Goal: Task Accomplishment & Management: Manage account settings

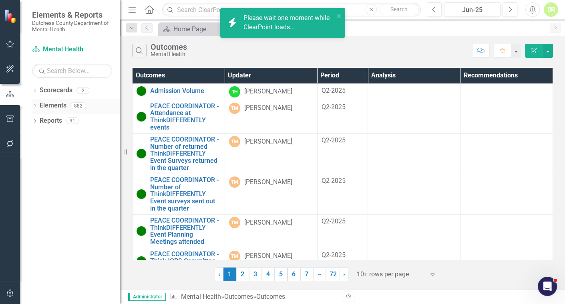
click at [57, 104] on link "Elements" at bounding box center [53, 105] width 27 height 9
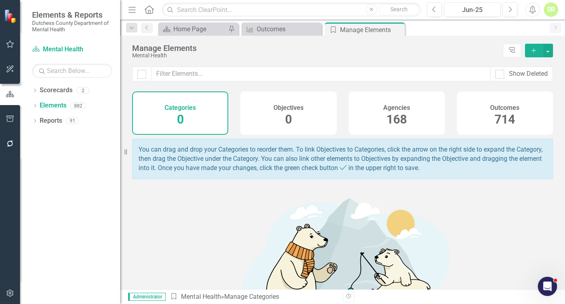
click at [388, 115] on span "168" at bounding box center [396, 119] width 20 height 14
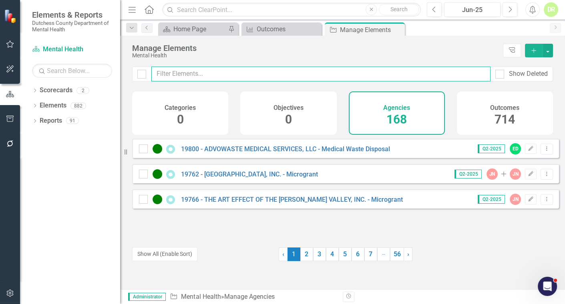
click at [180, 72] on input "text" at bounding box center [320, 73] width 339 height 15
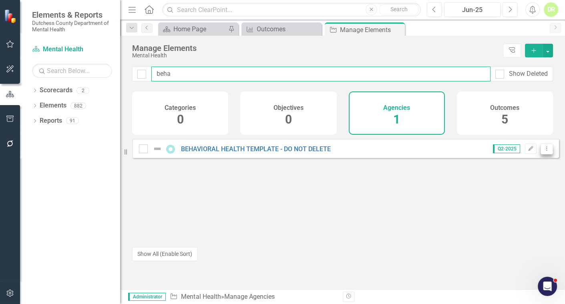
type input "beha"
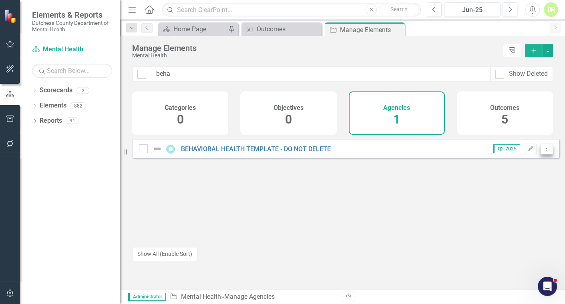
click at [543, 151] on icon "Dropdown Menu" at bounding box center [546, 148] width 7 height 5
click at [523, 193] on link "Copy Duplicate Agency" at bounding box center [512, 197] width 68 height 15
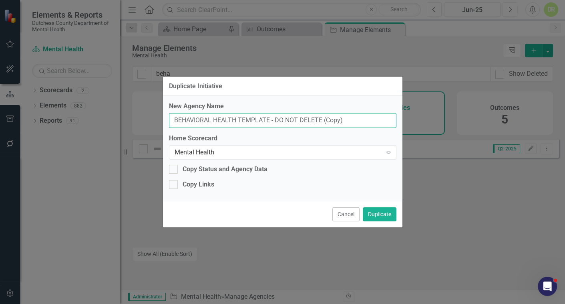
drag, startPoint x: 371, startPoint y: 119, endPoint x: -10, endPoint y: 108, distance: 381.4
click at [0, 108] on html "Elements & Reports Dutchess County Department of Mental Health Scorecard Mental…" at bounding box center [282, 152] width 565 height 304
type input "TBD - Village of Red Hook"
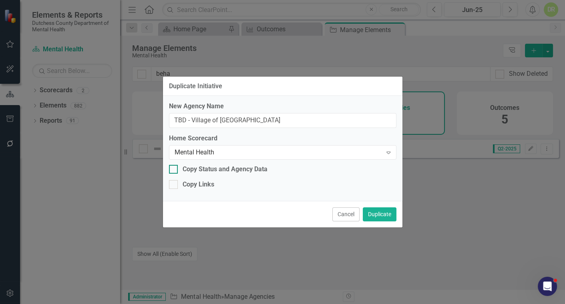
click at [175, 172] on div at bounding box center [173, 169] width 9 height 9
click at [174, 170] on input "Copy Status and Agency Data" at bounding box center [171, 167] width 5 height 5
checkbox input "true"
click at [389, 212] on button "Duplicate" at bounding box center [380, 214] width 34 height 14
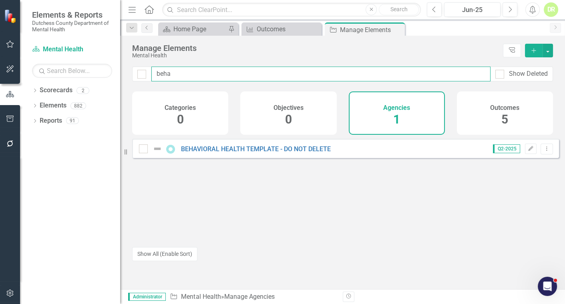
drag, startPoint x: 196, startPoint y: 76, endPoint x: 134, endPoint y: 84, distance: 62.9
click at [134, 84] on div "beha Show Deleted" at bounding box center [342, 78] width 445 height 25
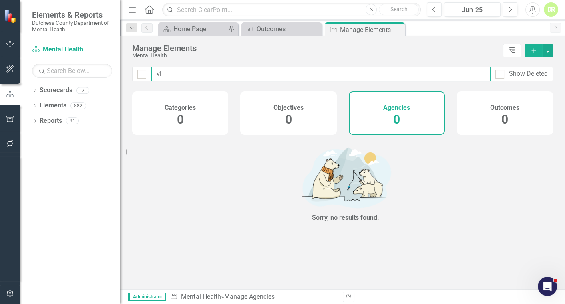
type input "v"
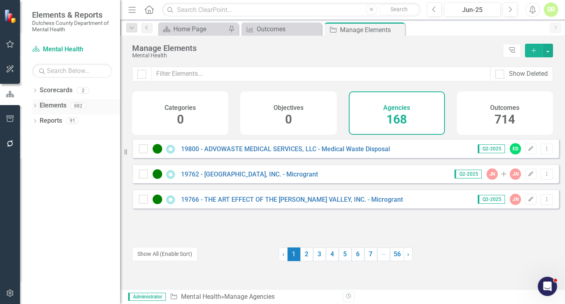
click at [45, 104] on link "Elements" at bounding box center [53, 105] width 27 height 9
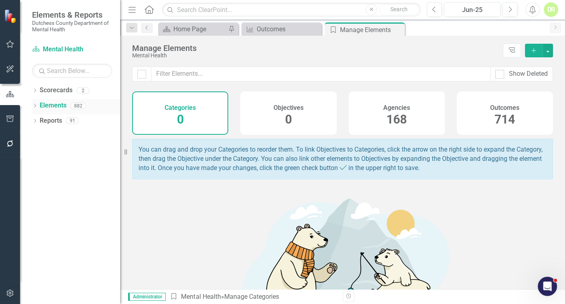
click at [34, 107] on icon "Dropdown" at bounding box center [35, 106] width 6 height 4
click at [40, 138] on icon "Dropdown" at bounding box center [39, 137] width 6 height 4
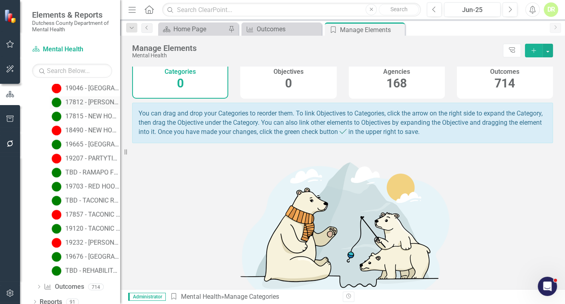
scroll to position [2225, 0]
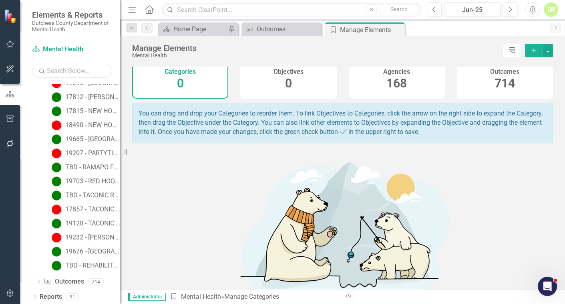
click at [55, 72] on input "text" at bounding box center [72, 71] width 80 height 14
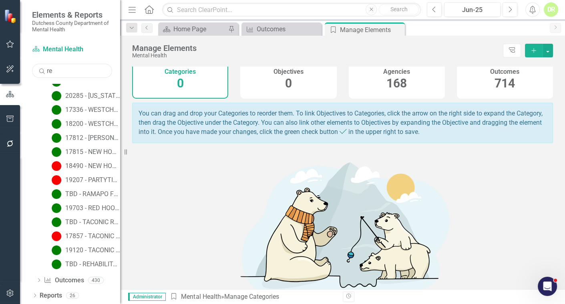
type input "red"
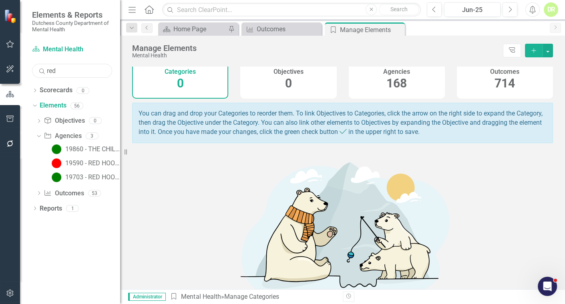
drag, startPoint x: 69, startPoint y: 72, endPoint x: 16, endPoint y: 63, distance: 54.1
click at [20, 71] on div "Scorecard Mental Health Search red Sorry, no results found. Dropdown Scorecards…" at bounding box center [70, 173] width 100 height 261
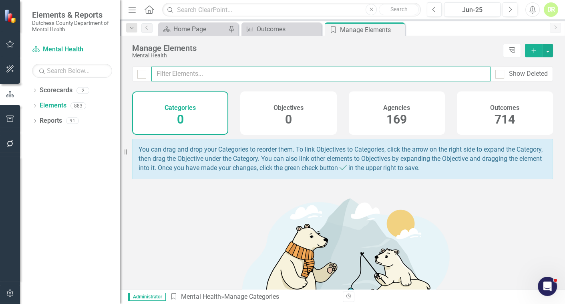
click at [185, 73] on input "text" at bounding box center [320, 73] width 339 height 15
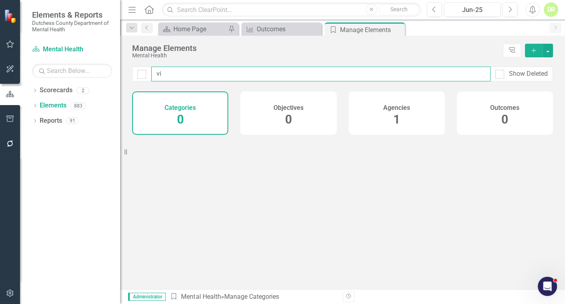
type input "v"
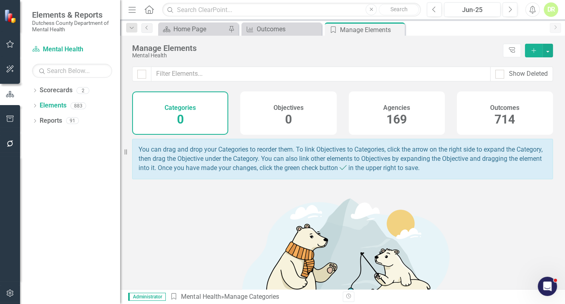
click at [398, 109] on h4 "Agencies" at bounding box center [396, 107] width 27 height 7
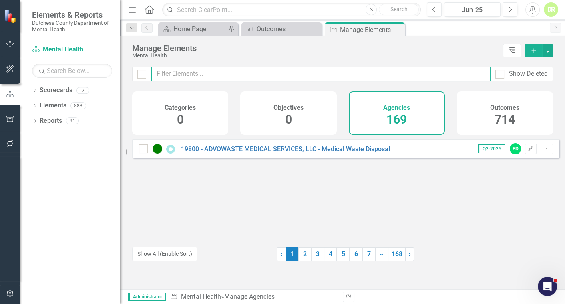
click at [164, 72] on input "text" at bounding box center [320, 73] width 339 height 15
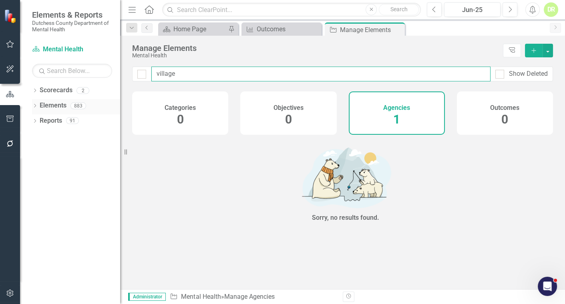
type input "village"
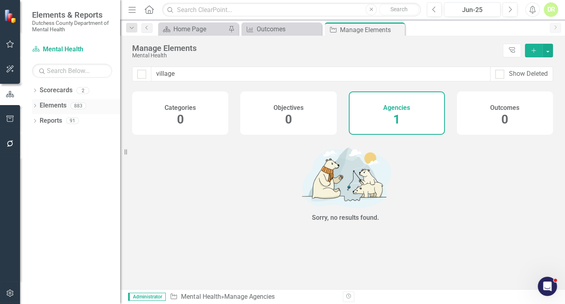
click at [34, 104] on icon "Dropdown" at bounding box center [35, 106] width 6 height 4
click at [38, 135] on icon "Dropdown" at bounding box center [39, 137] width 6 height 4
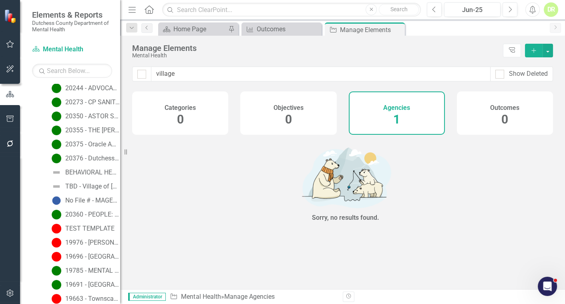
scroll to position [586, 0]
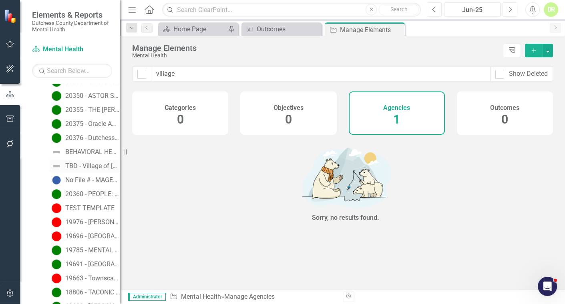
click at [91, 163] on div "TBD - Village of Red Hook" at bounding box center [92, 165] width 55 height 7
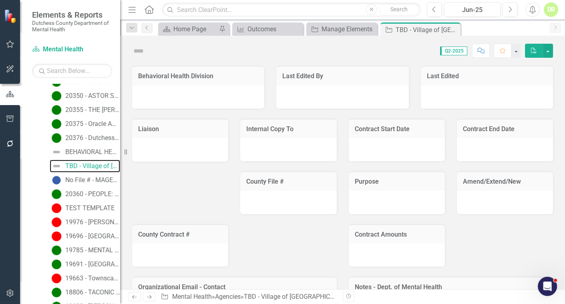
scroll to position [454, 0]
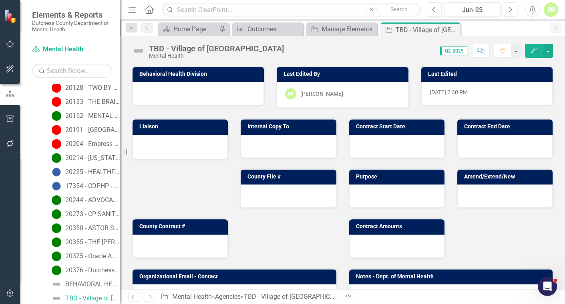
click at [139, 49] on img at bounding box center [138, 50] width 13 height 13
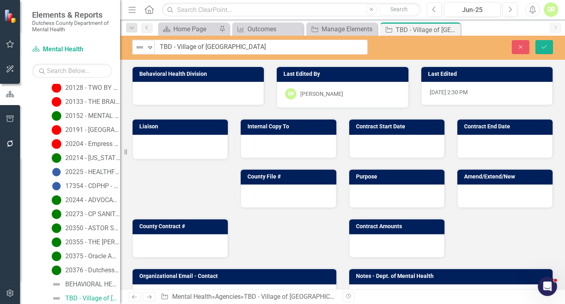
click at [139, 49] on img at bounding box center [140, 47] width 10 height 10
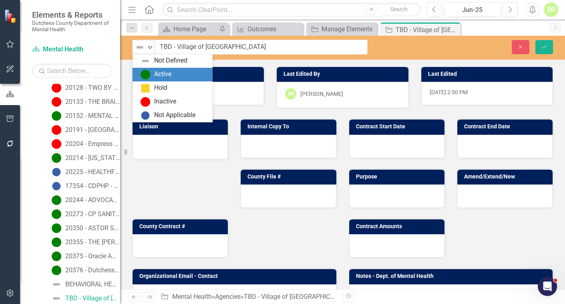
click at [148, 73] on img at bounding box center [146, 75] width 10 height 10
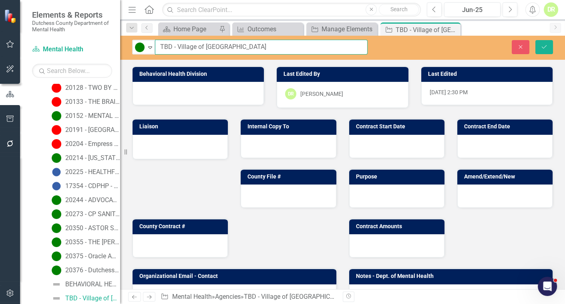
click at [238, 48] on input "TBD - Village of Red Hook" at bounding box center [261, 47] width 213 height 15
type input "TBD - Village of Red Hook - Vending Machine"
click at [242, 88] on div at bounding box center [198, 93] width 131 height 23
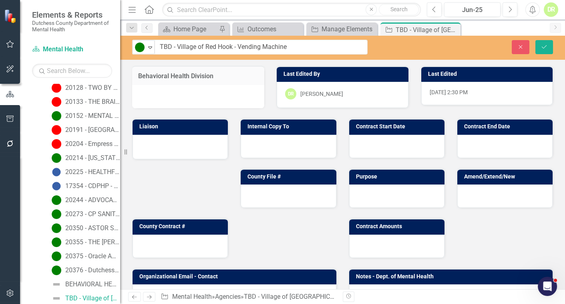
click at [217, 92] on div at bounding box center [198, 96] width 132 height 23
click at [196, 92] on div at bounding box center [198, 96] width 132 height 23
click at [196, 91] on div at bounding box center [198, 96] width 132 height 23
click at [176, 92] on div at bounding box center [198, 96] width 132 height 23
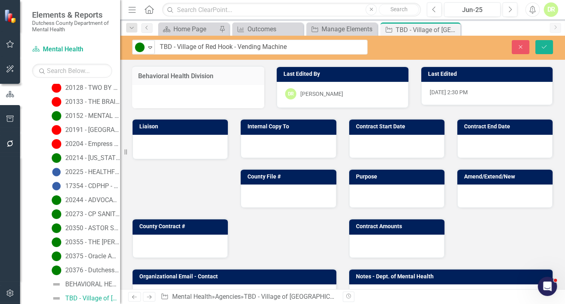
click at [165, 91] on div at bounding box center [198, 96] width 132 height 23
click at [228, 93] on div at bounding box center [198, 96] width 132 height 23
click at [154, 148] on div at bounding box center [180, 146] width 78 height 10
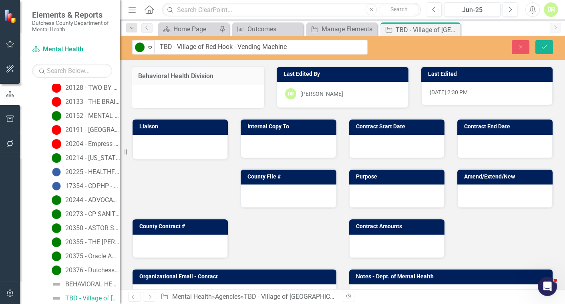
click at [154, 148] on div at bounding box center [180, 146] width 78 height 10
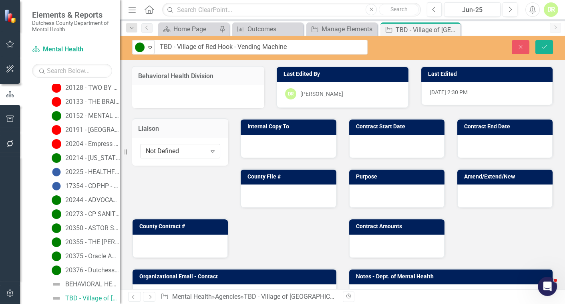
click at [202, 89] on div at bounding box center [198, 96] width 132 height 23
click at [543, 44] on icon "Save" at bounding box center [544, 47] width 7 height 6
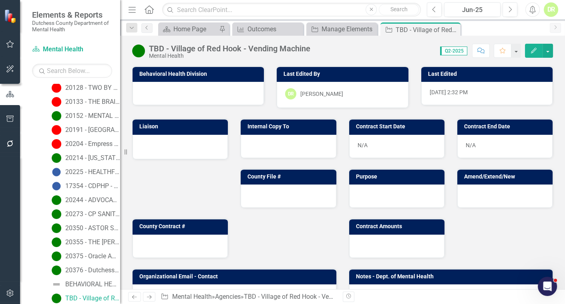
click at [214, 91] on div at bounding box center [198, 93] width 131 height 23
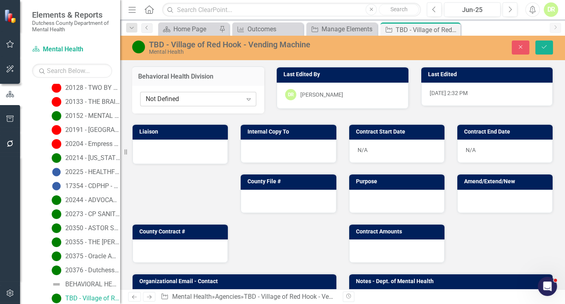
click at [196, 98] on div "Not Defined" at bounding box center [194, 99] width 97 height 9
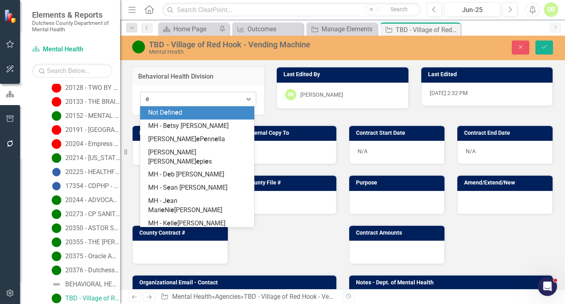
type input "er"
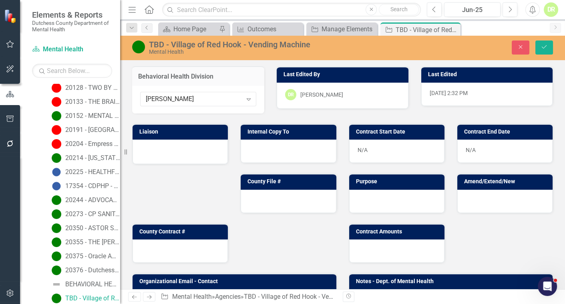
click at [196, 148] on div at bounding box center [180, 151] width 78 height 10
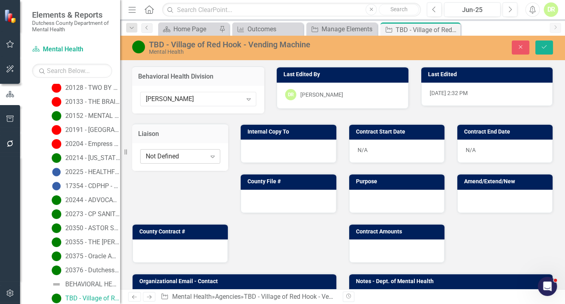
click at [179, 154] on div "Not Defined" at bounding box center [176, 155] width 60 height 9
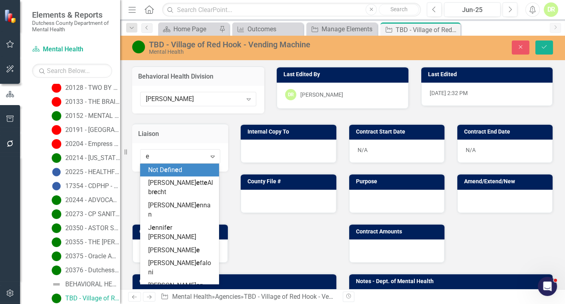
type input "er"
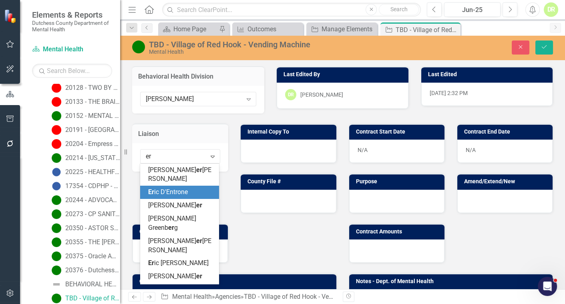
click at [179, 189] on span "Er ic D'Entrone" at bounding box center [168, 192] width 40 height 8
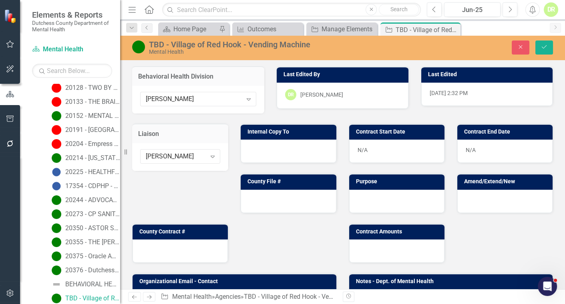
click at [270, 153] on div at bounding box center [288, 150] width 95 height 23
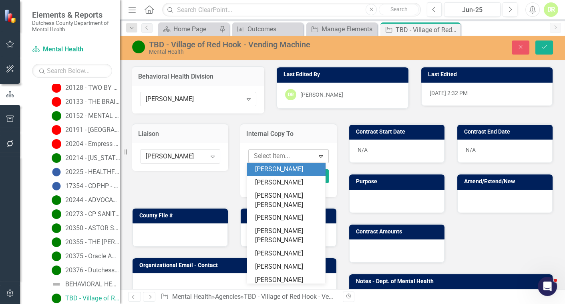
click at [269, 156] on div at bounding box center [283, 156] width 64 height 11
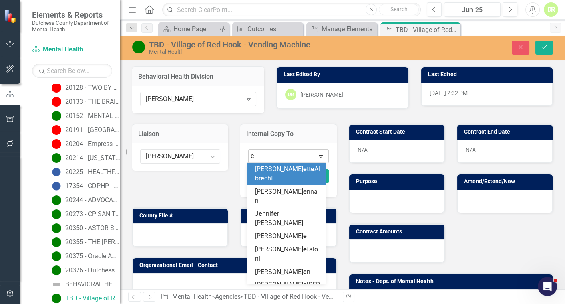
type input "er"
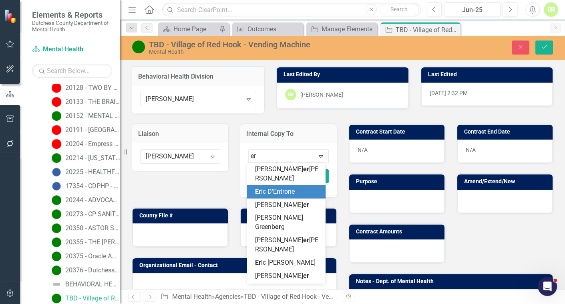
click at [272, 189] on span "Er ic D'Entrone" at bounding box center [275, 191] width 40 height 8
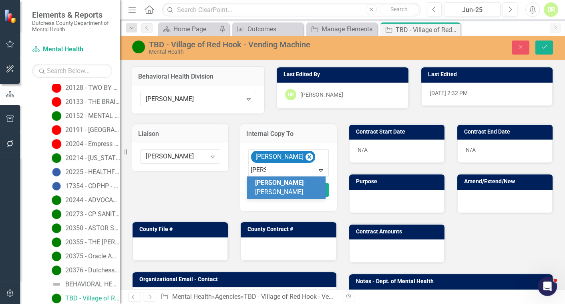
type input "Jean"
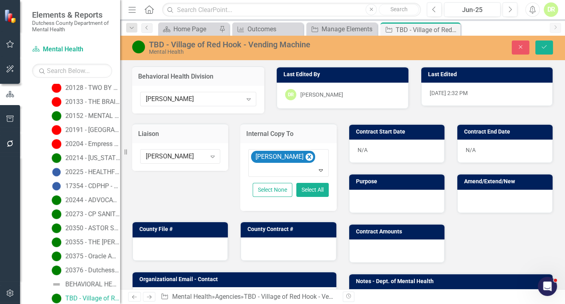
click at [365, 197] on div at bounding box center [396, 200] width 95 height 23
click at [365, 196] on div at bounding box center [396, 200] width 95 height 23
click at [364, 197] on div at bounding box center [396, 200] width 95 height 23
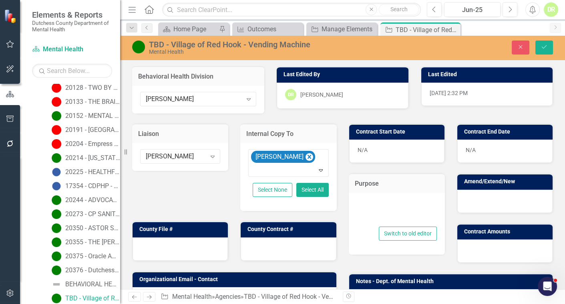
click at [363, 203] on div at bounding box center [397, 212] width 80 height 26
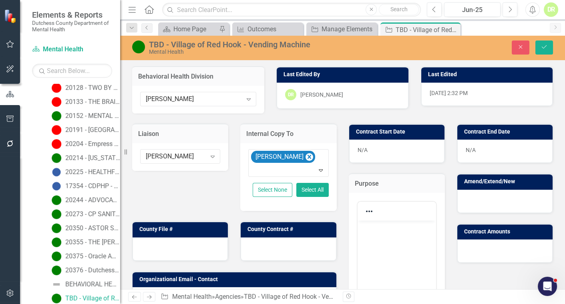
scroll to position [0, 0]
drag, startPoint x: 383, startPoint y: 238, endPoint x: 381, endPoint y: 234, distance: 4.5
click at [383, 236] on body "Rich Text Area. Press ALT-0 for help." at bounding box center [396, 280] width 78 height 120
click at [398, 233] on body "Rich Text Area. Press ALT-0 for help." at bounding box center [396, 280] width 78 height 120
click at [496, 201] on div at bounding box center [504, 200] width 95 height 23
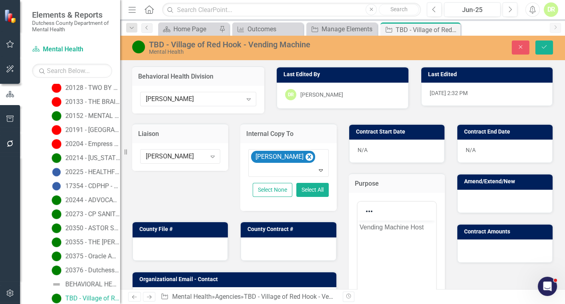
click at [496, 201] on div at bounding box center [504, 200] width 95 height 23
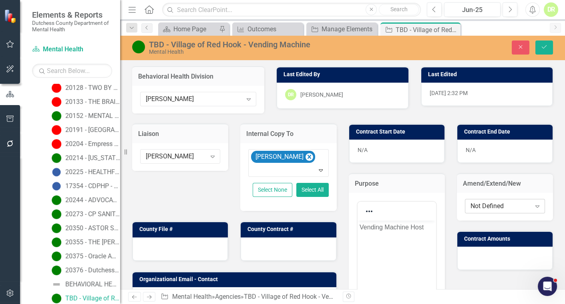
click at [495, 204] on div "Not Defined" at bounding box center [501, 205] width 60 height 9
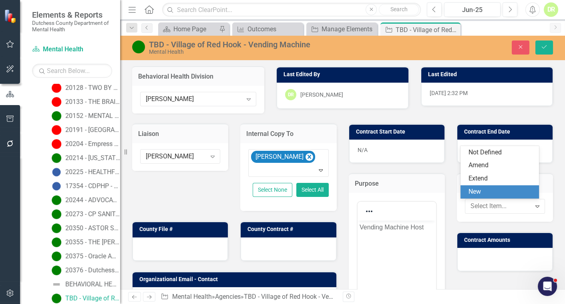
click at [477, 194] on div "New" at bounding box center [502, 191] width 66 height 9
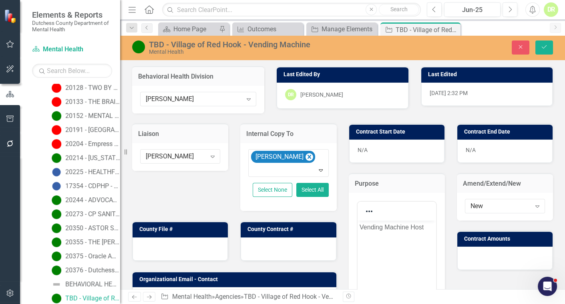
click at [483, 255] on div at bounding box center [504, 257] width 95 height 23
click at [481, 254] on div at bounding box center [504, 257] width 95 height 23
click at [482, 257] on div at bounding box center [504, 257] width 95 height 23
click at [482, 256] on div at bounding box center [504, 257] width 95 height 23
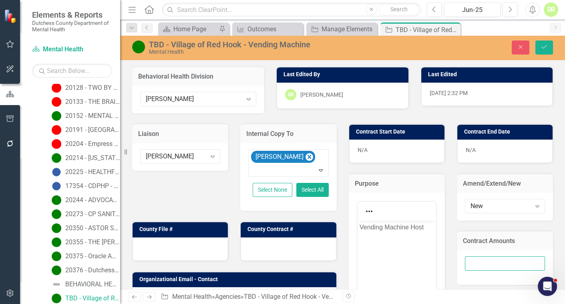
click at [482, 260] on input "number" at bounding box center [505, 263] width 80 height 15
type input ".00"
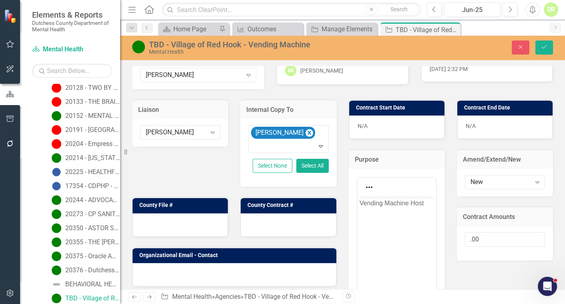
scroll to position [36, 0]
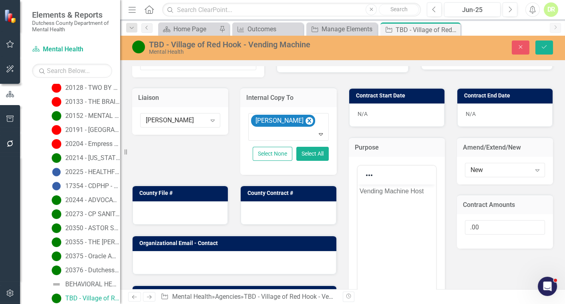
click at [256, 216] on div at bounding box center [288, 212] width 95 height 23
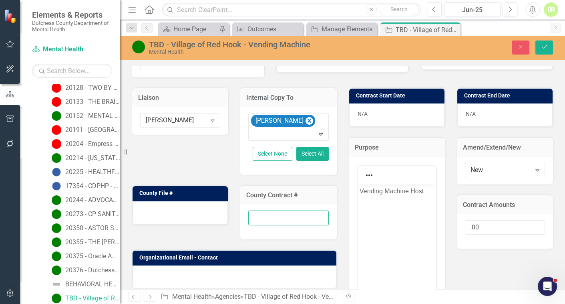
click at [256, 216] on input "text" at bounding box center [288, 217] width 80 height 15
type input "New"
click at [157, 213] on div at bounding box center [180, 212] width 95 height 23
click at [157, 212] on div at bounding box center [180, 212] width 95 height 23
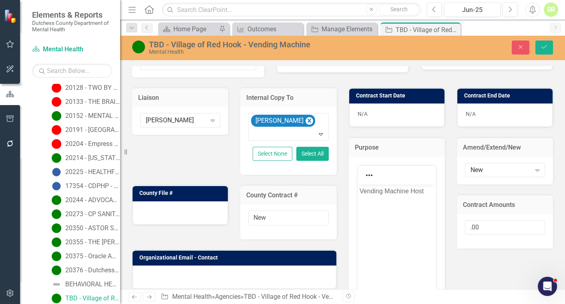
click at [156, 211] on div at bounding box center [180, 212] width 95 height 23
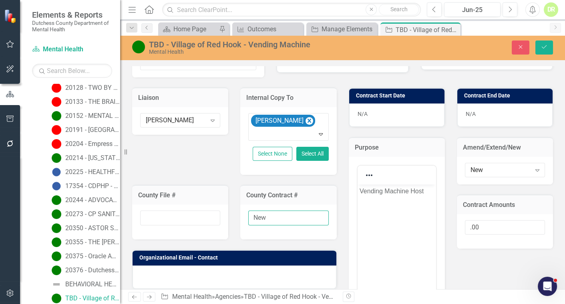
click at [167, 219] on input "text" at bounding box center [180, 217] width 80 height 15
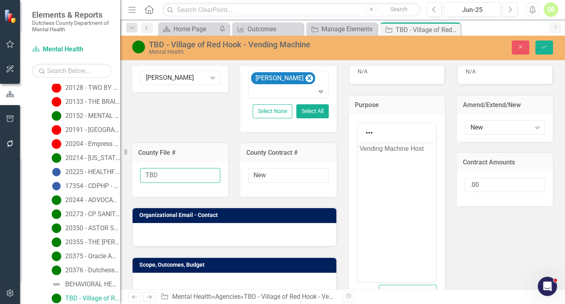
scroll to position [182, 0]
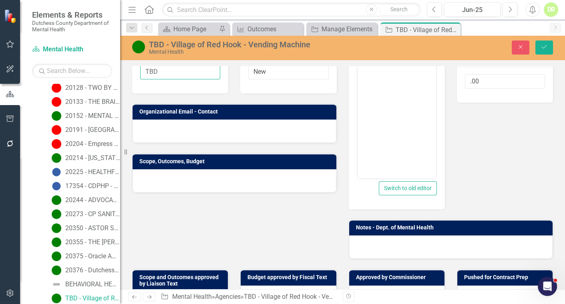
type input "TBD"
click at [179, 178] on div at bounding box center [235, 180] width 204 height 23
click at [178, 177] on div at bounding box center [235, 180] width 204 height 23
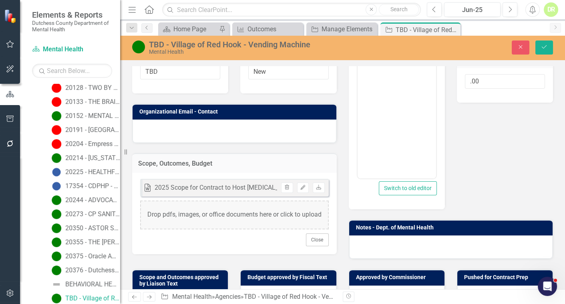
click at [175, 124] on div at bounding box center [235, 130] width 204 height 23
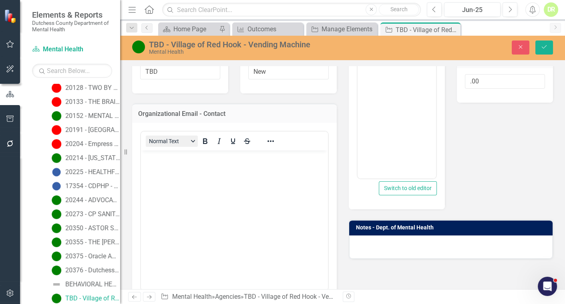
scroll to position [0, 0]
click at [161, 156] on p "Rich Text Area. Press ALT-0 for help." at bounding box center [234, 157] width 183 height 10
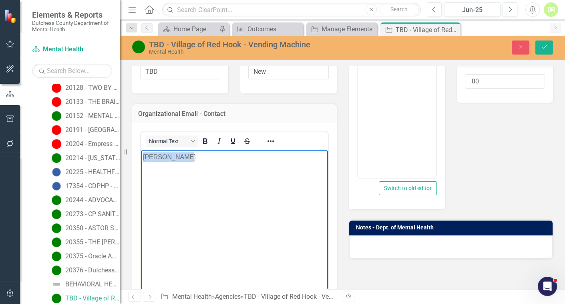
drag, startPoint x: 205, startPoint y: 155, endPoint x: 135, endPoint y: 176, distance: 73.1
click at [141, 176] on html "Karyn Smythi" at bounding box center [234, 210] width 187 height 120
click at [165, 158] on p "Rich Text Area. Press ALT-0 for help." at bounding box center [234, 157] width 183 height 10
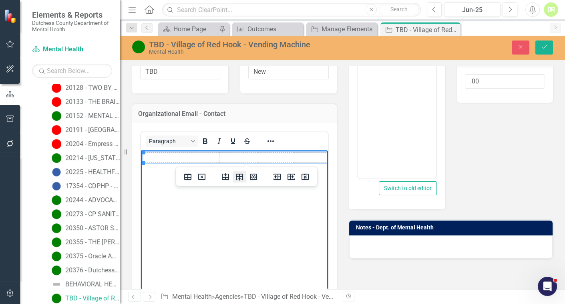
drag, startPoint x: 7, startPoint y: 6, endPoint x: 239, endPoint y: 174, distance: 286.5
click at [239, 174] on icon "Insert row after" at bounding box center [239, 176] width 7 height 7
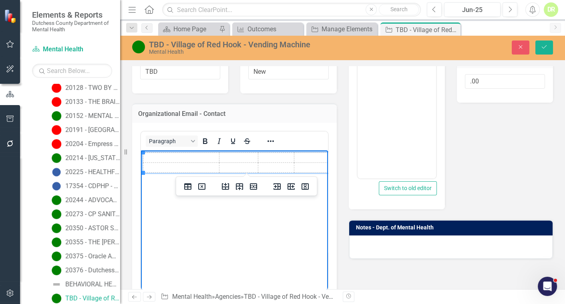
click at [168, 157] on td "Rich Text Area. Press ALT-0 for help." at bounding box center [181, 158] width 76 height 10
drag, startPoint x: 153, startPoint y: 158, endPoint x: 274, endPoint y: 306, distance: 191.8
click at [153, 158] on td "Rich Text Area. Press ALT-0 for help." at bounding box center [181, 158] width 76 height 10
click at [153, 160] on td "Rich Text Area. Press ALT-0 for help." at bounding box center [181, 158] width 76 height 10
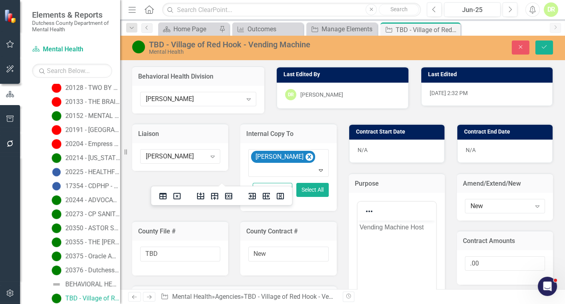
click at [384, 151] on div "N/A" at bounding box center [396, 150] width 95 height 23
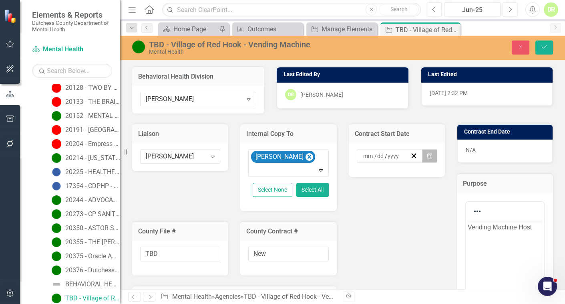
click at [427, 155] on icon "button" at bounding box center [429, 156] width 5 height 6
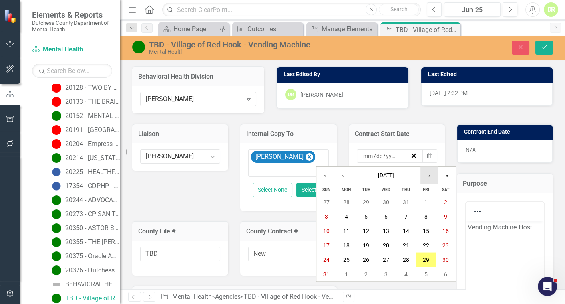
click at [432, 176] on button "›" at bounding box center [430, 176] width 18 height 18
click at [346, 232] on abbr "15" at bounding box center [346, 230] width 6 height 6
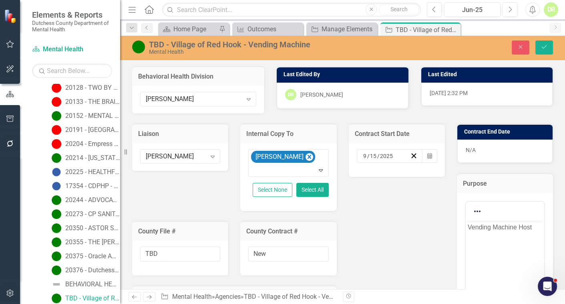
click at [461, 155] on div "N/A" at bounding box center [504, 150] width 95 height 23
click at [461, 154] on div "N/A" at bounding box center [504, 150] width 95 height 23
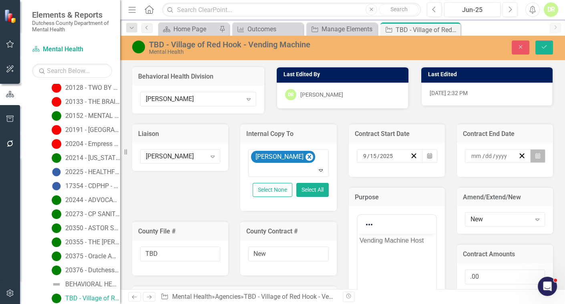
click at [535, 156] on icon "Calendar" at bounding box center [537, 156] width 5 height 6
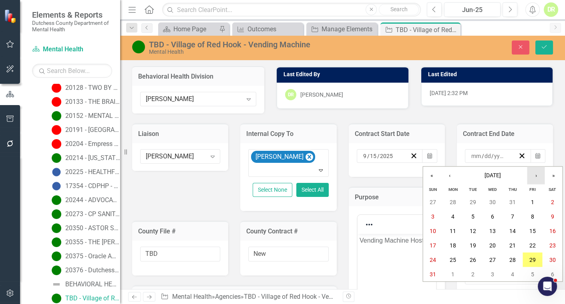
click at [536, 175] on button "›" at bounding box center [536, 176] width 18 height 18
click at [535, 175] on button "›" at bounding box center [536, 176] width 18 height 18
click at [537, 173] on button "›" at bounding box center [536, 176] width 18 height 18
click at [493, 258] on abbr "31" at bounding box center [492, 259] width 6 height 6
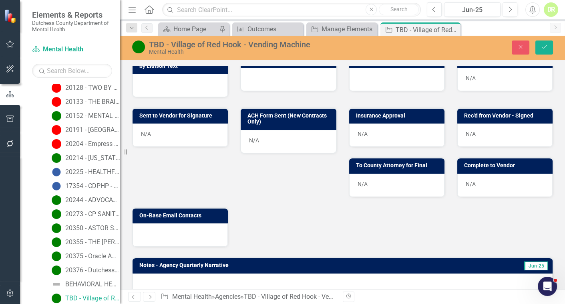
scroll to position [582, 0]
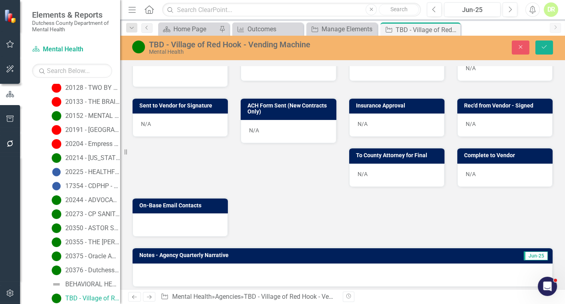
click at [165, 221] on div at bounding box center [180, 224] width 95 height 23
click at [164, 220] on div at bounding box center [180, 224] width 95 height 23
click at [168, 223] on div at bounding box center [180, 224] width 95 height 23
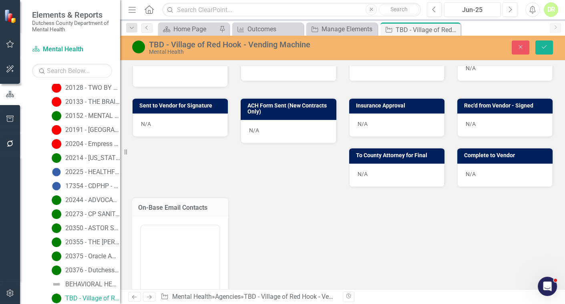
scroll to position [0, 0]
click at [168, 225] on div at bounding box center [180, 234] width 78 height 19
click at [156, 251] on p "Rich Text Area. Press ALT-0 for help." at bounding box center [180, 251] width 74 height 10
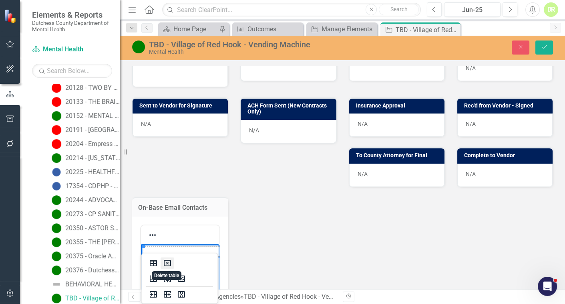
drag, startPoint x: 168, startPoint y: 264, endPoint x: 21, endPoint y: 21, distance: 284.6
click at [168, 264] on icon "Delete table" at bounding box center [168, 263] width 10 height 10
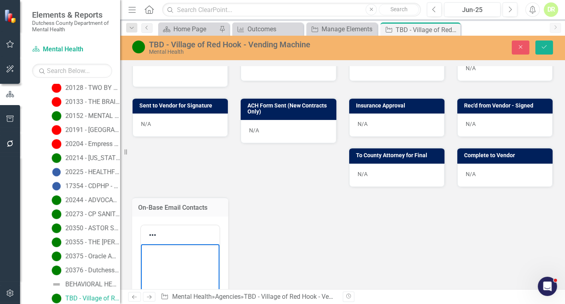
drag, startPoint x: 148, startPoint y: 252, endPoint x: 156, endPoint y: 244, distance: 11.6
click at [150, 250] on p "Rich Text Area. Press ALT-0 for help." at bounding box center [180, 251] width 74 height 10
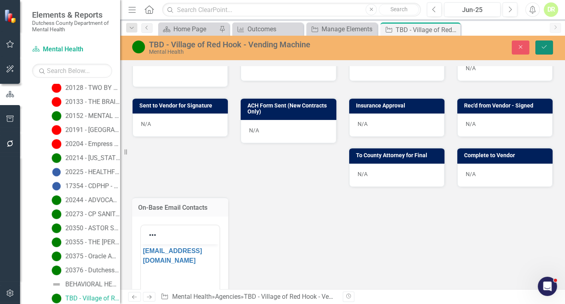
click at [543, 46] on icon "Save" at bounding box center [544, 47] width 7 height 6
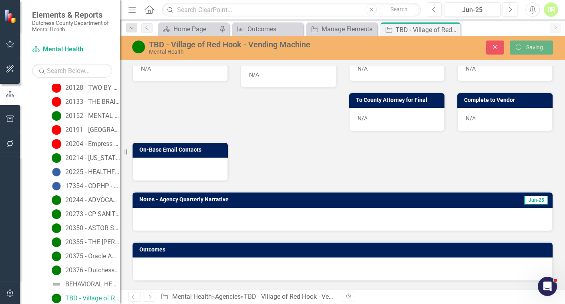
scroll to position [295, 0]
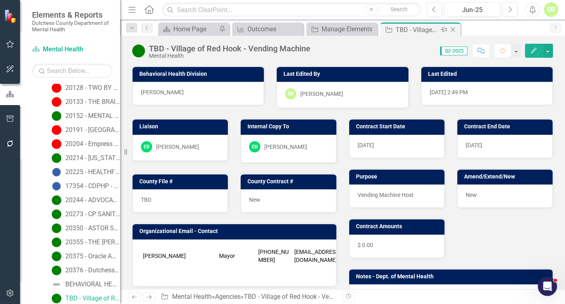
click at [453, 28] on icon "Close" at bounding box center [453, 29] width 8 height 6
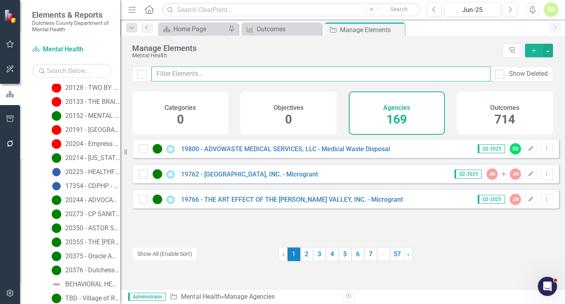
click at [204, 74] on input "text" at bounding box center [320, 73] width 339 height 15
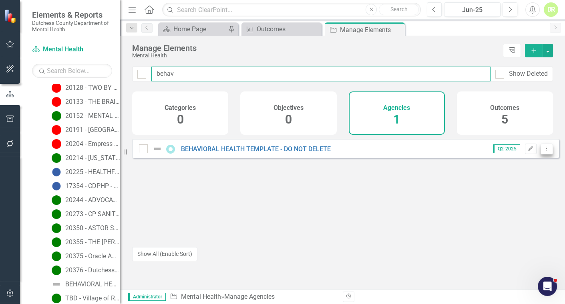
type input "behav"
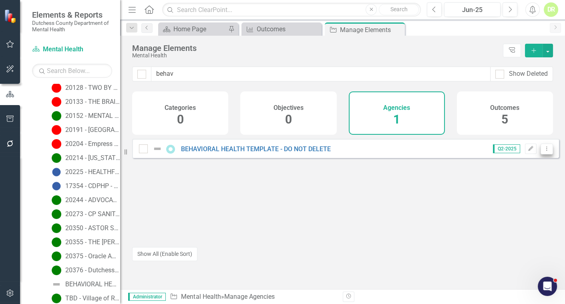
click at [543, 151] on icon "Dropdown Menu" at bounding box center [546, 148] width 7 height 5
click at [506, 193] on link "Copy Duplicate Agency" at bounding box center [512, 197] width 68 height 15
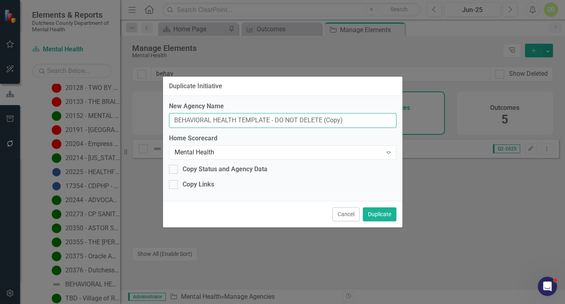
drag, startPoint x: 331, startPoint y: 124, endPoint x: 90, endPoint y: 138, distance: 241.9
click at [96, 139] on div "Duplicate Initiative New Agency Name BEHAVIORAL HEALTH TEMPLATE - DO NOT DELETE…" at bounding box center [282, 152] width 565 height 304
type input "Town of Amenia"
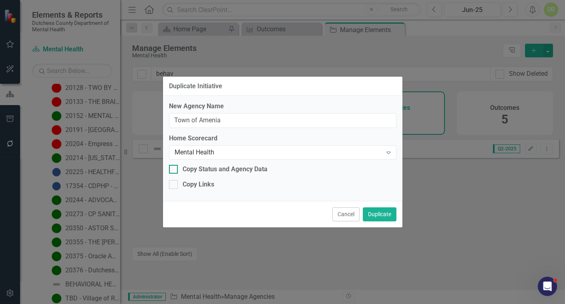
click at [174, 169] on div at bounding box center [173, 169] width 9 height 9
click at [174, 169] on input "Copy Status and Agency Data" at bounding box center [171, 167] width 5 height 5
checkbox input "true"
click at [375, 213] on button "Duplicate" at bounding box center [380, 214] width 34 height 14
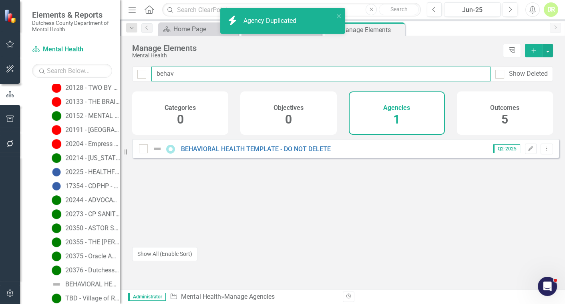
drag, startPoint x: 194, startPoint y: 72, endPoint x: 124, endPoint y: 65, distance: 70.4
click at [124, 65] on div "Elements & Reports Dutchess County Department of Mental Health Scorecard Mental…" at bounding box center [282, 152] width 565 height 304
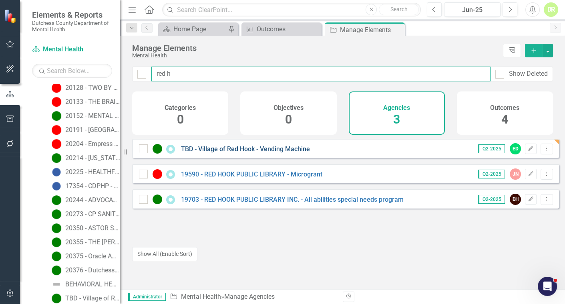
type input "red h"
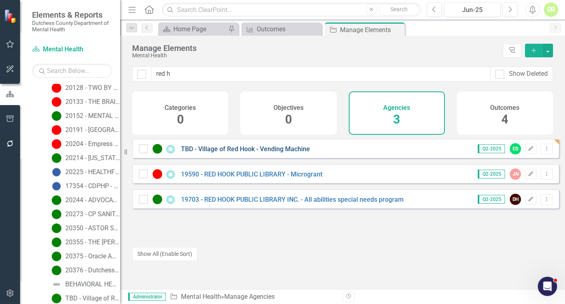
click at [243, 153] on link "TBD - Village of Red Hook - Vending Machine" at bounding box center [245, 149] width 129 height 8
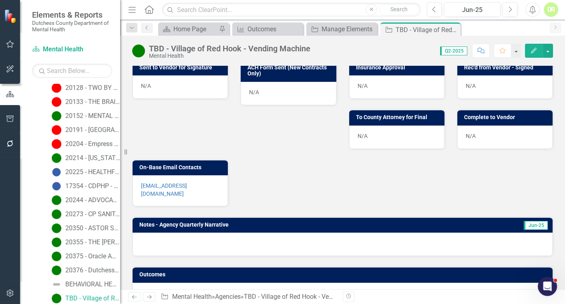
scroll to position [377, 0]
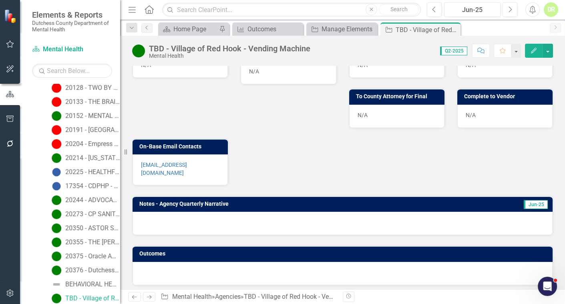
click at [216, 170] on p "mayor@redhookvillage.gov" at bounding box center [180, 169] width 78 height 16
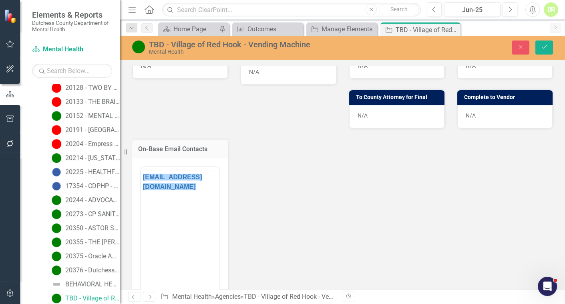
scroll to position [0, 0]
click at [157, 204] on p "﻿mayor@redhookvillage.gov" at bounding box center [180, 196] width 74 height 19
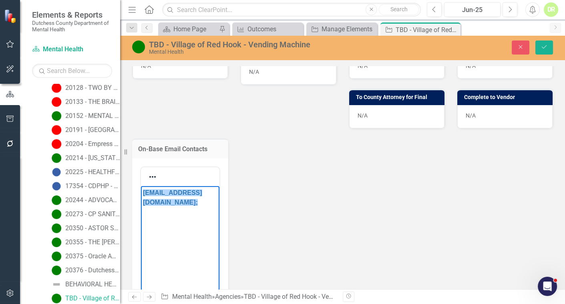
click at [177, 203] on p "mayor@redhookvillage.gov; ﻿" at bounding box center [180, 196] width 74 height 19
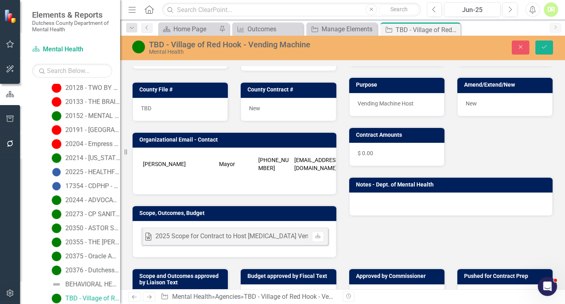
scroll to position [86, 0]
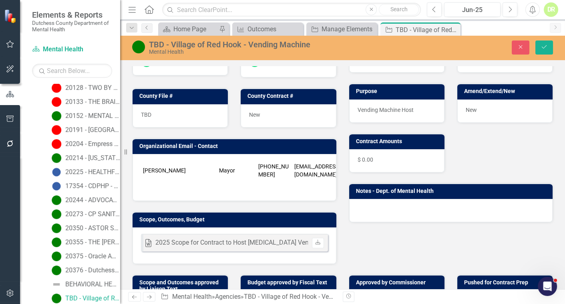
click at [152, 179] on tbody "Karen Smythe Mayor 845-758-1081 mayor@redhookvillage.gov" at bounding box center [244, 176] width 207 height 32
click at [152, 180] on td at bounding box center [179, 186] width 76 height 12
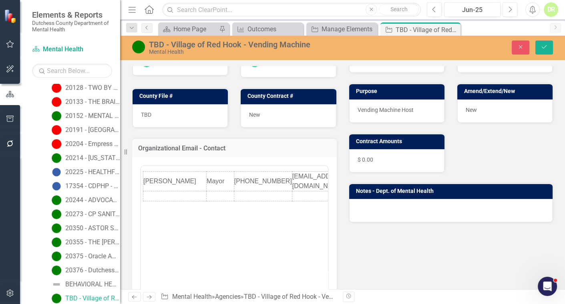
scroll to position [0, 0]
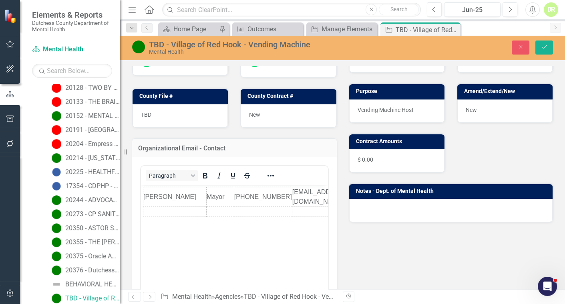
click at [147, 209] on td "Rich Text Area. Press ALT-0 for help." at bounding box center [174, 212] width 63 height 10
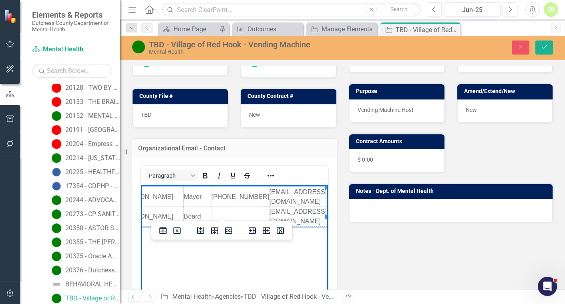
scroll to position [0, 24]
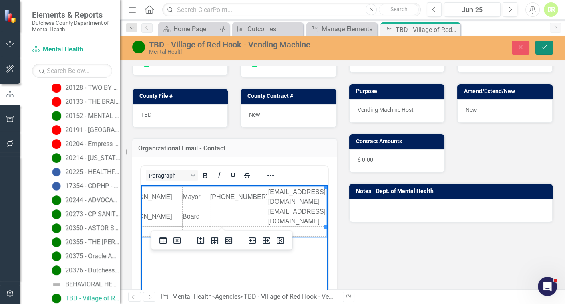
click at [541, 44] on button "Save" at bounding box center [544, 47] width 18 height 14
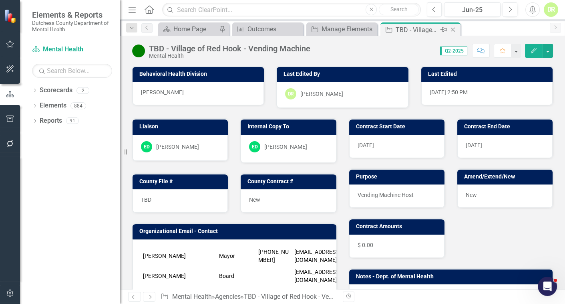
click at [453, 28] on icon "Close" at bounding box center [453, 29] width 8 height 6
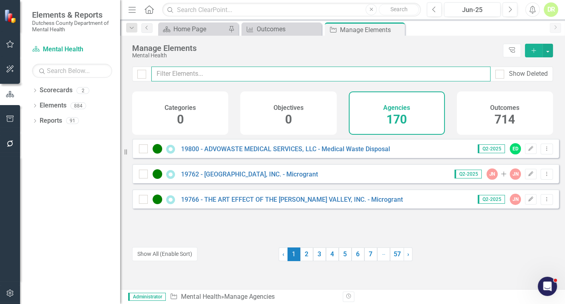
click at [184, 78] on input "text" at bounding box center [320, 73] width 339 height 15
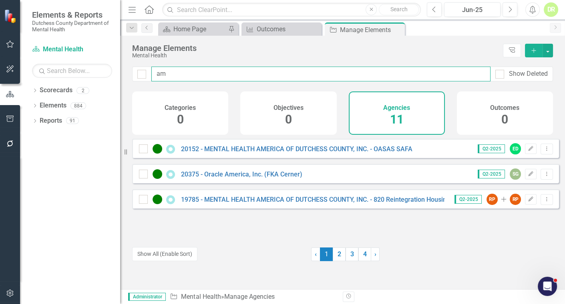
type input "a"
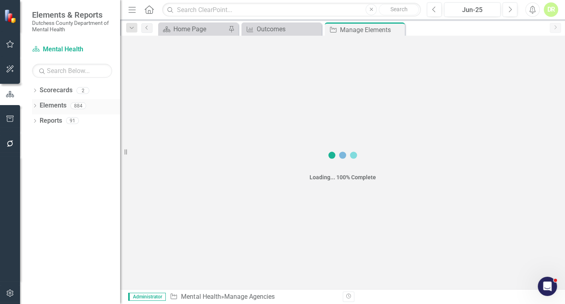
click at [36, 105] on icon "Dropdown" at bounding box center [35, 106] width 6 height 4
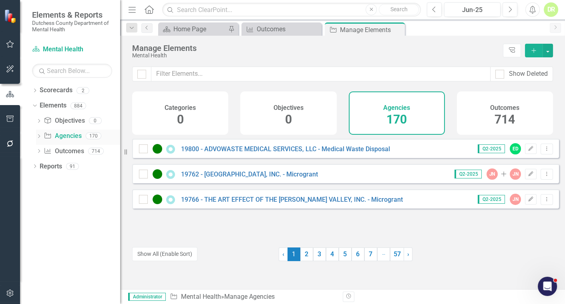
click at [59, 132] on link "Agency Agencies" at bounding box center [63, 135] width 38 height 9
click at [38, 137] on icon "Dropdown" at bounding box center [39, 137] width 6 height 4
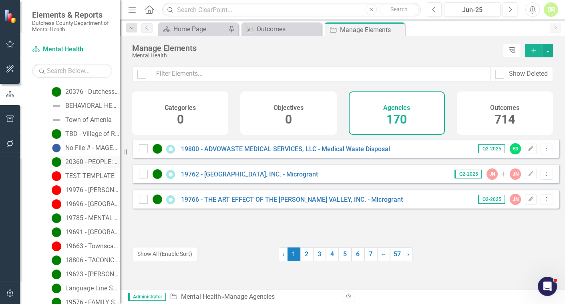
scroll to position [619, 0]
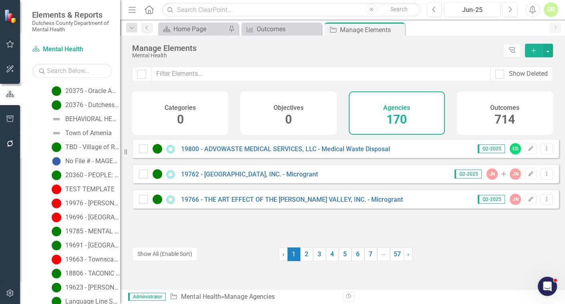
click at [83, 147] on div "TBD - Village of Red Hook - Vending Machine" at bounding box center [92, 146] width 55 height 7
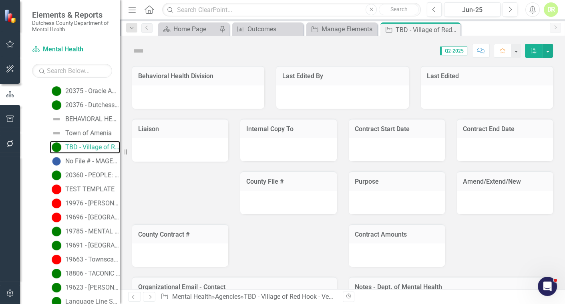
scroll to position [468, 0]
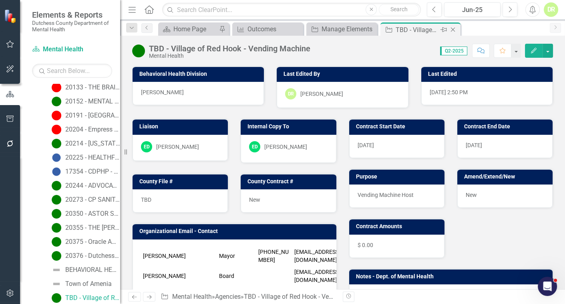
click at [454, 28] on icon "Close" at bounding box center [453, 29] width 8 height 6
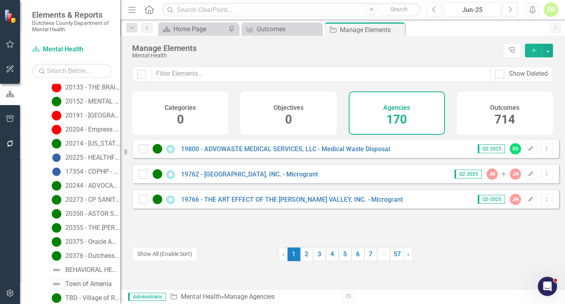
click at [83, 282] on div "Town of Amenia" at bounding box center [88, 283] width 46 height 7
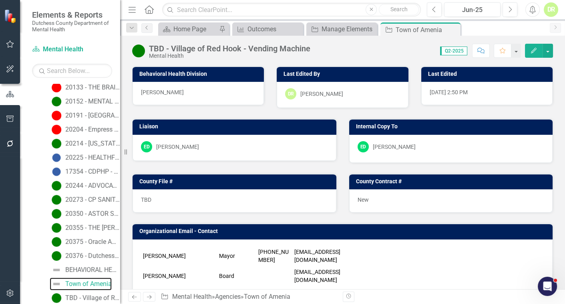
scroll to position [454, 0]
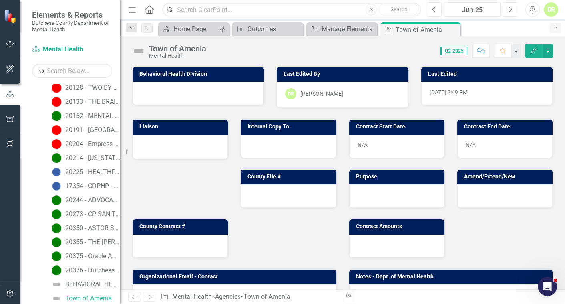
click at [173, 90] on div at bounding box center [198, 93] width 131 height 23
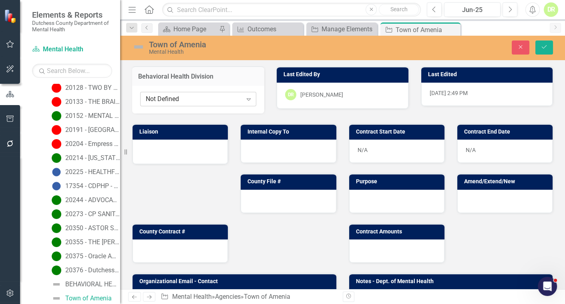
click at [182, 97] on div "Not Defined" at bounding box center [194, 99] width 97 height 9
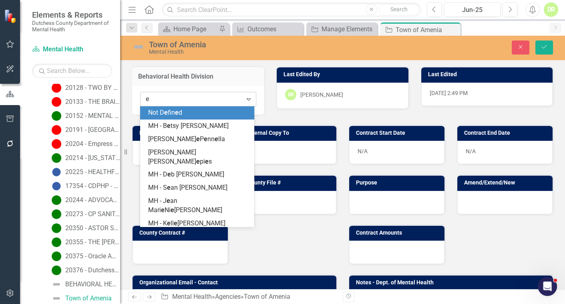
type input "er"
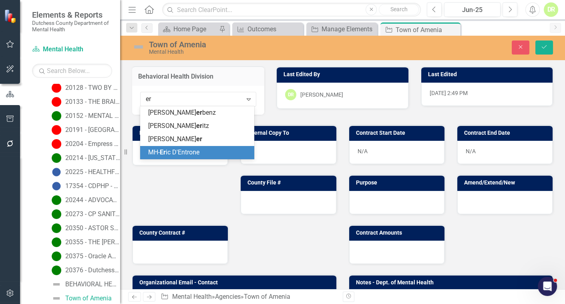
click at [199, 151] on span "[PERSON_NAME] ic D'Entrone" at bounding box center [173, 152] width 51 height 8
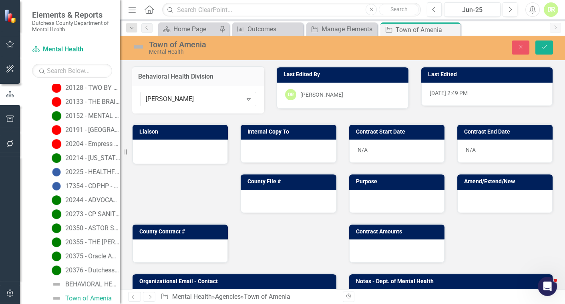
click at [146, 155] on div at bounding box center [180, 151] width 78 height 10
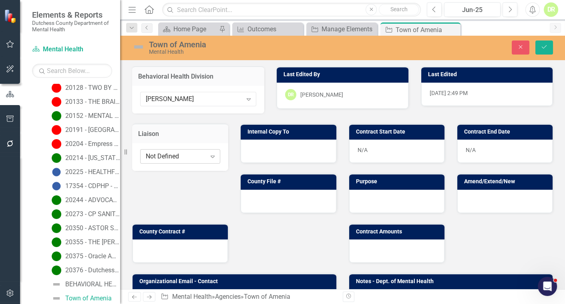
click at [164, 155] on div "Not Defined" at bounding box center [176, 155] width 60 height 9
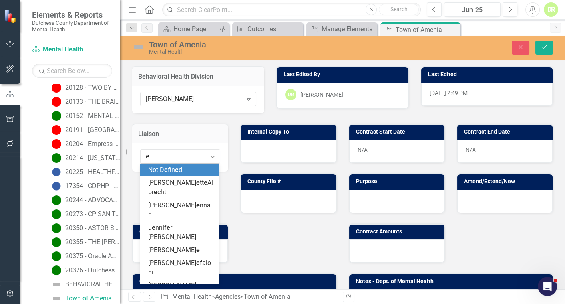
type input "er"
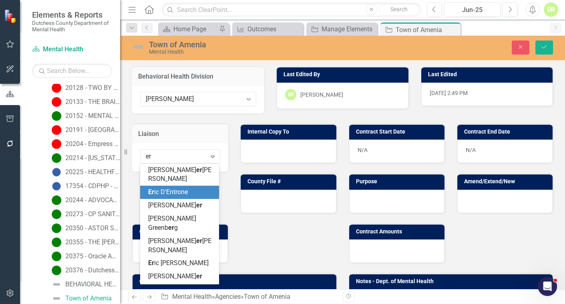
drag, startPoint x: 168, startPoint y: 192, endPoint x: 248, endPoint y: 152, distance: 88.8
click at [172, 192] on span "Er ic D'Entrone" at bounding box center [168, 192] width 40 height 8
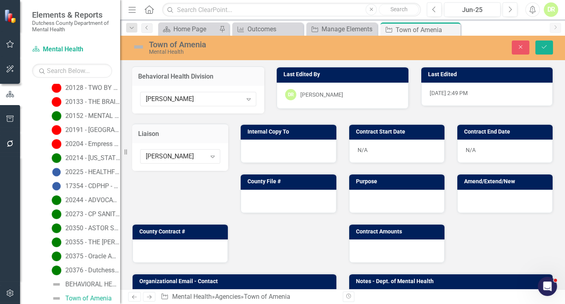
click at [254, 147] on div at bounding box center [288, 150] width 95 height 23
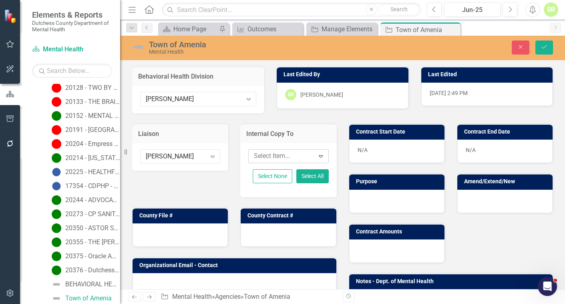
click at [257, 156] on div at bounding box center [283, 156] width 64 height 11
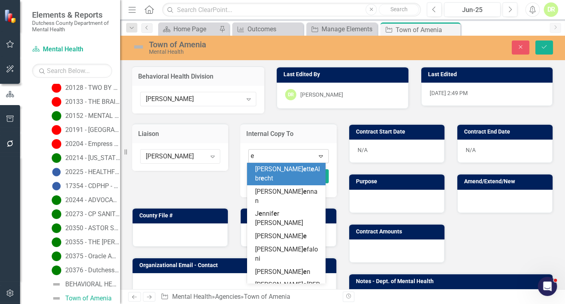
type input "er"
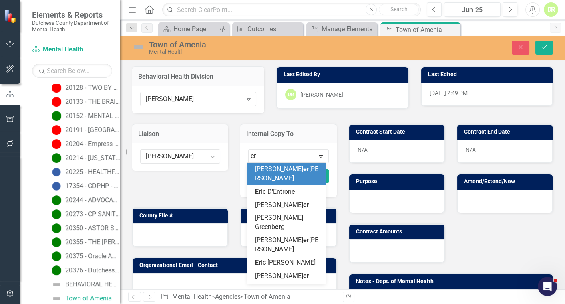
click at [262, 184] on div "Jennif er Buri da Cunha" at bounding box center [286, 174] width 79 height 22
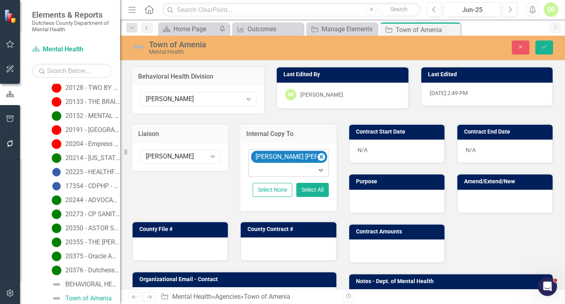
drag, startPoint x: 316, startPoint y: 153, endPoint x: 311, endPoint y: 155, distance: 6.0
click at [317, 154] on icon "Remove Jennifer Buri da Cunha" at bounding box center [321, 157] width 8 height 10
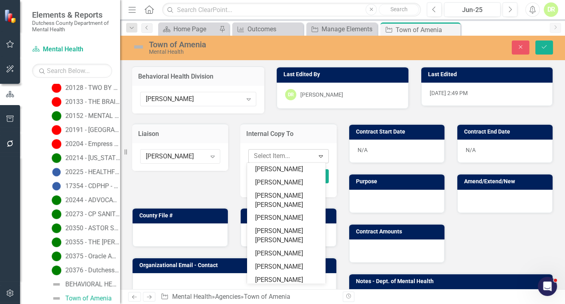
click at [256, 156] on div at bounding box center [283, 156] width 64 height 11
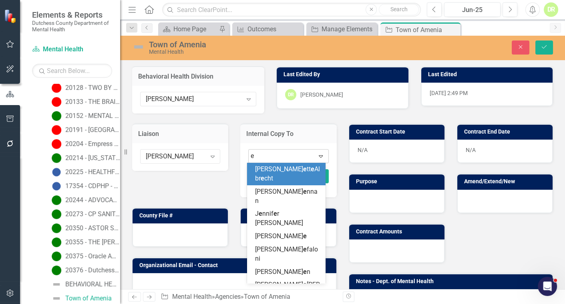
type input "er"
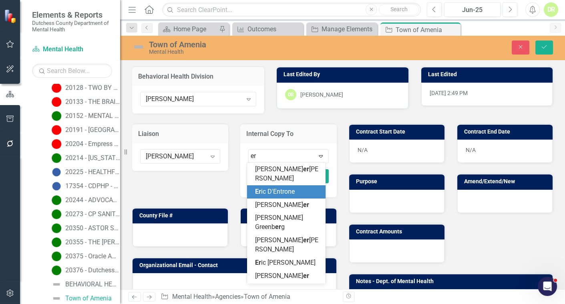
click at [279, 186] on div "Er ic D'Entrone" at bounding box center [286, 191] width 79 height 13
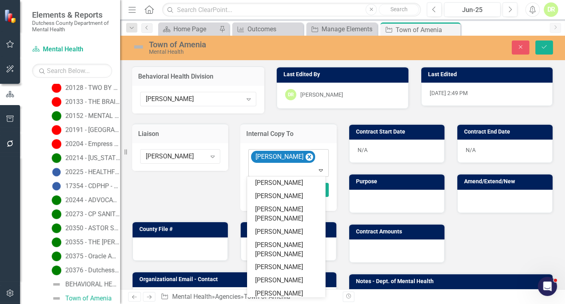
click at [308, 153] on div "Eric D'Entrone" at bounding box center [289, 162] width 78 height 27
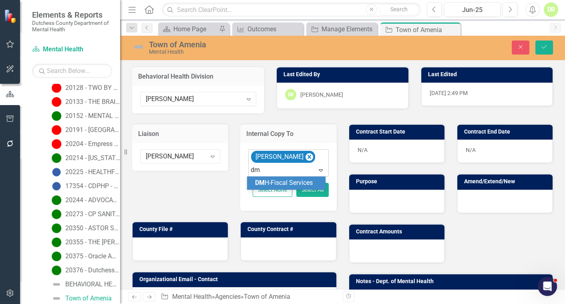
type input "d"
type input "jean"
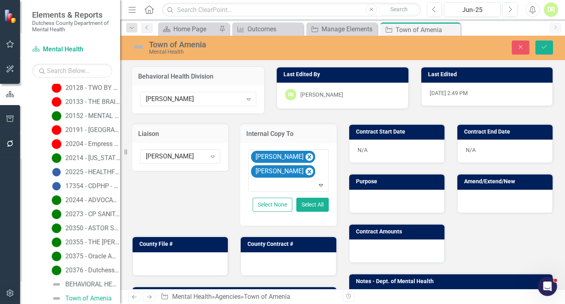
click at [382, 152] on div "N/A" at bounding box center [396, 150] width 95 height 23
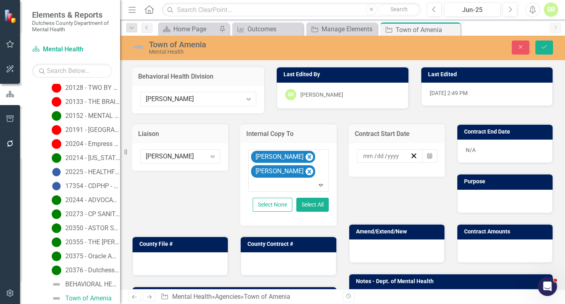
click at [363, 159] on input at bounding box center [369, 156] width 12 height 8
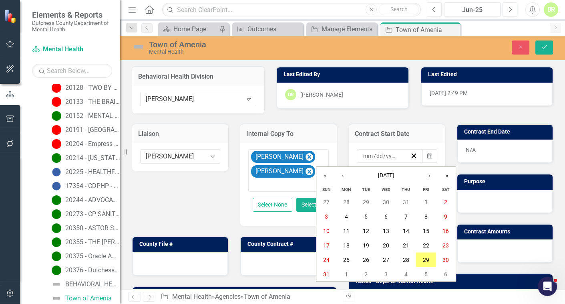
click at [363, 159] on input "number" at bounding box center [368, 156] width 11 height 8
type input "09"
type input "15"
type input "2025"
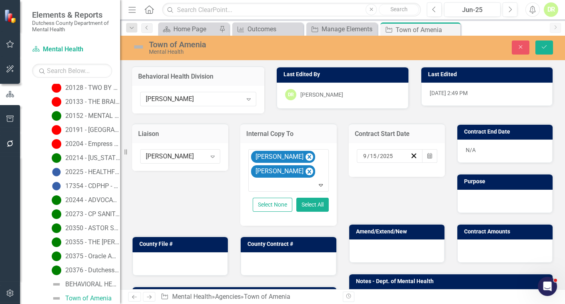
click at [466, 151] on div "N/A" at bounding box center [504, 150] width 95 height 23
click at [465, 150] on div "N/A" at bounding box center [504, 150] width 95 height 23
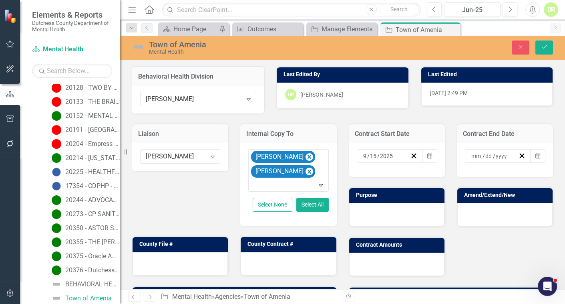
click at [465, 150] on div "/ /" at bounding box center [498, 156] width 66 height 14
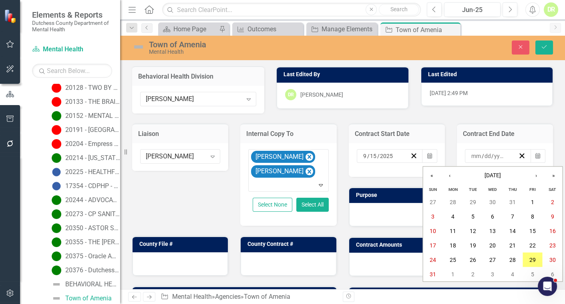
click at [471, 152] on input "number" at bounding box center [476, 156] width 11 height 8
type input "12"
type input "1"
type input "31"
type input "2025"
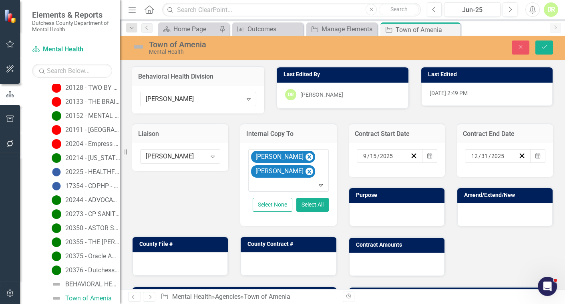
click at [404, 213] on div at bounding box center [396, 214] width 95 height 23
click at [399, 210] on div at bounding box center [396, 214] width 95 height 23
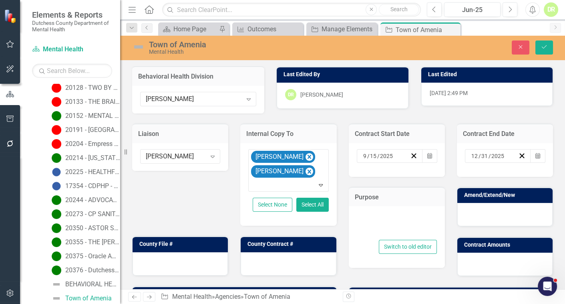
click at [391, 213] on div at bounding box center [397, 225] width 80 height 26
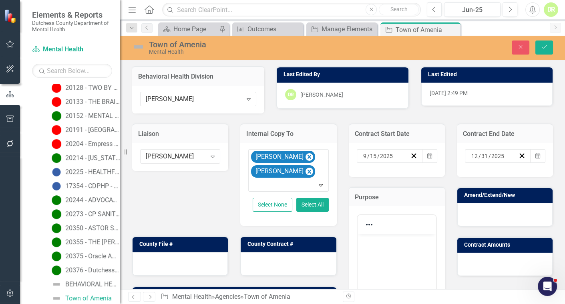
scroll to position [0, 0]
click at [370, 216] on div at bounding box center [369, 224] width 23 height 16
click at [373, 239] on p "Rich Text Area. Press ALT-0 for help." at bounding box center [396, 240] width 74 height 10
click at [226, 47] on div "Town of Amenia" at bounding box center [256, 44] width 215 height 9
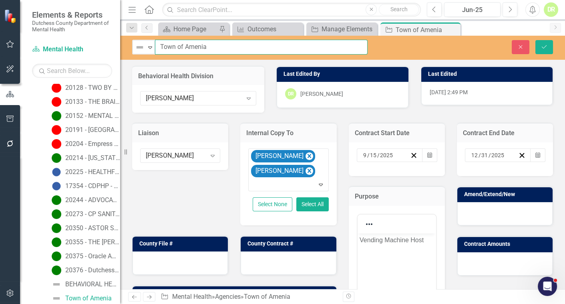
click at [221, 50] on input "Town of Amenia" at bounding box center [261, 47] width 213 height 15
type input "Town of Amenia - Vending Machine"
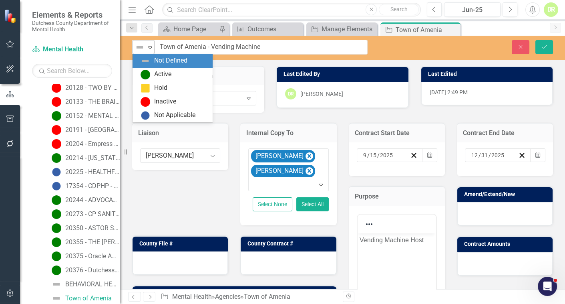
click at [147, 50] on div "Expand" at bounding box center [150, 46] width 8 height 13
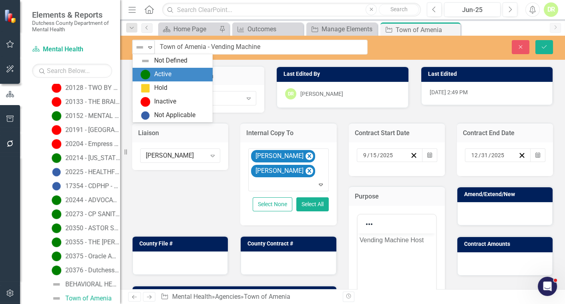
click at [148, 76] on img at bounding box center [146, 75] width 10 height 10
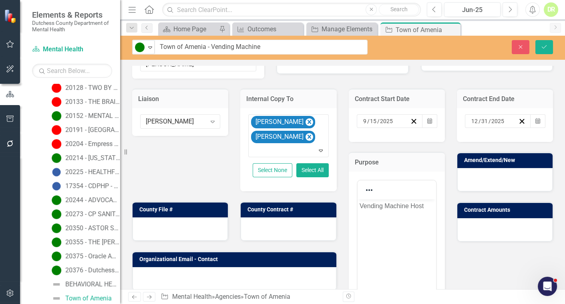
scroll to position [72, 0]
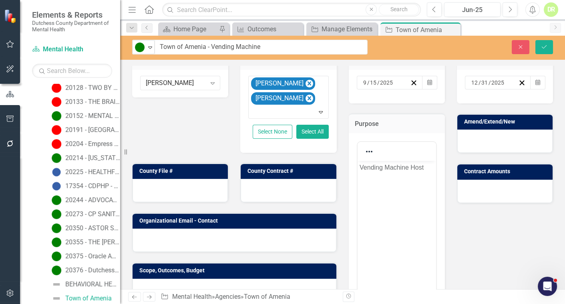
click at [187, 185] on div at bounding box center [180, 190] width 95 height 23
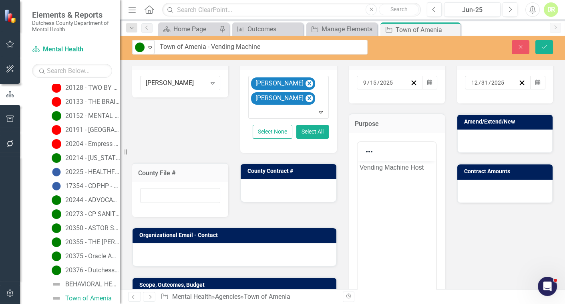
click at [187, 185] on div at bounding box center [180, 199] width 96 height 35
click at [170, 191] on input "text" at bounding box center [180, 195] width 80 height 15
type input "TBD"
click at [302, 188] on div at bounding box center [288, 190] width 95 height 23
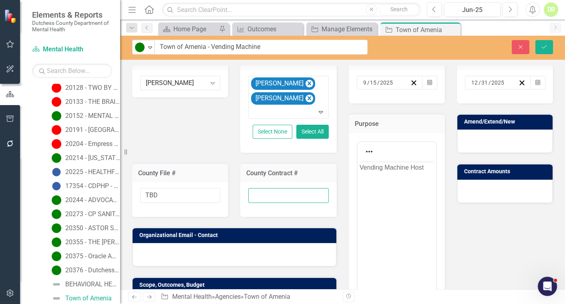
click at [280, 194] on input "text" at bounding box center [288, 195] width 80 height 15
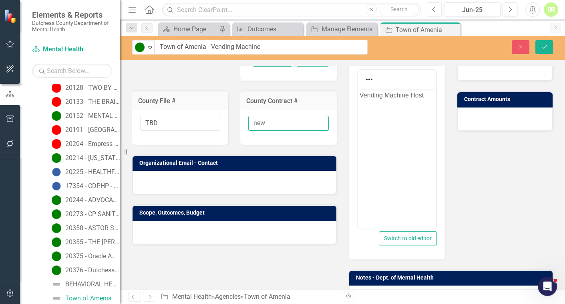
scroll to position [145, 0]
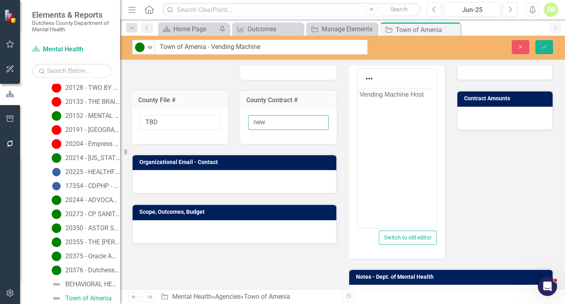
type input "new"
click at [173, 187] on div at bounding box center [235, 181] width 204 height 23
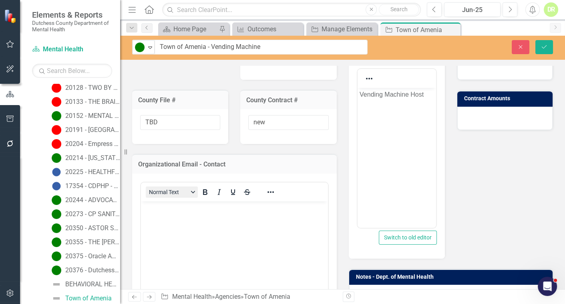
scroll to position [0, 0]
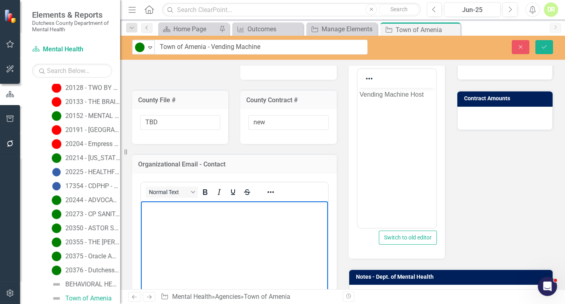
click at [163, 217] on body "Rich Text Area. Press ALT-0 for help." at bounding box center [234, 261] width 187 height 120
click at [157, 206] on p "Rich Text Area. Press ALT-0 for help." at bounding box center [234, 208] width 183 height 10
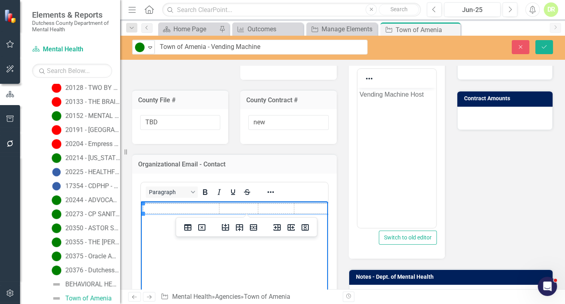
click at [150, 209] on td "Rich Text Area. Press ALT-0 for help." at bounding box center [181, 208] width 76 height 10
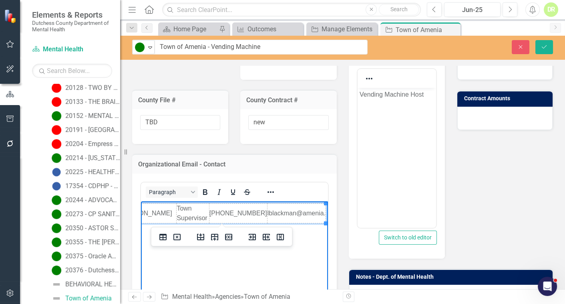
scroll to position [0, 24]
click at [150, 229] on body "Leo Blackman Town Supervisor 845-373-8860 lblackman@amenia.com" at bounding box center [210, 261] width 187 height 120
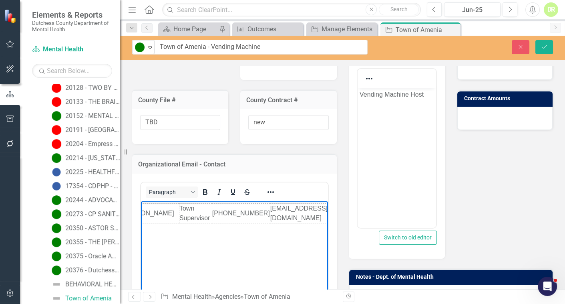
click at [147, 226] on body "Leo Blackman Town Supervisor 845-373-8860 lblackman@amenia.com" at bounding box center [212, 261] width 187 height 120
click at [142, 218] on td "Leo Blackman" at bounding box center [149, 213] width 58 height 20
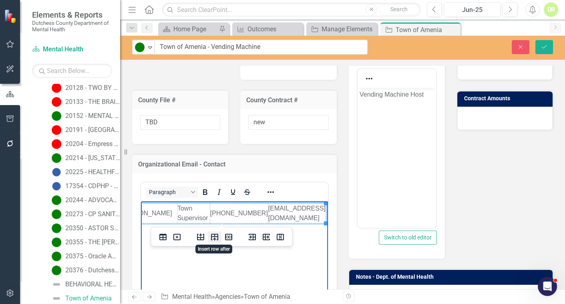
click at [216, 236] on icon "Insert row after" at bounding box center [215, 237] width 10 height 10
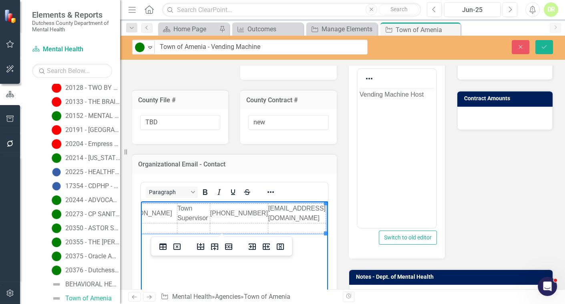
click at [152, 229] on td "Rich Text Area. Press ALT-0 for help." at bounding box center [148, 228] width 58 height 10
click at [153, 227] on td "Rich Text Area. Press ALT-0 for help." at bounding box center [148, 228] width 58 height 10
click at [157, 226] on td "Rich Text Area. Press ALT-0 for help." at bounding box center [148, 228] width 58 height 10
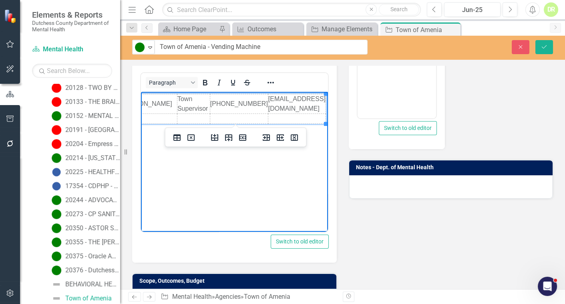
scroll to position [0, 0]
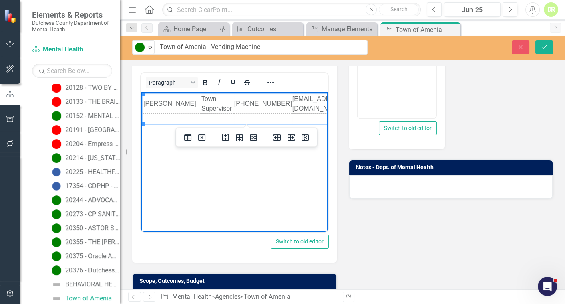
click at [149, 119] on td "Rich Text Area. Press ALT-0 for help." at bounding box center [172, 118] width 58 height 10
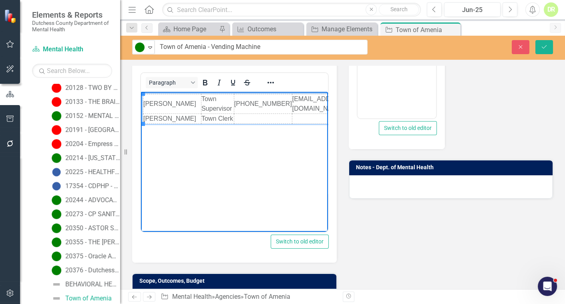
click at [294, 115] on td "Rich Text Area. Press ALT-0 for help." at bounding box center [321, 118] width 58 height 10
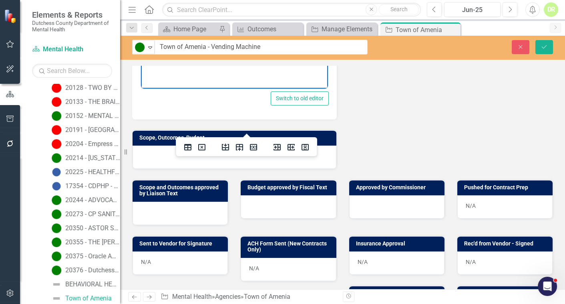
scroll to position [400, 0]
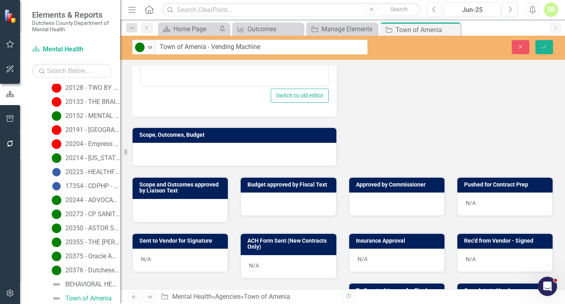
click at [140, 159] on div at bounding box center [235, 154] width 204 height 23
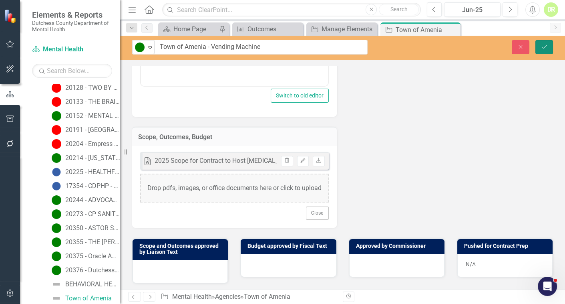
click at [544, 46] on icon "Save" at bounding box center [544, 47] width 7 height 6
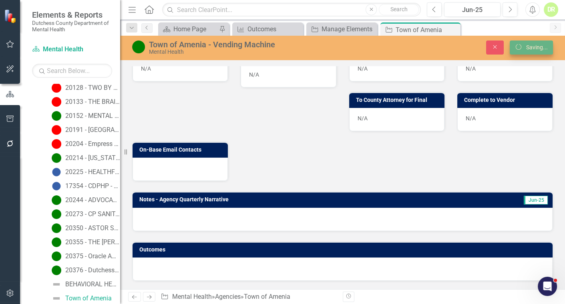
scroll to position [334, 0]
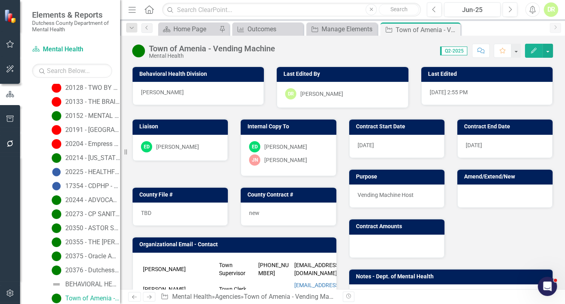
click at [472, 191] on div at bounding box center [504, 195] width 95 height 23
click at [472, 192] on div at bounding box center [504, 195] width 95 height 23
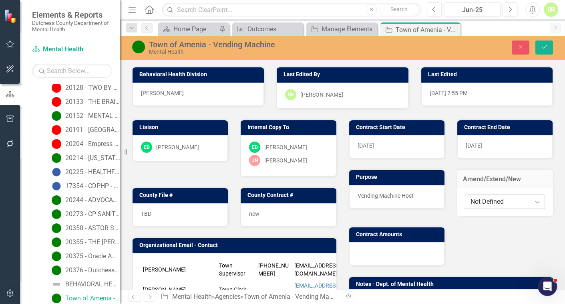
click at [477, 200] on div "Not Defined" at bounding box center [501, 201] width 60 height 9
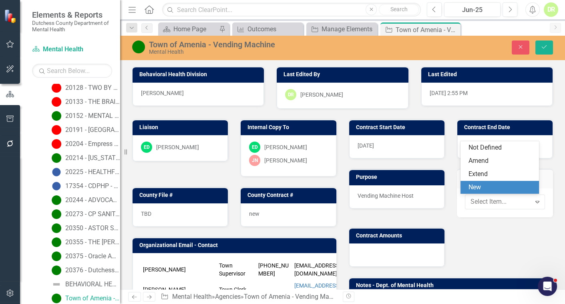
click at [476, 189] on div "New" at bounding box center [502, 187] width 66 height 9
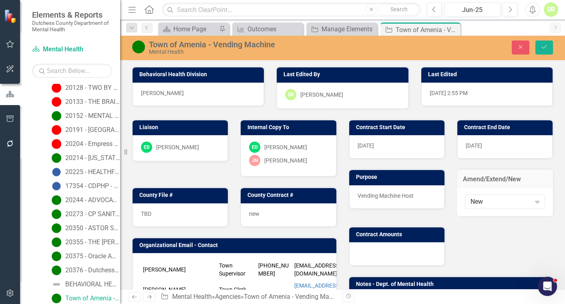
click at [391, 252] on div at bounding box center [396, 253] width 95 height 23
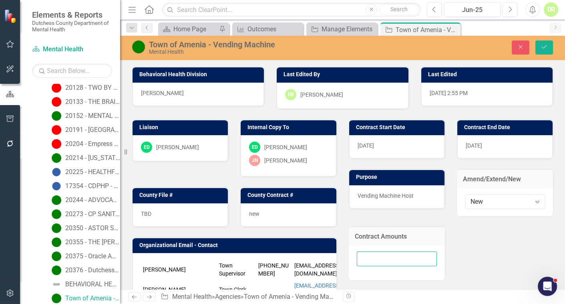
click at [382, 260] on input "number" at bounding box center [397, 258] width 80 height 15
type input "00"
click at [543, 49] on icon "Save" at bounding box center [544, 47] width 7 height 6
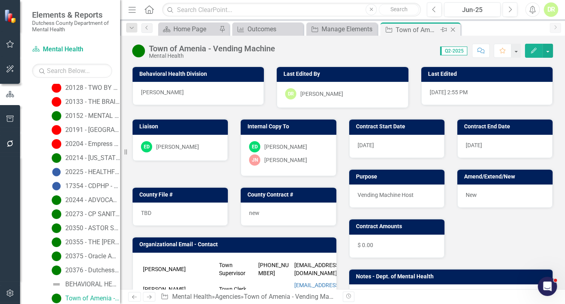
click at [453, 29] on icon at bounding box center [453, 30] width 4 height 4
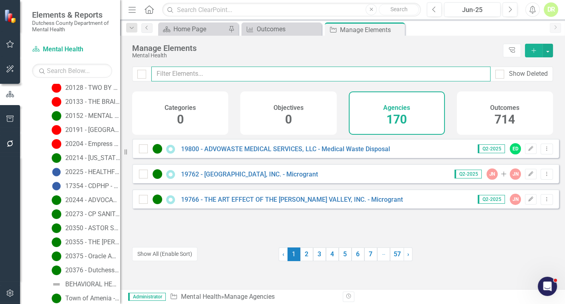
click at [161, 72] on input "text" at bounding box center [320, 73] width 339 height 15
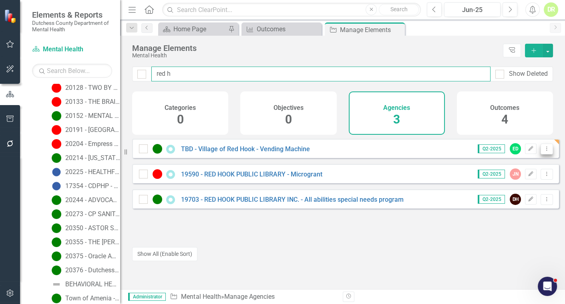
type input "red h"
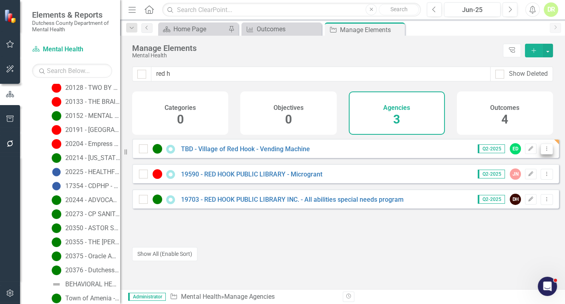
click at [543, 151] on icon "Dropdown Menu" at bounding box center [546, 148] width 7 height 5
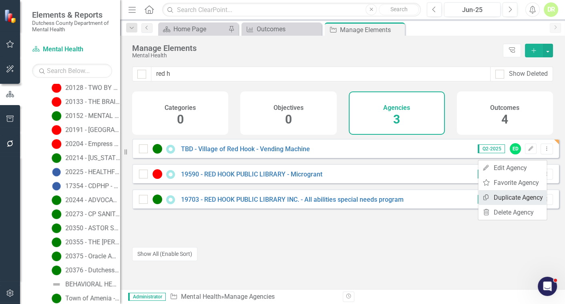
click at [519, 193] on link "Copy Duplicate Agency" at bounding box center [512, 197] width 68 height 15
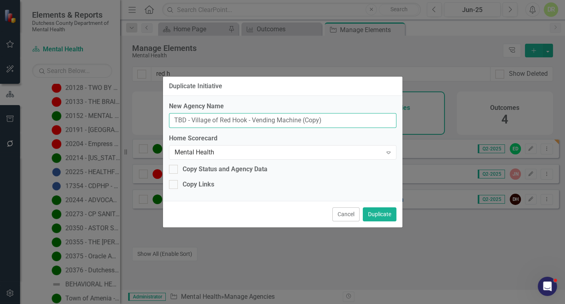
drag, startPoint x: 330, startPoint y: 118, endPoint x: 191, endPoint y: 114, distance: 139.0
click at [191, 114] on input "TBD - Village of Red Hook - Vending Machine (Copy)" at bounding box center [282, 120] width 227 height 15
type input "TBD - Hudson River Housing"
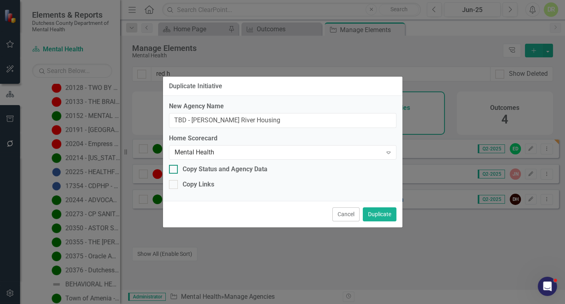
click at [175, 169] on div at bounding box center [173, 169] width 9 height 9
click at [174, 169] on input "Copy Status and Agency Data" at bounding box center [171, 167] width 5 height 5
checkbox input "true"
click at [378, 211] on button "Duplicate" at bounding box center [380, 214] width 34 height 14
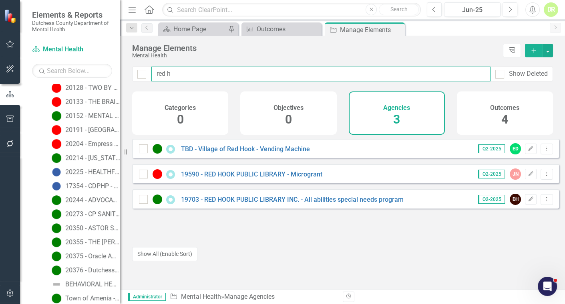
drag, startPoint x: 187, startPoint y: 72, endPoint x: 119, endPoint y: 64, distance: 68.6
click at [119, 64] on div "Elements & Reports Dutchess County Department of Mental Health Scorecard Mental…" at bounding box center [282, 152] width 565 height 304
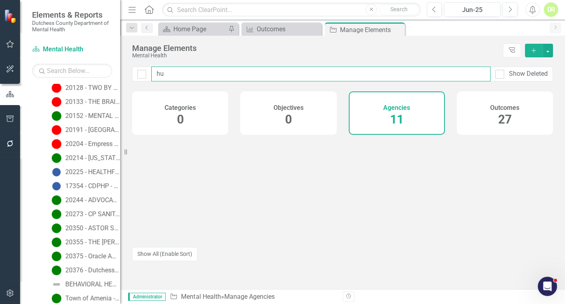
type input "h"
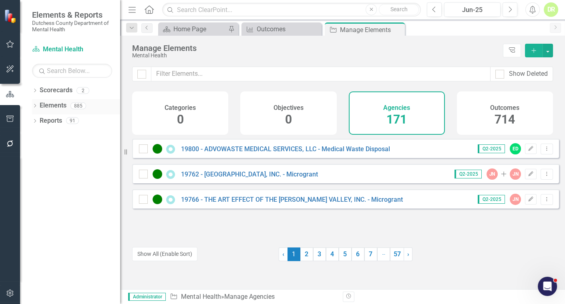
click at [34, 106] on icon "Dropdown" at bounding box center [35, 106] width 6 height 4
drag, startPoint x: 38, startPoint y: 134, endPoint x: 50, endPoint y: 139, distance: 12.4
click at [38, 134] on icon at bounding box center [39, 136] width 2 height 4
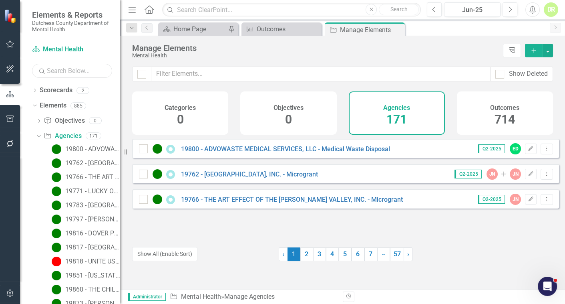
click at [58, 74] on input "text" at bounding box center [72, 71] width 80 height 14
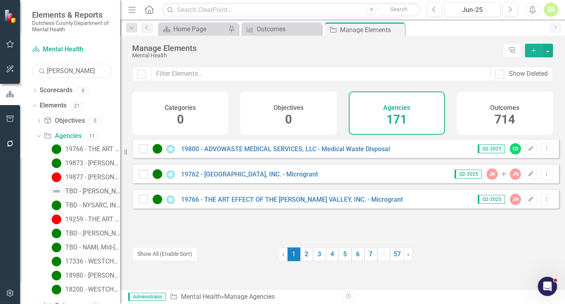
type input "[PERSON_NAME]"
click at [76, 190] on div "TBD - [PERSON_NAME] River Housing" at bounding box center [92, 190] width 55 height 7
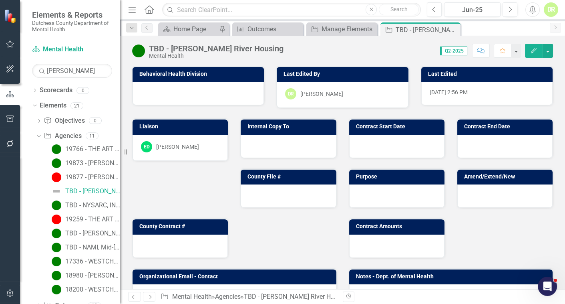
click at [260, 145] on div at bounding box center [288, 146] width 95 height 23
click at [260, 144] on div at bounding box center [288, 146] width 95 height 23
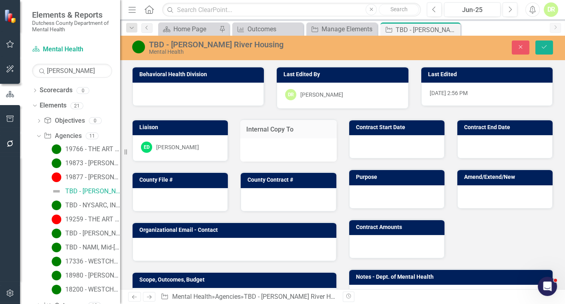
click at [264, 147] on div at bounding box center [288, 149] width 96 height 23
click at [264, 148] on div at bounding box center [288, 149] width 96 height 23
click at [264, 146] on div at bounding box center [288, 149] width 96 height 23
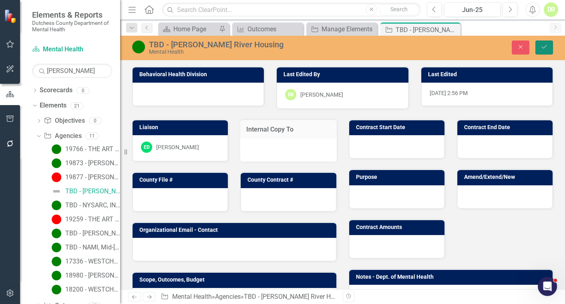
click at [547, 44] on icon "Save" at bounding box center [544, 47] width 7 height 6
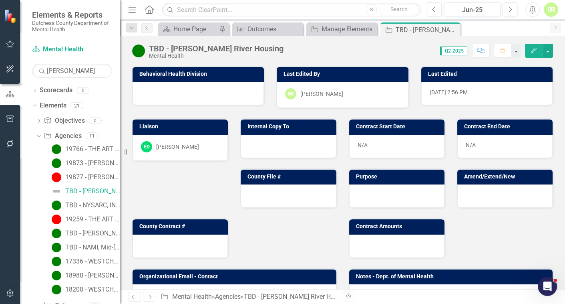
click at [260, 144] on div at bounding box center [288, 146] width 95 height 23
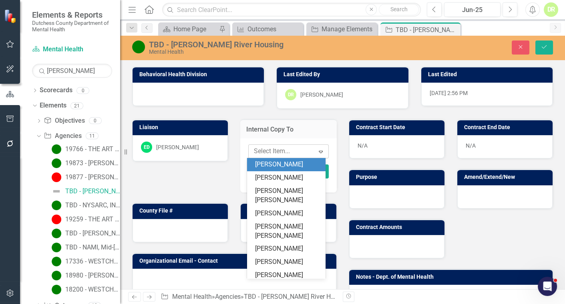
click at [270, 151] on div at bounding box center [283, 151] width 64 height 11
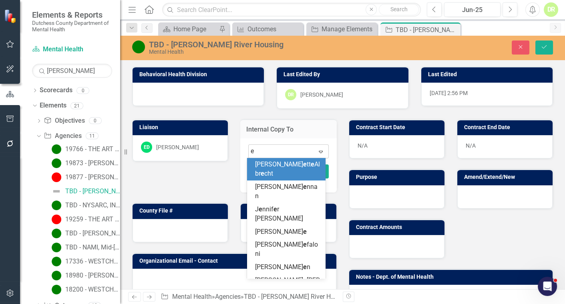
type input "er"
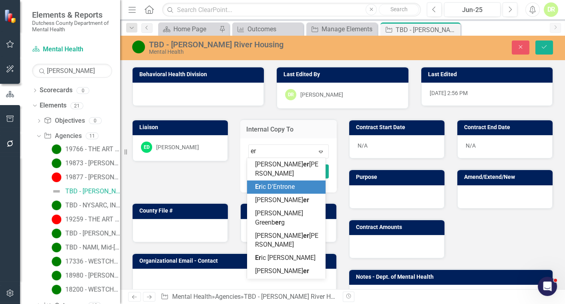
click at [276, 184] on span "Er ic D'Entrone" at bounding box center [275, 187] width 40 height 8
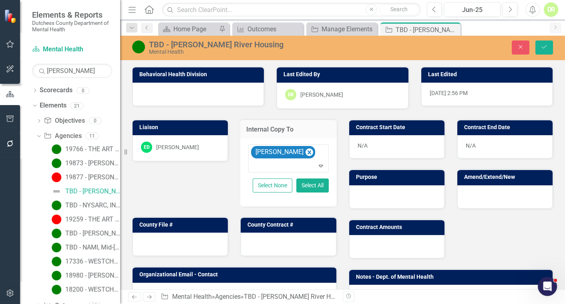
click at [363, 143] on div "N/A" at bounding box center [396, 146] width 95 height 23
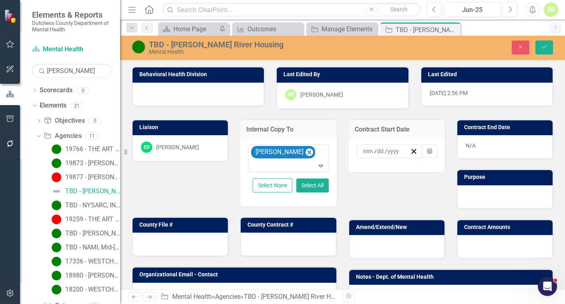
click at [363, 148] on input at bounding box center [369, 151] width 12 height 8
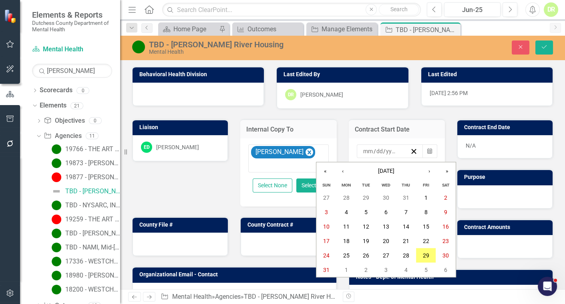
click at [363, 150] on input "number" at bounding box center [368, 151] width 11 height 8
type input "09"
type input "15"
type input "2025"
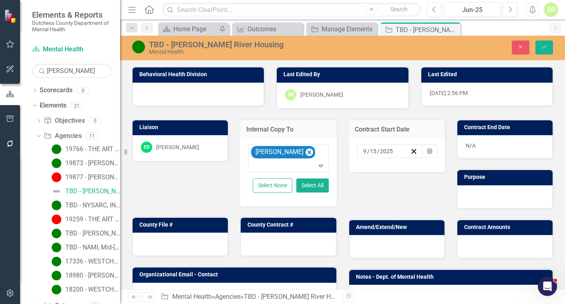
click at [486, 142] on div "N/A" at bounding box center [504, 146] width 95 height 23
drag, startPoint x: 486, startPoint y: 142, endPoint x: 459, endPoint y: 157, distance: 30.7
click at [484, 143] on div "N/A" at bounding box center [504, 146] width 95 height 23
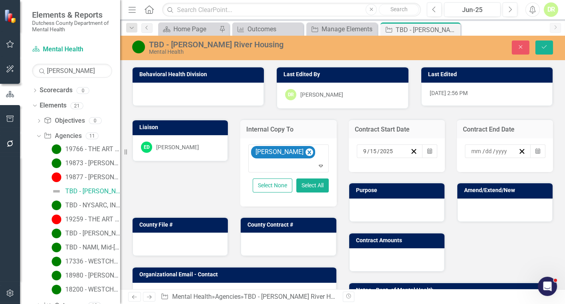
click at [471, 152] on input at bounding box center [477, 151] width 12 height 8
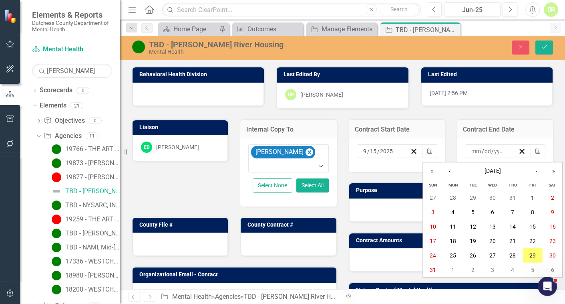
click at [471, 152] on input "number" at bounding box center [476, 151] width 11 height 8
type input "12"
type input "31"
type input "2025"
click at [389, 204] on div at bounding box center [396, 209] width 95 height 23
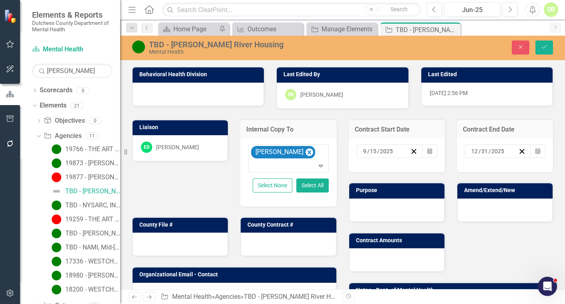
click at [385, 205] on div at bounding box center [396, 209] width 95 height 23
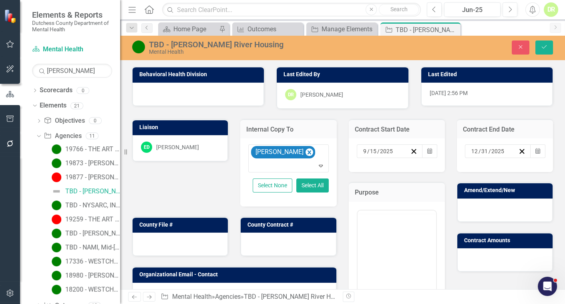
click at [374, 208] on div at bounding box center [397, 288] width 80 height 162
click at [362, 239] on p "Rich Text Area. Press ALT-0 for help." at bounding box center [396, 236] width 74 height 10
click at [473, 213] on div at bounding box center [504, 209] width 95 height 23
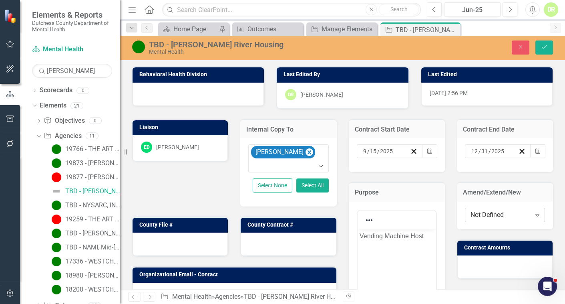
click at [471, 215] on div "Not Defined" at bounding box center [501, 214] width 60 height 9
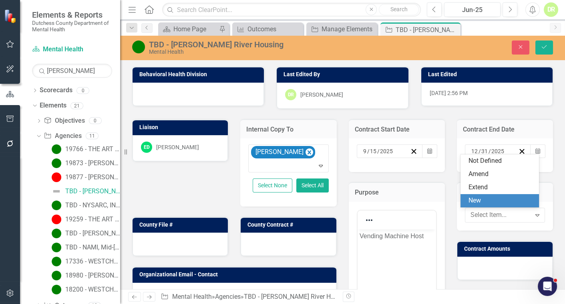
click at [479, 198] on div "New" at bounding box center [502, 200] width 66 height 9
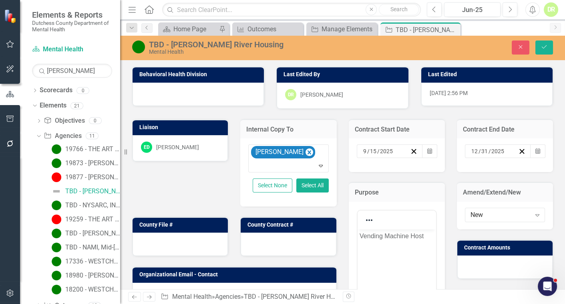
click at [185, 247] on div at bounding box center [180, 243] width 95 height 23
click at [184, 244] on div at bounding box center [180, 243] width 95 height 23
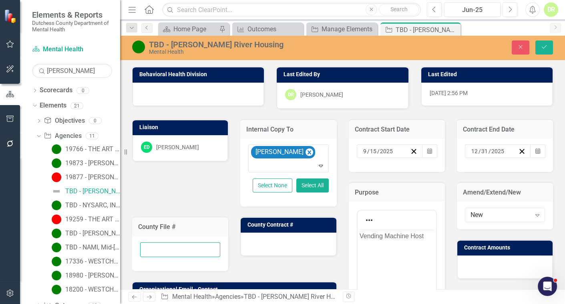
click at [159, 244] on input "text" at bounding box center [180, 249] width 80 height 15
type input "TBD"
click at [255, 249] on div at bounding box center [288, 243] width 95 height 23
click at [255, 248] on div at bounding box center [288, 243] width 95 height 23
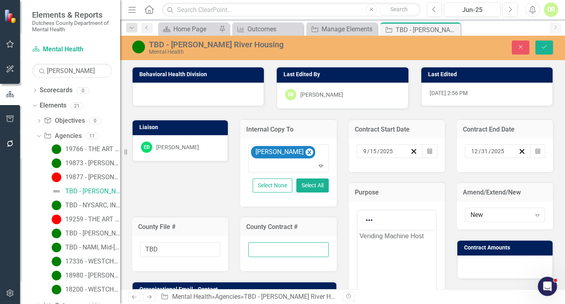
click at [255, 248] on input "text" at bounding box center [288, 249] width 80 height 15
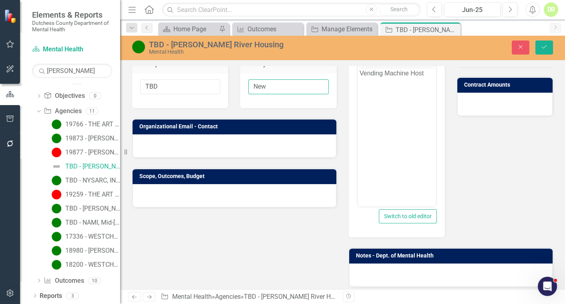
scroll to position [182, 0]
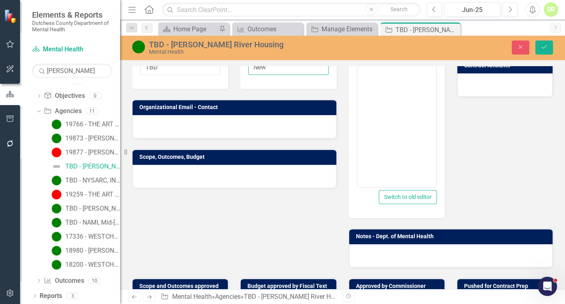
type input "New"
click at [161, 127] on div at bounding box center [235, 126] width 204 height 23
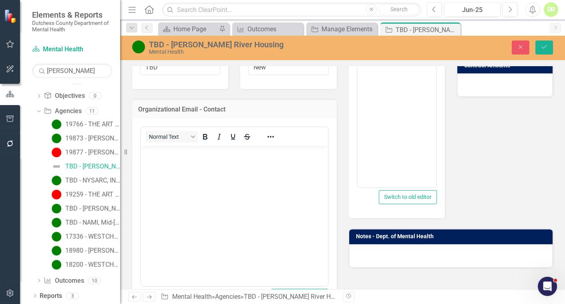
scroll to position [0, 0]
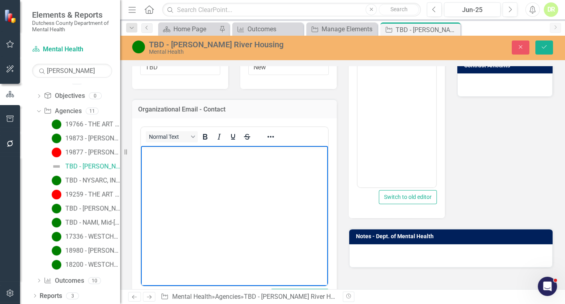
click at [148, 153] on p "Rich Text Area. Press ALT-0 for help." at bounding box center [234, 153] width 183 height 10
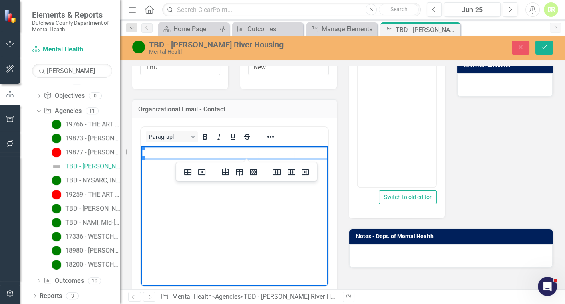
click at [155, 153] on td "Rich Text Area. Press ALT-0 for help." at bounding box center [181, 153] width 76 height 10
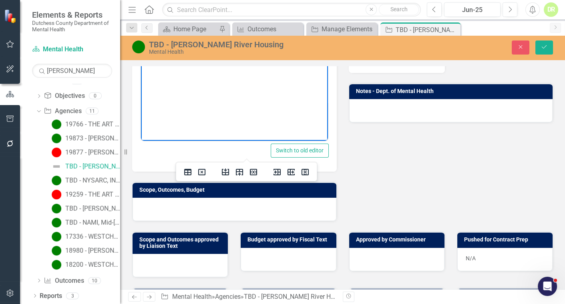
scroll to position [328, 0]
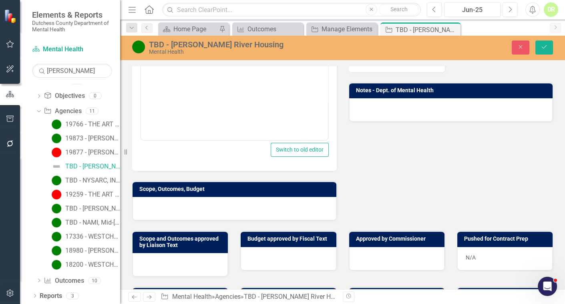
click at [200, 200] on div at bounding box center [235, 208] width 204 height 23
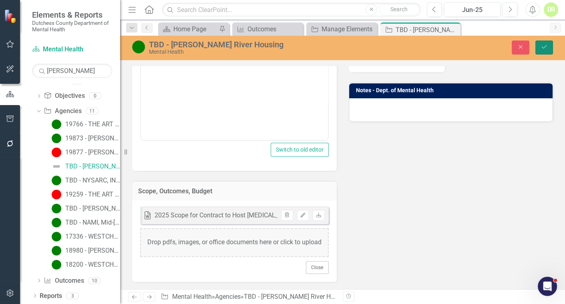
click at [543, 45] on icon "Save" at bounding box center [544, 47] width 7 height 6
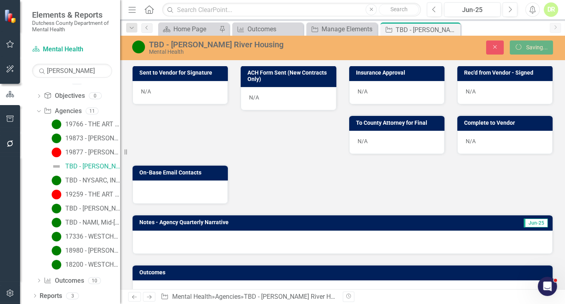
scroll to position [267, 0]
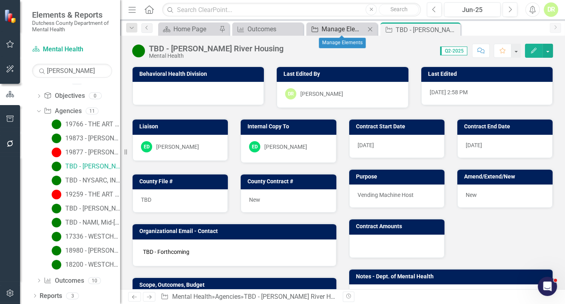
click at [356, 27] on div "Manage Elements" at bounding box center [344, 29] width 44 height 10
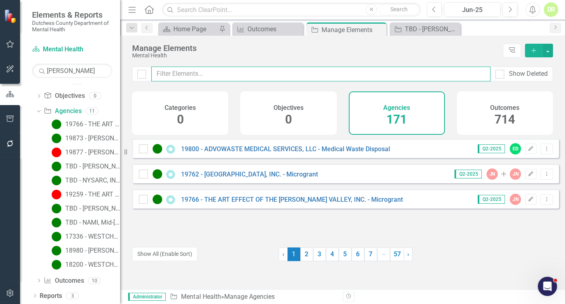
click at [199, 73] on input "text" at bounding box center [320, 73] width 339 height 15
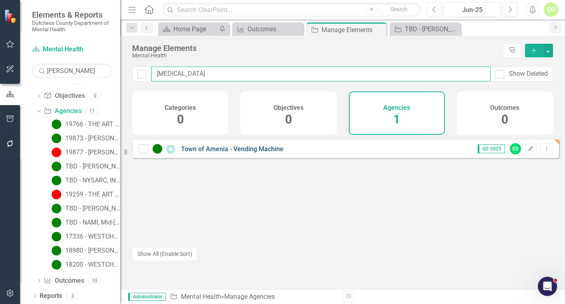
type input "amen"
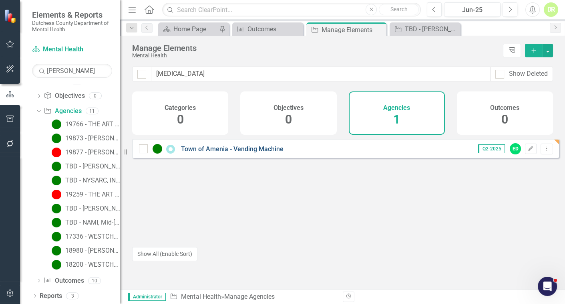
click at [212, 153] on link "Town of Amenia - Vending Machine" at bounding box center [232, 149] width 103 height 8
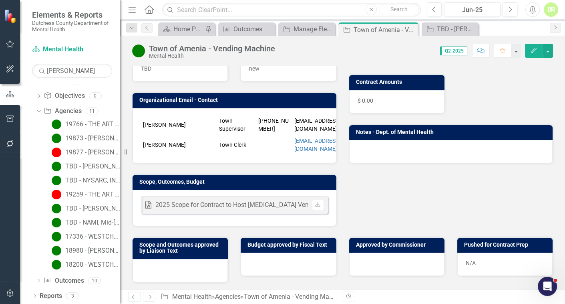
scroll to position [182, 0]
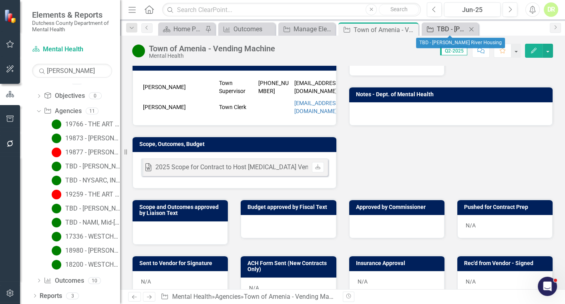
click at [435, 28] on link "Agency TBD - Hudson River Housing" at bounding box center [445, 29] width 43 height 10
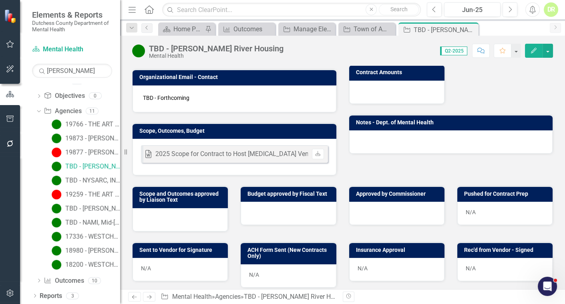
scroll to position [182, 0]
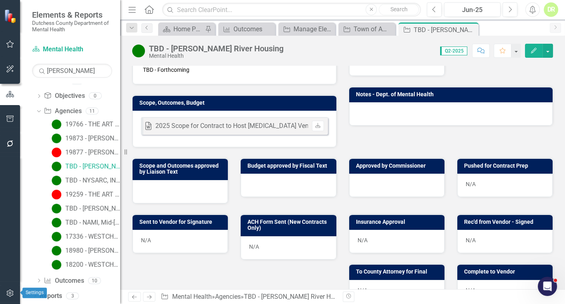
click at [11, 288] on button "button" at bounding box center [10, 293] width 18 height 17
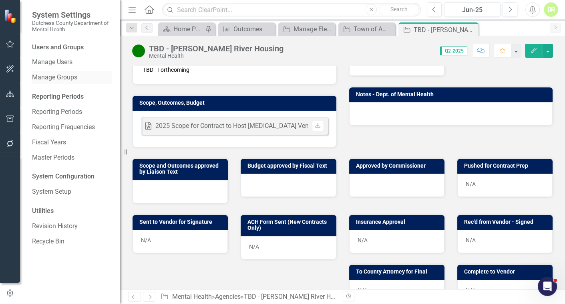
click at [52, 74] on link "Manage Groups" at bounding box center [72, 77] width 80 height 9
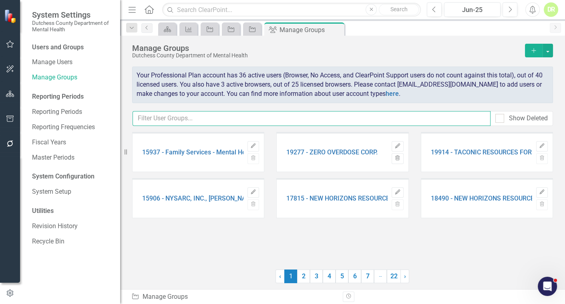
click at [155, 117] on input "text" at bounding box center [312, 118] width 358 height 15
click at [250, 30] on icon "Agency" at bounding box center [252, 29] width 8 height 6
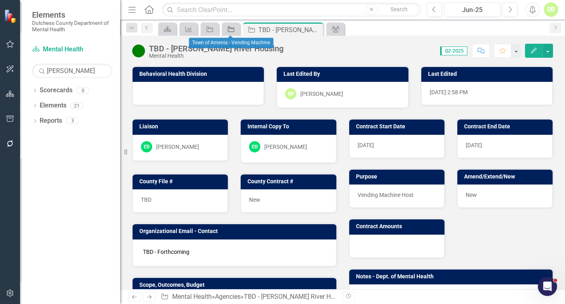
click at [229, 28] on icon "Agency" at bounding box center [231, 29] width 8 height 6
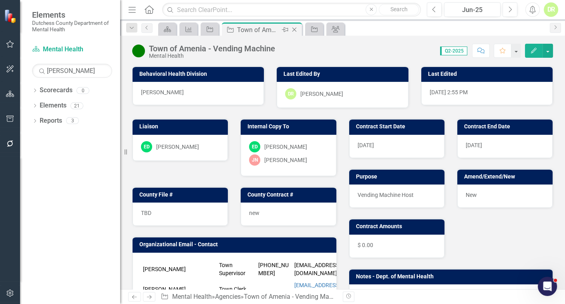
click at [253, 30] on div "Town of Amenia - Vending Machine" at bounding box center [258, 30] width 43 height 10
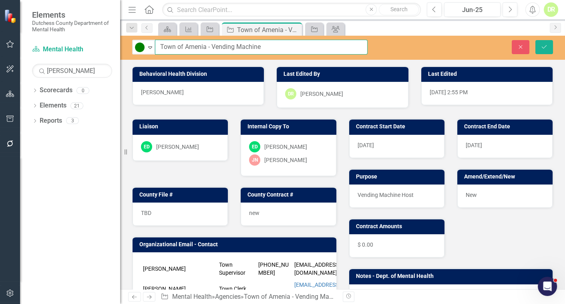
drag, startPoint x: 270, startPoint y: 46, endPoint x: 158, endPoint y: 44, distance: 111.4
click at [158, 44] on input "Town of Amenia - Vending Machine" at bounding box center [261, 47] width 213 height 15
click at [159, 46] on input "Town of Amenia - Vending Machine" at bounding box center [261, 47] width 213 height 15
drag, startPoint x: 280, startPoint y: 47, endPoint x: 131, endPoint y: 46, distance: 148.6
click at [131, 46] on div "Active Expand TBD - Town of Amenia - Vending Machine" at bounding box center [250, 47] width 248 height 15
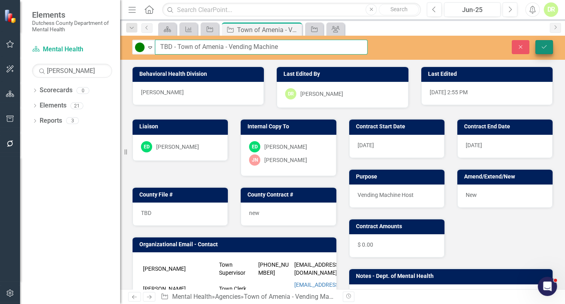
type input "TBD - Town of Amenia - Vending Machine"
click at [547, 44] on icon "Save" at bounding box center [544, 47] width 7 height 6
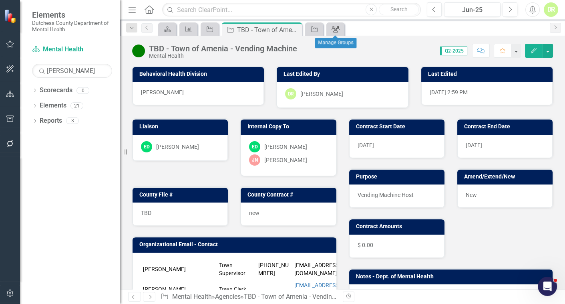
click at [336, 26] on icon "Group" at bounding box center [336, 29] width 8 height 6
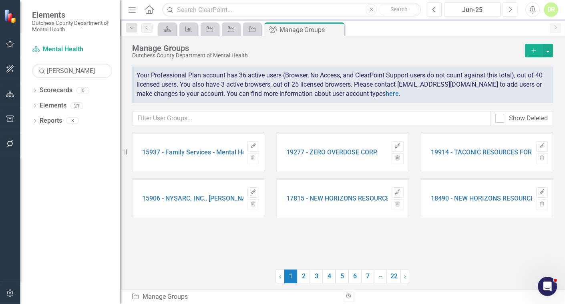
click at [532, 52] on icon "Add" at bounding box center [533, 51] width 7 height 6
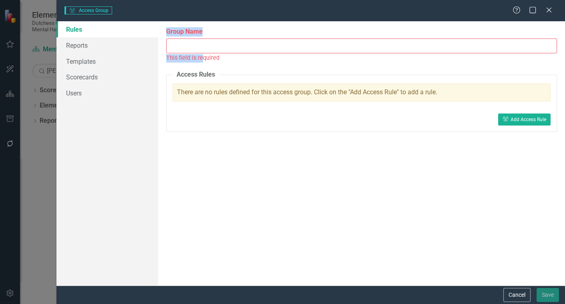
drag, startPoint x: 203, startPoint y: 54, endPoint x: 199, endPoint y: 42, distance: 13.2
click at [200, 46] on div "Group Name This field is required" at bounding box center [361, 44] width 391 height 35
click at [199, 42] on input "Group Name" at bounding box center [361, 45] width 391 height 15
paste input "TBD - Town of Amenia - Vending Machine"
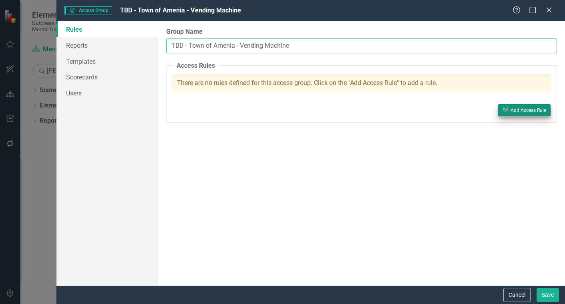
type input "TBD - Town of Amenia - Vending Machine"
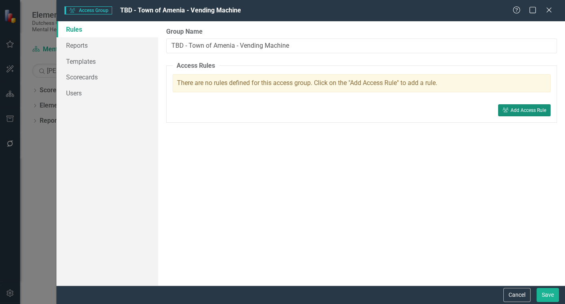
click at [537, 108] on div "Add Access Rule" at bounding box center [529, 110] width 36 height 6
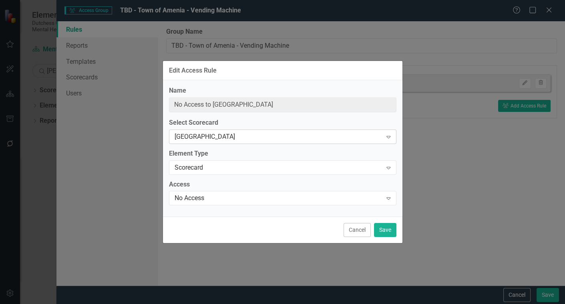
click at [221, 133] on div "[GEOGRAPHIC_DATA]" at bounding box center [279, 136] width 208 height 9
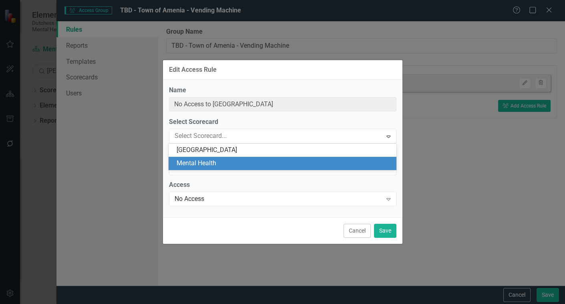
click at [211, 161] on div "Mental Health" at bounding box center [284, 163] width 215 height 9
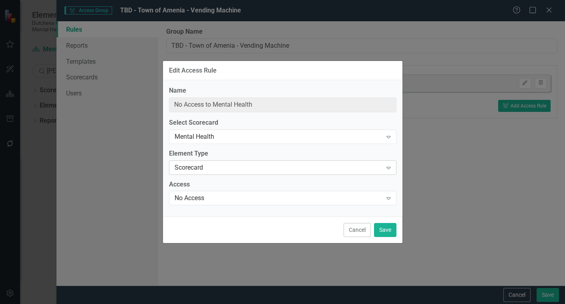
click at [210, 167] on div "Scorecard" at bounding box center [279, 167] width 208 height 9
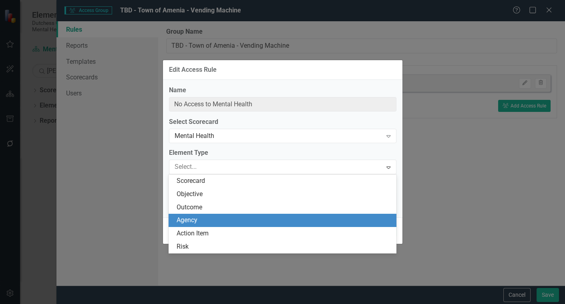
drag, startPoint x: 203, startPoint y: 217, endPoint x: 203, endPoint y: 190, distance: 27.6
click at [203, 215] on div "Agency" at bounding box center [284, 219] width 215 height 9
type input "No Access to all Initiatives in Mental Health"
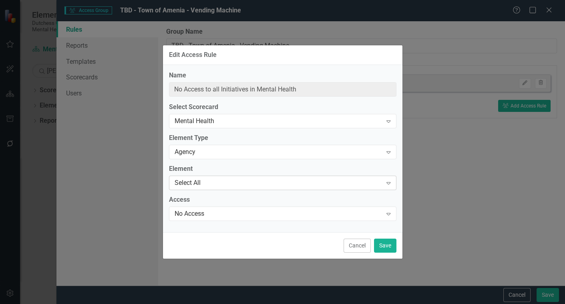
click at [192, 182] on div "Select All" at bounding box center [279, 182] width 208 height 9
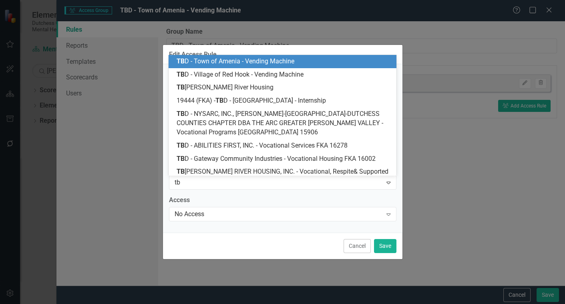
type input "tbd"
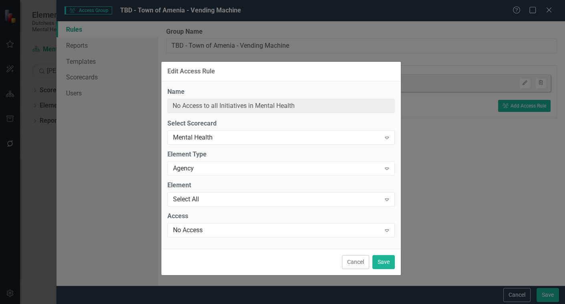
drag, startPoint x: 257, startPoint y: 48, endPoint x: 256, endPoint y: 64, distance: 16.5
click at [256, 64] on div "Edit Access Rule" at bounding box center [280, 72] width 239 height 20
click at [191, 201] on div "Select All" at bounding box center [277, 199] width 208 height 9
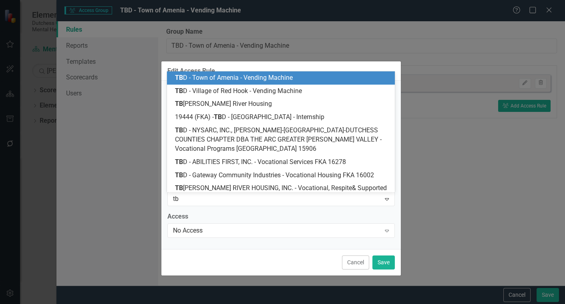
type input "tbd"
click at [249, 78] on span "TBD - Town of Amenia - Vending Machine" at bounding box center [233, 78] width 116 height 8
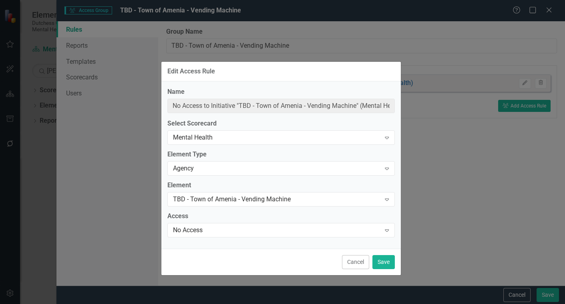
click at [249, 77] on div "Edit Access Rule" at bounding box center [280, 72] width 239 height 20
click at [189, 228] on div "No Access" at bounding box center [277, 229] width 208 height 9
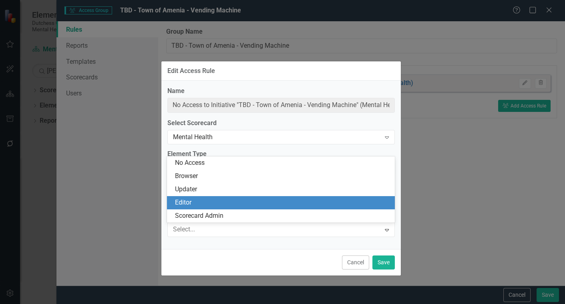
click at [188, 206] on div "Editor" at bounding box center [282, 202] width 215 height 9
type input "Editor of Initiative "TBD - Town of Amenia - Vending Machine" (Mental Health)"
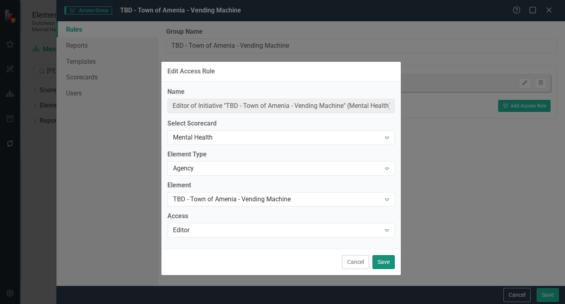
click at [384, 262] on button "Save" at bounding box center [383, 262] width 22 height 14
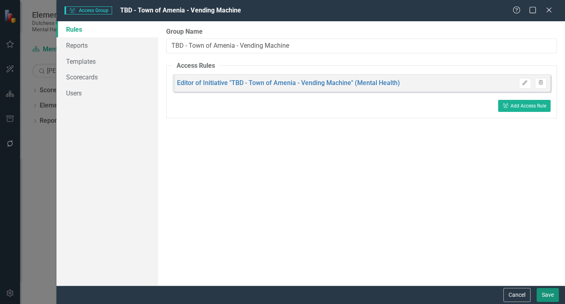
drag, startPoint x: 545, startPoint y: 294, endPoint x: 457, endPoint y: 268, distance: 92.1
click at [545, 292] on button "Save" at bounding box center [548, 295] width 22 height 14
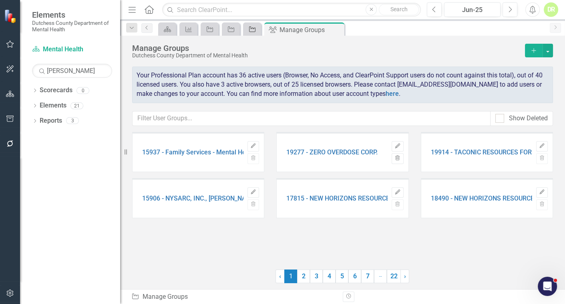
click at [252, 27] on icon at bounding box center [252, 29] width 6 height 6
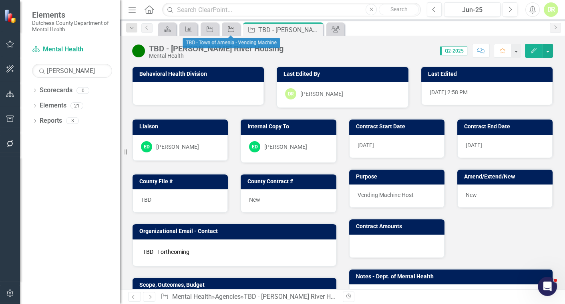
click at [232, 28] on icon "Agency" at bounding box center [231, 29] width 8 height 6
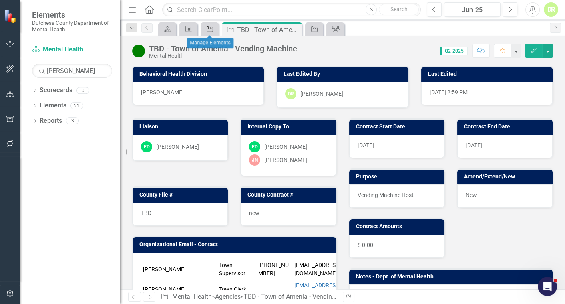
click at [211, 26] on icon "Agency" at bounding box center [210, 29] width 8 height 6
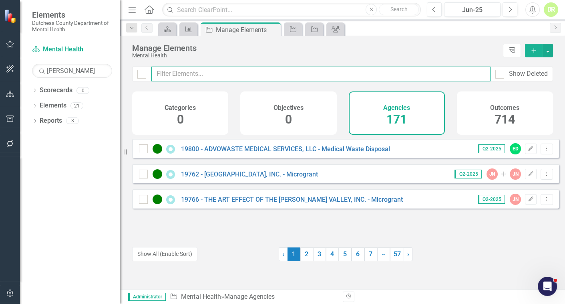
click at [177, 68] on input "text" at bounding box center [320, 73] width 339 height 15
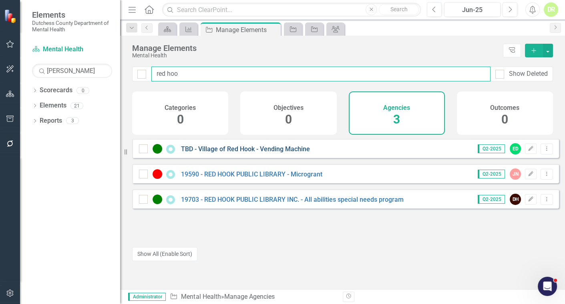
type input "red hoo"
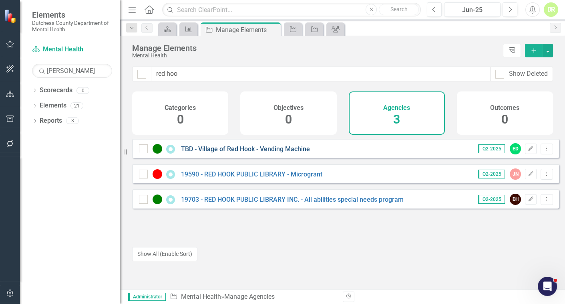
click at [224, 151] on link "TBD - Village of Red Hook - Vending Machine" at bounding box center [245, 149] width 129 height 8
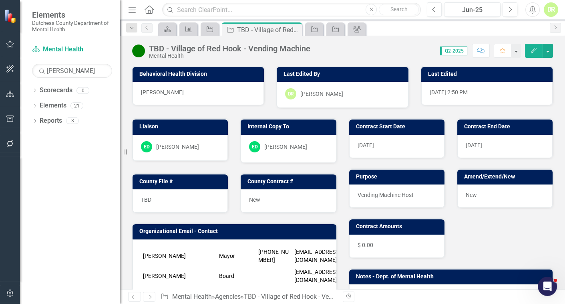
click at [312, 48] on div "TBD - Village of Red Hook - Vending Machine Mental Health" at bounding box center [231, 51] width 165 height 15
drag, startPoint x: 300, startPoint y: 48, endPoint x: 197, endPoint y: 53, distance: 103.4
click at [168, 50] on div "TBD - Village of Red Hook - Vending Machine Mental Health Score: N/A Q2-2025 Co…" at bounding box center [342, 48] width 445 height 24
click at [197, 53] on div "Mental Health" at bounding box center [229, 56] width 161 height 6
click at [315, 50] on div "Score: N/A Q2-2025 Completed Comment Favorite Edit" at bounding box center [433, 51] width 239 height 14
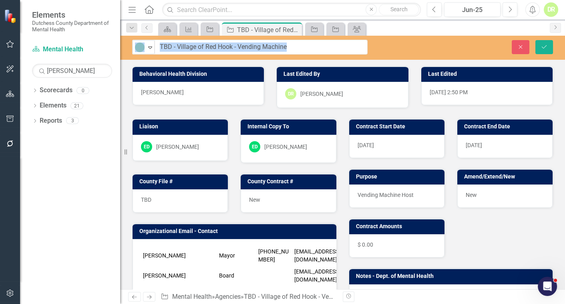
drag, startPoint x: 314, startPoint y: 46, endPoint x: 216, endPoint y: 44, distance: 97.3
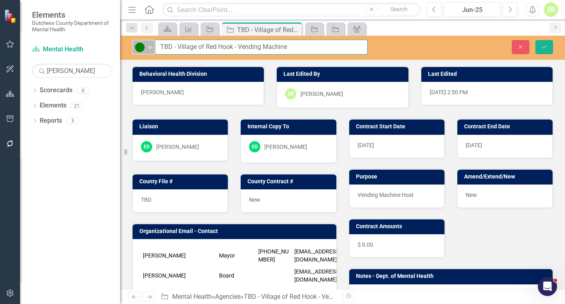
drag, startPoint x: 296, startPoint y: 52, endPoint x: 154, endPoint y: 44, distance: 142.4
click at [154, 44] on div "Active Expand TBD - Village of Red Hook - Vending Machine" at bounding box center [249, 47] width 235 height 15
click at [296, 49] on input "TBD - Village of Red Hook - Vending Machine" at bounding box center [261, 47] width 213 height 15
drag, startPoint x: 296, startPoint y: 48, endPoint x: 160, endPoint y: 43, distance: 136.7
click at [160, 43] on input "TBD - Village of Red Hook - Vending Machine" at bounding box center [261, 47] width 213 height 15
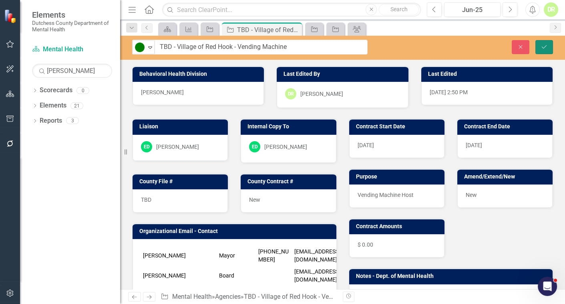
click at [549, 47] on button "Save" at bounding box center [544, 47] width 18 height 14
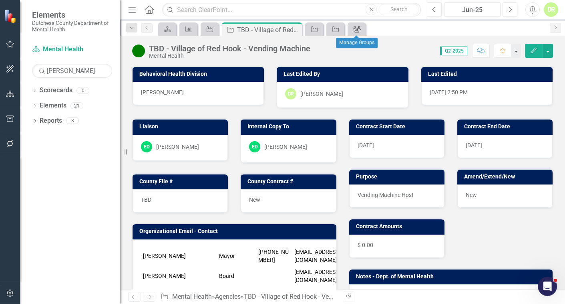
click at [360, 28] on icon "Group" at bounding box center [357, 29] width 8 height 6
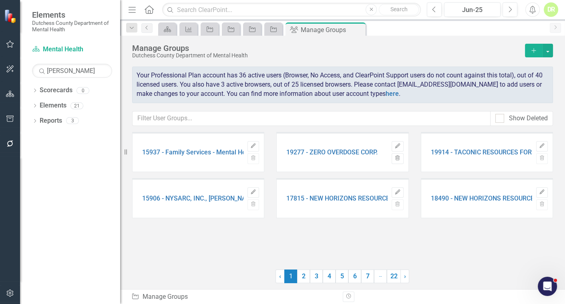
click at [536, 47] on button "Add" at bounding box center [534, 51] width 18 height 14
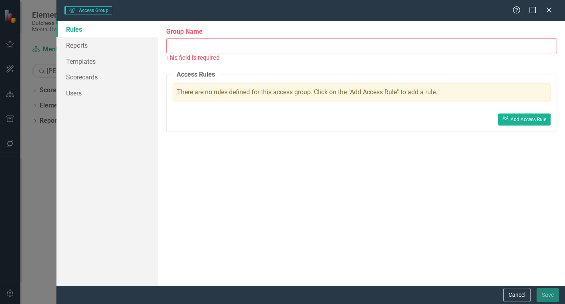
click at [256, 44] on input "Group Name" at bounding box center [361, 45] width 391 height 15
paste input "TBD - Village of Red Hook - Vending Machine"
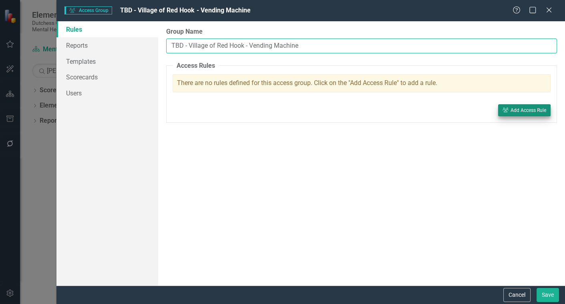
type input "TBD - Village of Red Hook - Vending Machine"
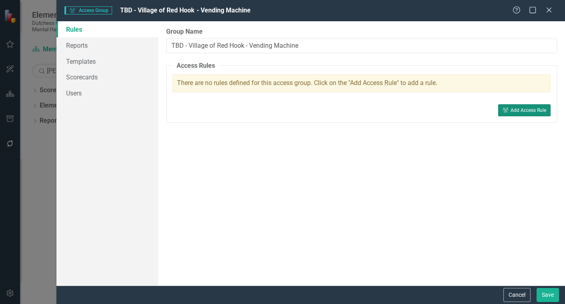
click at [515, 112] on div "Add Access Rule" at bounding box center [529, 110] width 36 height 6
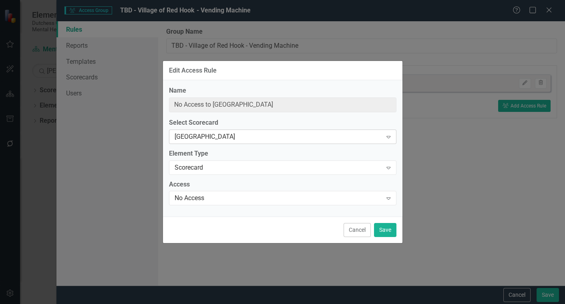
click at [216, 140] on div "[GEOGRAPHIC_DATA]" at bounding box center [279, 136] width 208 height 9
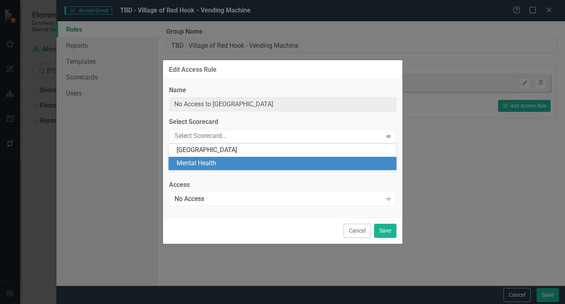
click at [214, 157] on div "Mental Health" at bounding box center [282, 163] width 227 height 13
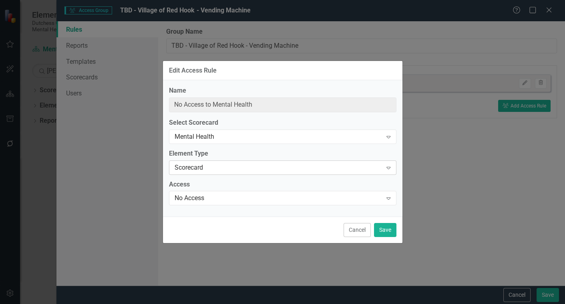
click at [212, 164] on div "Scorecard" at bounding box center [279, 167] width 208 height 9
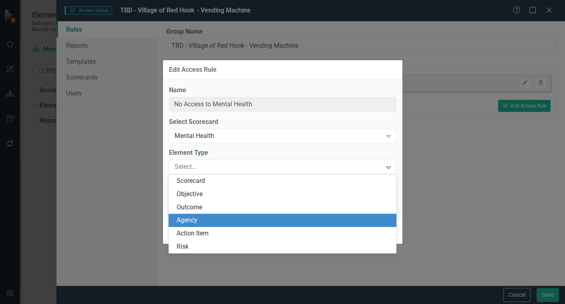
click at [209, 216] on div "Agency" at bounding box center [284, 219] width 215 height 9
type input "No Access to all Initiatives in Mental Health"
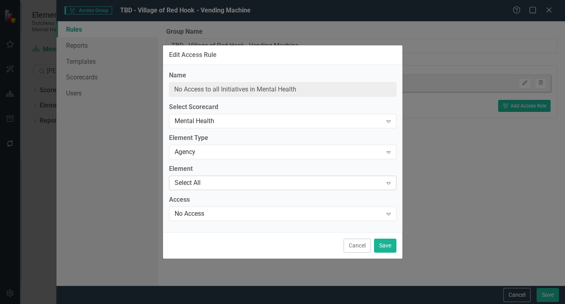
click at [188, 182] on div "Select All" at bounding box center [279, 182] width 208 height 9
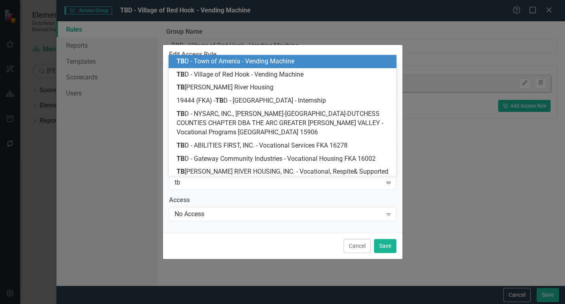
type input "tbd"
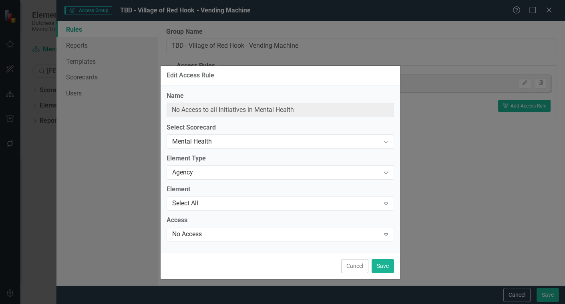
drag, startPoint x: 284, startPoint y: 50, endPoint x: 282, endPoint y: 71, distance: 20.6
click at [282, 71] on div "Edit Access Rule" at bounding box center [280, 76] width 239 height 20
click at [208, 201] on div "Select All" at bounding box center [276, 203] width 208 height 9
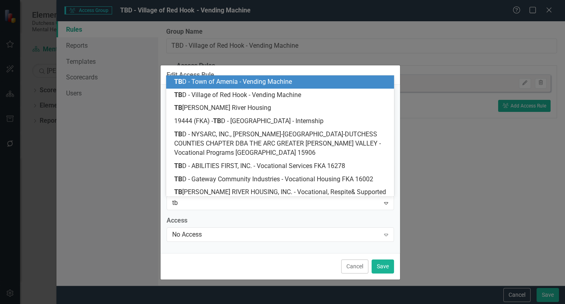
type input "tbd"
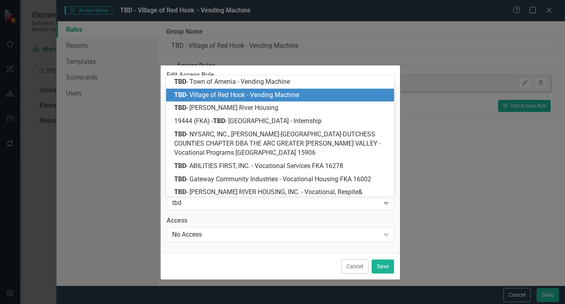
click at [221, 95] on span "TBD - Village of Red Hook - Vending Machine" at bounding box center [236, 95] width 125 height 8
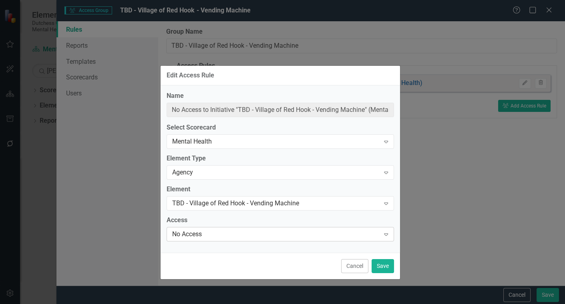
click at [227, 231] on div "No Access" at bounding box center [276, 233] width 208 height 9
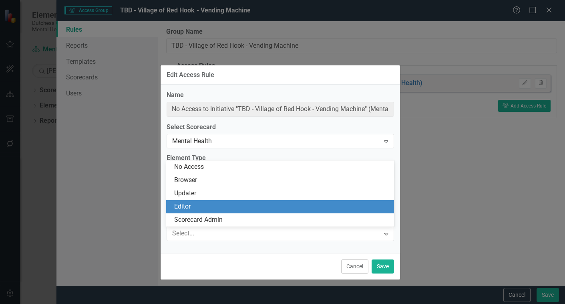
click at [207, 207] on div "Editor" at bounding box center [281, 206] width 215 height 9
type input "Editor of Initiative "TBD - Village of Red Hook - Vending Machine" (Mental Heal…"
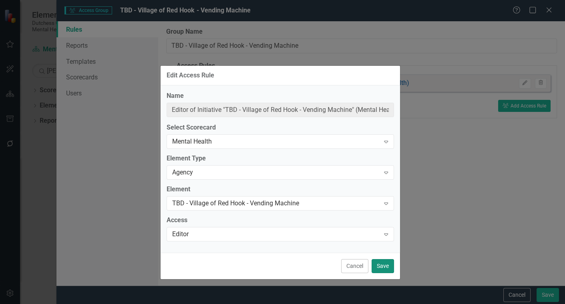
drag, startPoint x: 386, startPoint y: 263, endPoint x: 332, endPoint y: 248, distance: 55.6
click at [386, 261] on button "Save" at bounding box center [383, 266] width 22 height 14
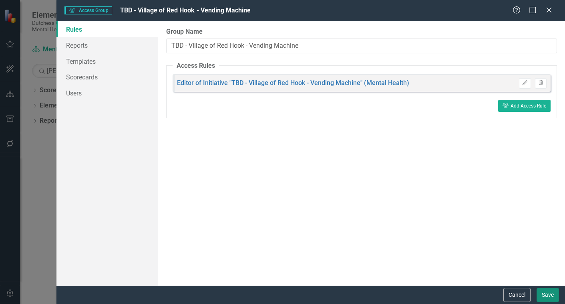
drag, startPoint x: 545, startPoint y: 293, endPoint x: 537, endPoint y: 284, distance: 11.6
click at [544, 290] on button "Save" at bounding box center [548, 295] width 22 height 14
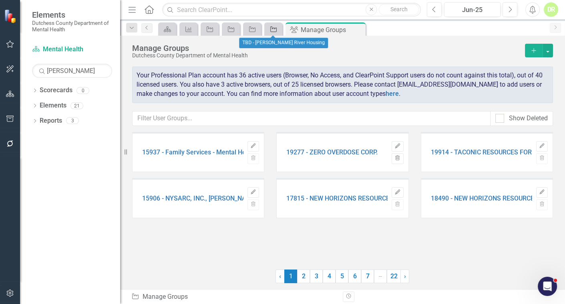
click at [271, 31] on icon "Agency" at bounding box center [274, 29] width 8 height 6
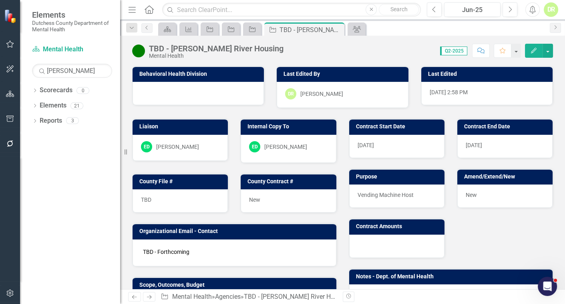
click at [235, 50] on div "TBD - Hudson River Housing" at bounding box center [216, 48] width 135 height 9
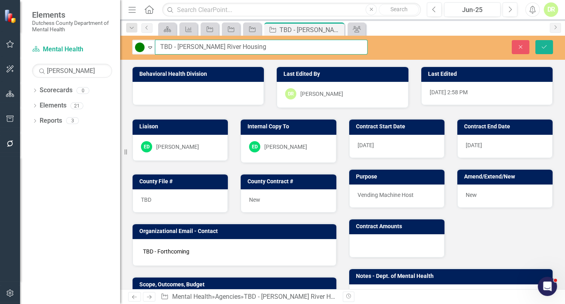
click at [262, 52] on input "TBD - Hudson River Housing" at bounding box center [261, 47] width 213 height 15
type input "TBD - Hudson River Housing - Vending Machine"
drag, startPoint x: 306, startPoint y: 50, endPoint x: 160, endPoint y: 44, distance: 146.3
click at [160, 44] on input "TBD - Hudson River Housing - Vending Machine" at bounding box center [261, 47] width 213 height 15
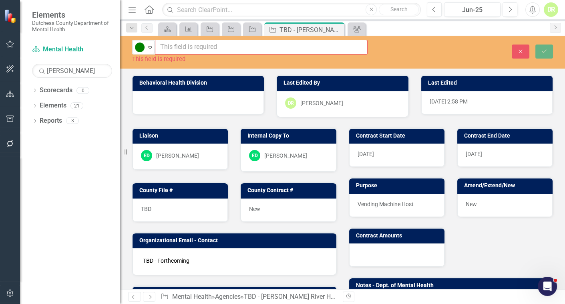
paste input "TBD - Hudson River Housing - Vending Machine"
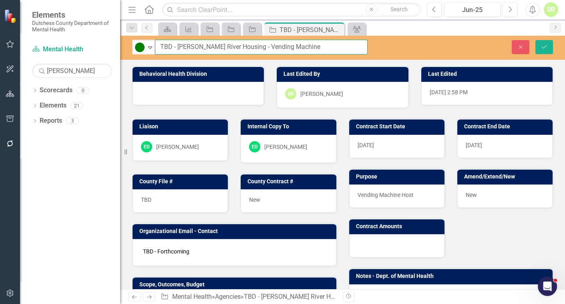
click at [312, 48] on input "TBD - Hudson River Housing - Vending Machine" at bounding box center [261, 47] width 213 height 15
type input "TBD - Hudson River Housing - Vending Machine"
drag, startPoint x: 545, startPoint y: 48, endPoint x: 485, endPoint y: 48, distance: 60.1
click at [543, 46] on icon "Save" at bounding box center [544, 47] width 7 height 6
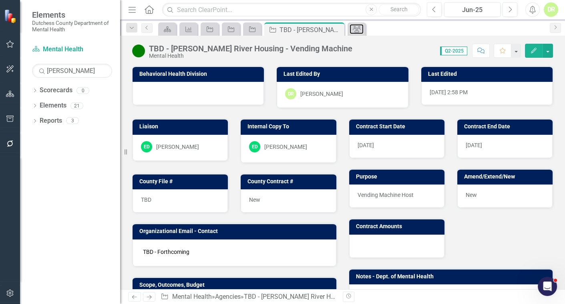
click at [354, 26] on icon at bounding box center [357, 29] width 8 height 6
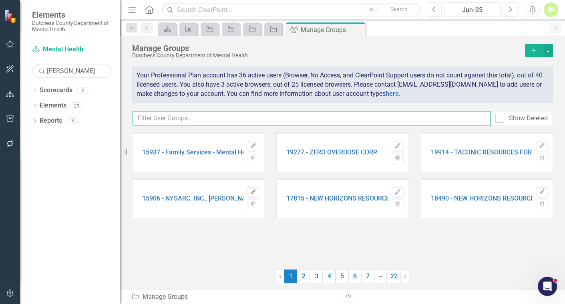
click at [184, 121] on input "text" at bounding box center [312, 118] width 358 height 15
click at [537, 49] on icon "Add" at bounding box center [533, 51] width 7 height 6
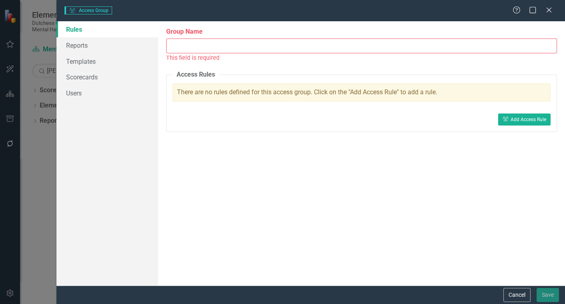
click at [274, 52] on input "Group Name" at bounding box center [361, 45] width 391 height 15
paste input "TBD - Hudson River Housing - Vending Machine"
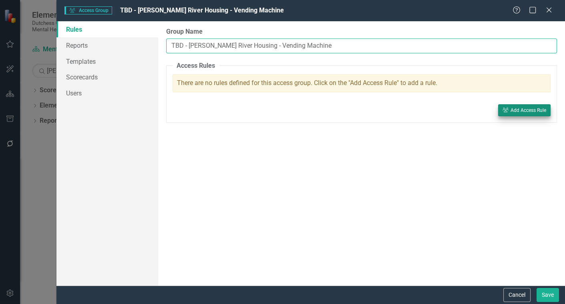
type input "TBD - Hudson River Housing - Vending Machine"
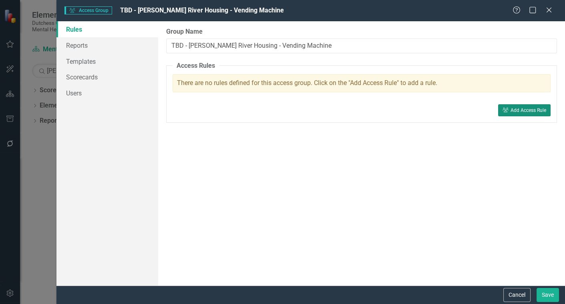
click at [511, 110] on div "Add Access Rule" at bounding box center [529, 110] width 36 height 6
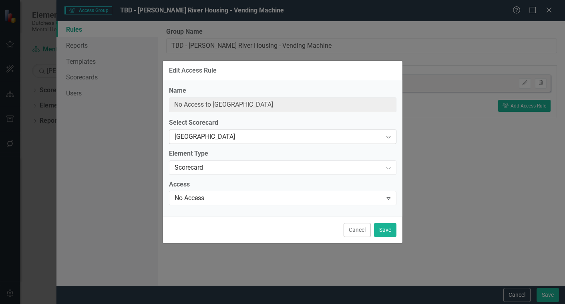
click at [242, 132] on div "[GEOGRAPHIC_DATA]" at bounding box center [279, 136] width 208 height 9
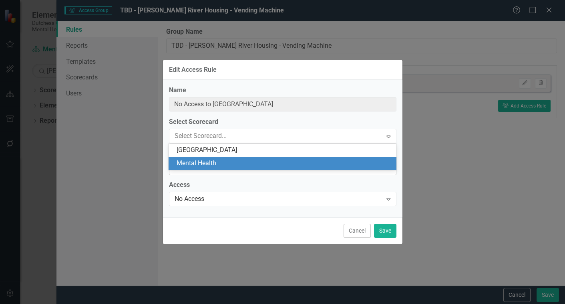
click at [232, 164] on div "Mental Health" at bounding box center [284, 163] width 215 height 9
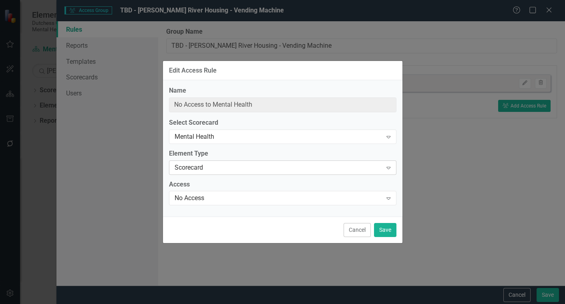
click at [222, 167] on div "Scorecard" at bounding box center [279, 167] width 208 height 9
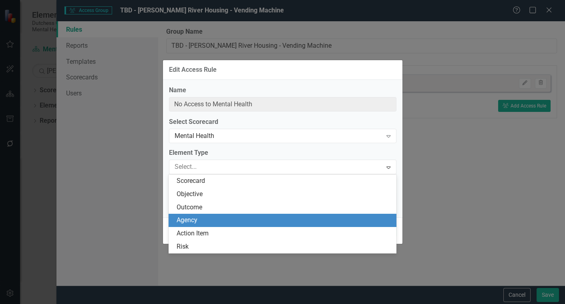
click at [202, 219] on div "Agency" at bounding box center [284, 219] width 215 height 9
type input "No Access to all Initiatives in Mental Health"
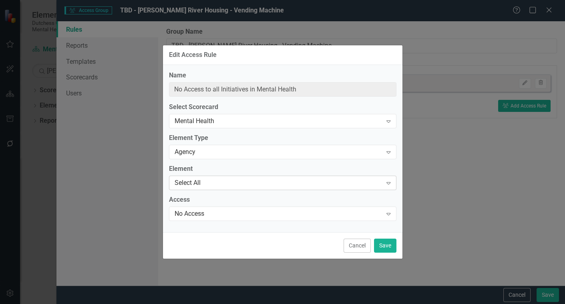
click at [204, 182] on div "Select All" at bounding box center [279, 182] width 208 height 9
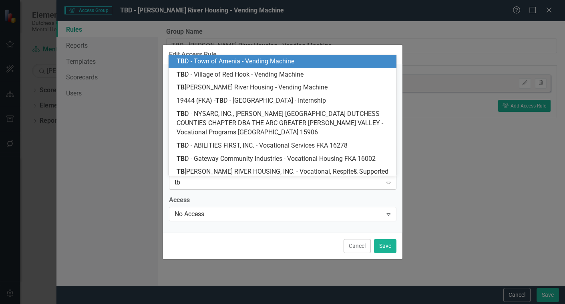
type input "tbd"
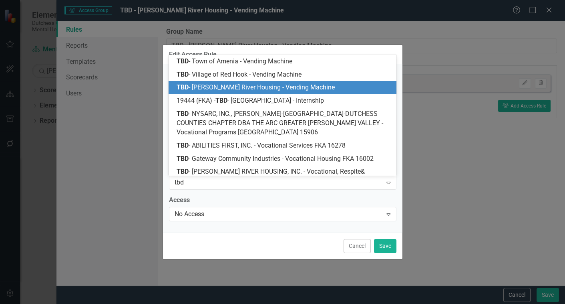
click at [256, 90] on span "TBD - Hudson River Housing - Vending Machine" at bounding box center [256, 87] width 158 height 8
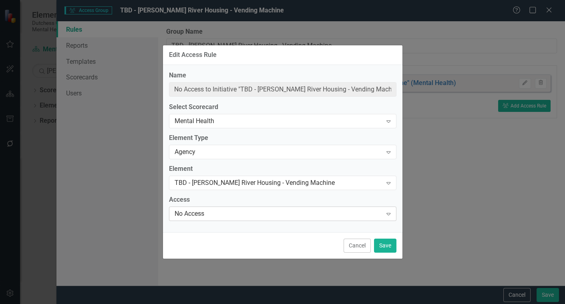
click at [231, 213] on div "No Access" at bounding box center [279, 213] width 208 height 9
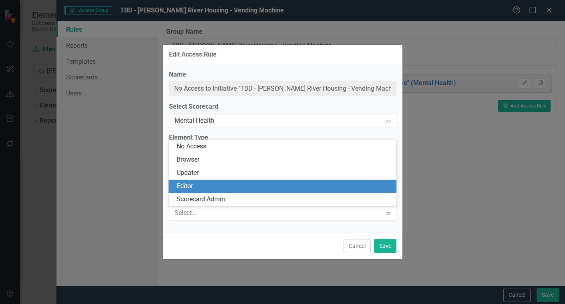
click at [203, 185] on div "Editor" at bounding box center [284, 185] width 215 height 9
type input "Editor of Initiative "TBD - Hudson River Housing - Vending Machine" (Mental Hea…"
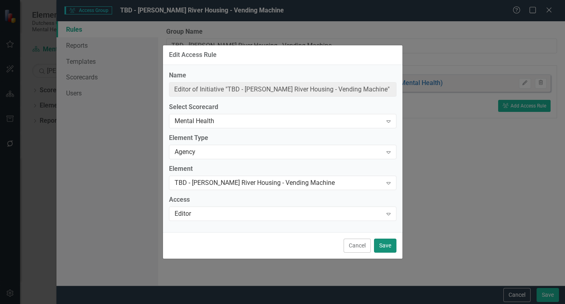
click at [387, 242] on button "Save" at bounding box center [385, 245] width 22 height 14
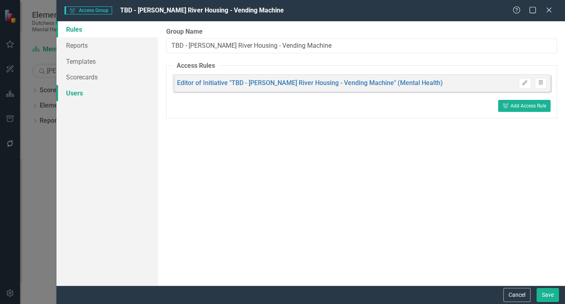
click at [77, 94] on link "Users" at bounding box center [107, 93] width 102 height 16
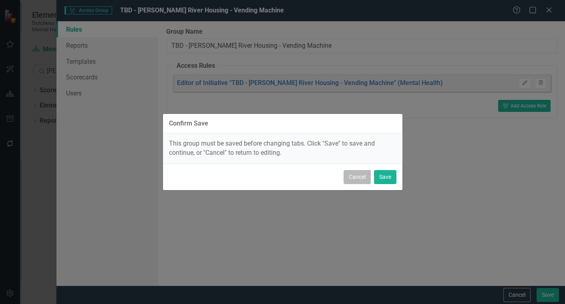
click at [356, 180] on button "Cancel" at bounding box center [357, 177] width 27 height 14
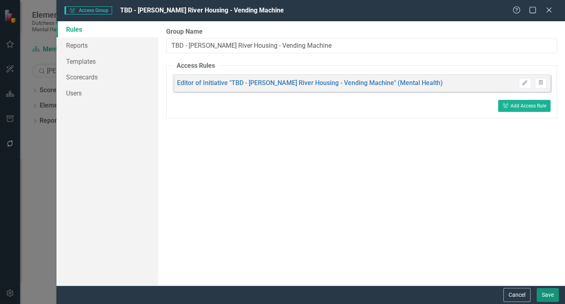
click at [555, 290] on button "Save" at bounding box center [548, 295] width 22 height 14
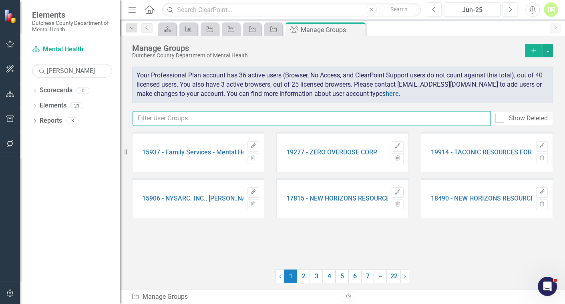
click at [143, 116] on input "text" at bounding box center [312, 118] width 358 height 15
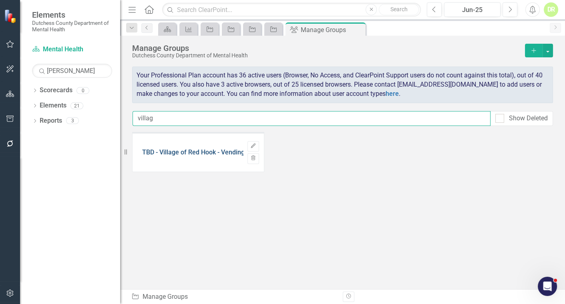
type input "villag"
click at [181, 150] on link "TBD - Village of Red Hook - Vending Machine" at bounding box center [206, 152] width 129 height 7
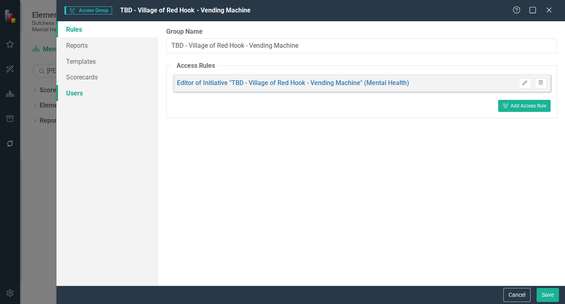
click at [80, 93] on link "Users" at bounding box center [107, 93] width 102 height 16
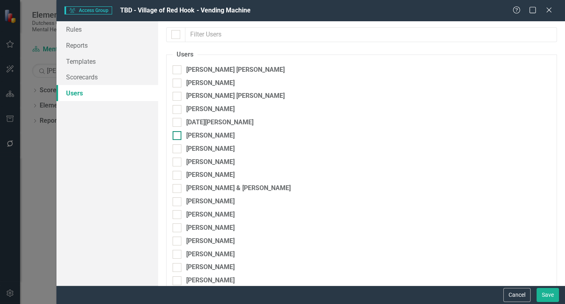
click at [175, 135] on input "Eric D'Entrone" at bounding box center [175, 133] width 5 height 5
checkbox input "true"
drag, startPoint x: 553, startPoint y: 292, endPoint x: 531, endPoint y: 281, distance: 25.3
click at [553, 292] on button "Save" at bounding box center [548, 295] width 22 height 14
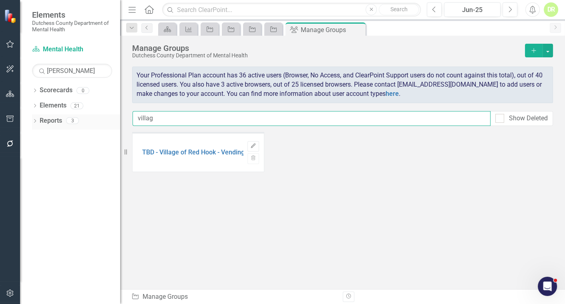
drag, startPoint x: 175, startPoint y: 116, endPoint x: 80, endPoint y: 125, distance: 95.8
click at [80, 125] on div "Elements Dutchess County Department of Mental Health Scorecard Mental Health Se…" at bounding box center [282, 152] width 565 height 304
type input "amen"
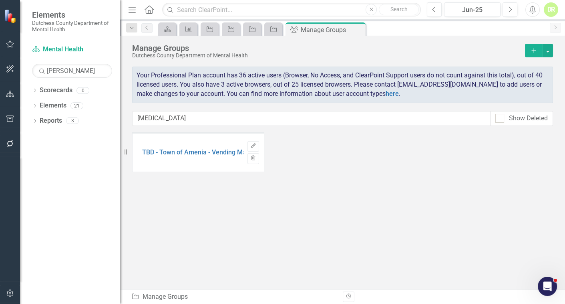
click at [196, 148] on div "TBD - Town of Amenia - Vending Machine Edit Trash" at bounding box center [198, 152] width 132 height 40
click at [194, 149] on link "TBD - Town of Amenia - Vending Machine" at bounding box center [202, 152] width 120 height 7
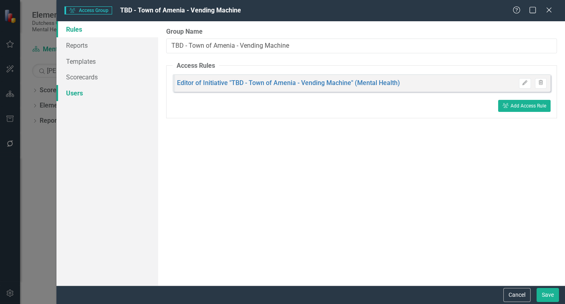
click at [76, 92] on link "Users" at bounding box center [107, 93] width 102 height 16
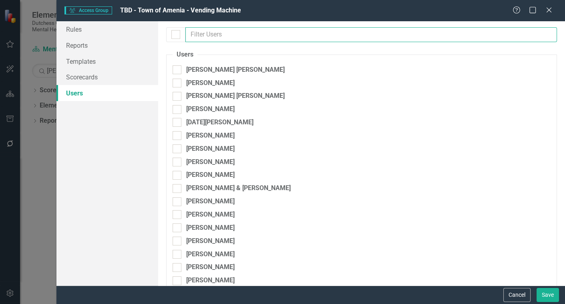
click at [208, 31] on input "text" at bounding box center [371, 34] width 372 height 15
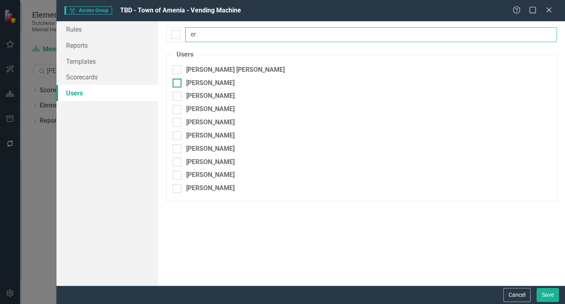
type input "er"
click at [209, 84] on div "Eric D'Entrone" at bounding box center [210, 82] width 48 height 9
click at [178, 84] on input "Eric D'Entrone" at bounding box center [175, 80] width 5 height 5
checkbox input "true"
drag, startPoint x: 395, startPoint y: 199, endPoint x: 497, endPoint y: 276, distance: 127.5
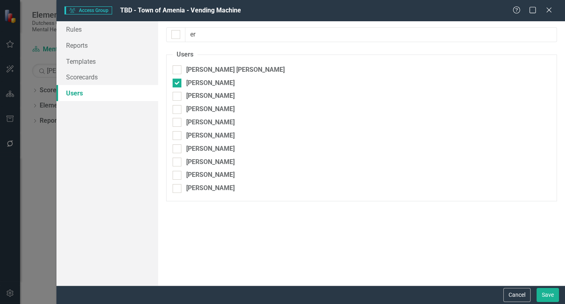
click at [497, 279] on div "er Users The users set up as "Assign Group" users are listed below. Please sele…" at bounding box center [361, 153] width 407 height 264
click at [543, 295] on button "Save" at bounding box center [548, 295] width 22 height 14
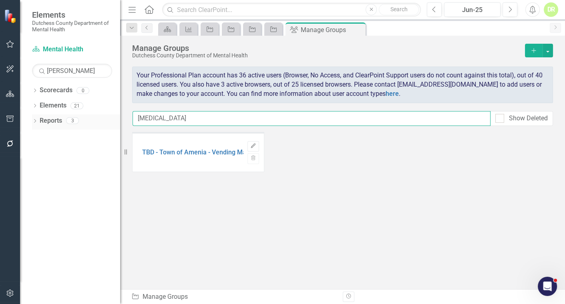
drag, startPoint x: 159, startPoint y: 123, endPoint x: 89, endPoint y: 117, distance: 69.5
click at [89, 117] on div "Elements Dutchess County Department of Mental Health Scorecard Mental Health Se…" at bounding box center [282, 152] width 565 height 304
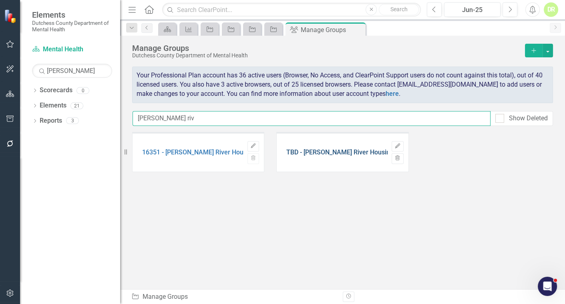
type input "hudson riv"
click at [337, 151] on link "TBD - Hudson River Housing - Vending Machine" at bounding box center [367, 152] width 163 height 7
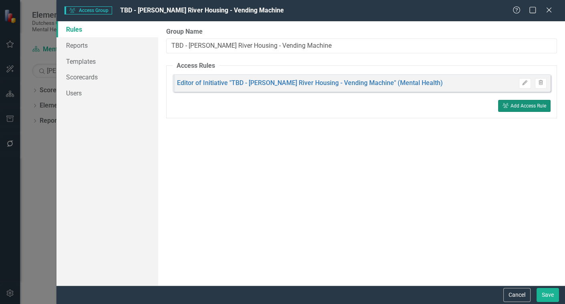
click at [516, 103] on div "Add Access Rule" at bounding box center [529, 106] width 36 height 6
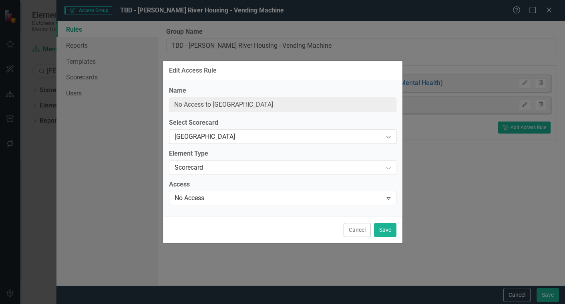
click at [213, 134] on div "[GEOGRAPHIC_DATA]" at bounding box center [279, 136] width 208 height 9
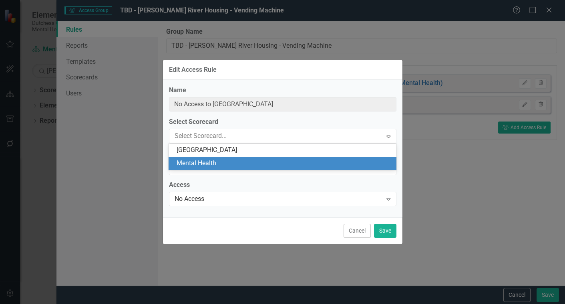
click at [213, 159] on div "Mental Health" at bounding box center [284, 163] width 215 height 9
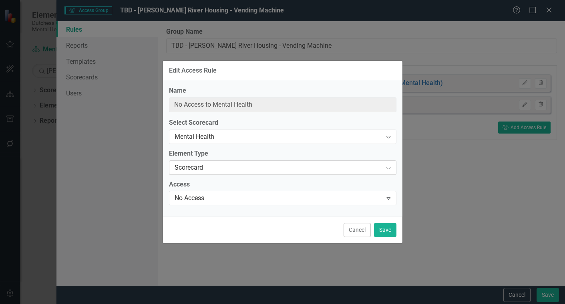
click at [197, 166] on div "Scorecard" at bounding box center [279, 167] width 208 height 9
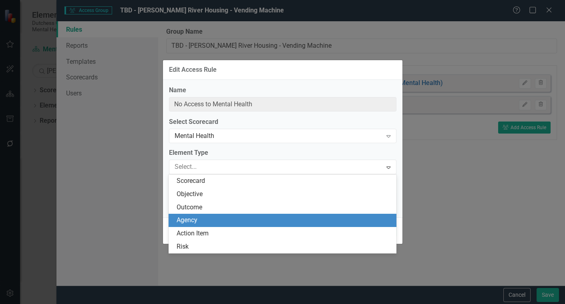
click at [208, 215] on div "Agency" at bounding box center [282, 219] width 227 height 13
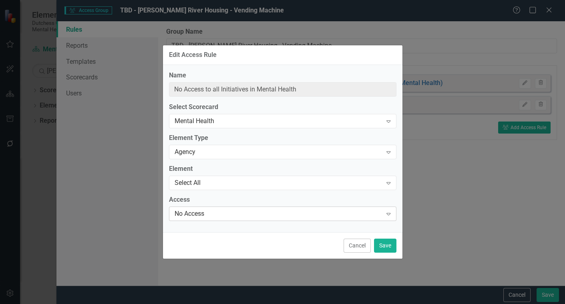
click at [208, 213] on div "No Access" at bounding box center [279, 213] width 208 height 9
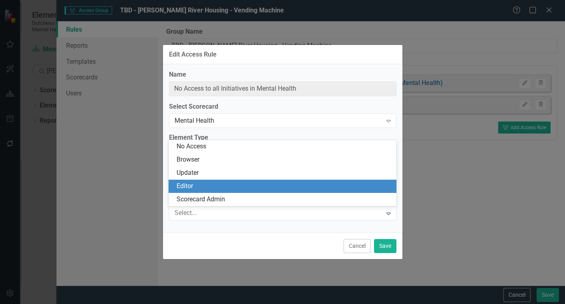
click at [216, 184] on div "Editor" at bounding box center [284, 185] width 215 height 9
type input "Editor of all Initiatives in Mental Health"
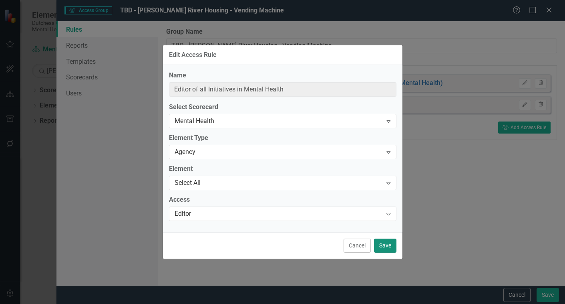
click at [381, 241] on button "Save" at bounding box center [385, 245] width 22 height 14
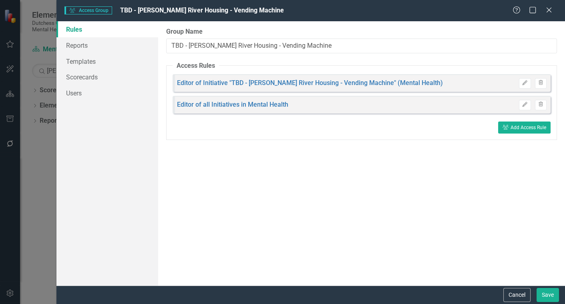
click at [545, 286] on div "Cancel Save" at bounding box center [310, 294] width 509 height 18
click at [552, 296] on button "Save" at bounding box center [548, 295] width 22 height 14
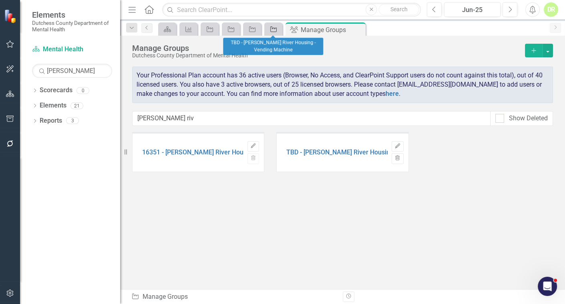
click at [273, 28] on icon "Agency" at bounding box center [274, 29] width 8 height 6
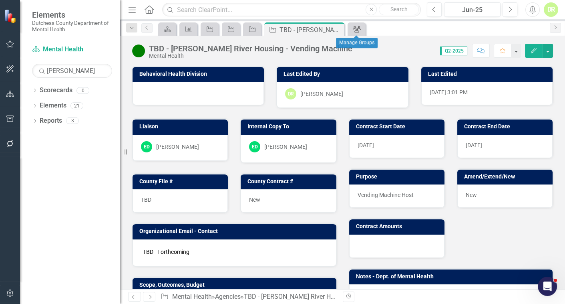
click at [352, 31] on div "Group" at bounding box center [355, 29] width 11 height 10
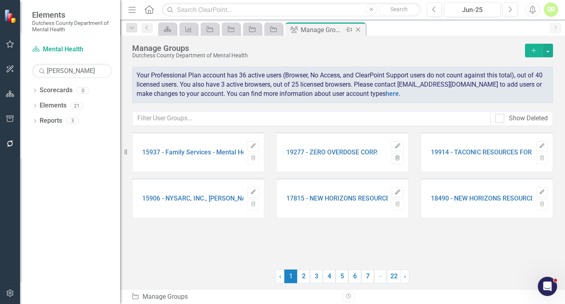
click at [356, 28] on icon "Close" at bounding box center [358, 29] width 8 height 6
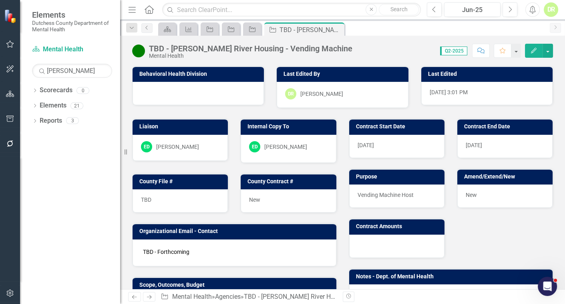
click at [223, 97] on div at bounding box center [198, 93] width 131 height 23
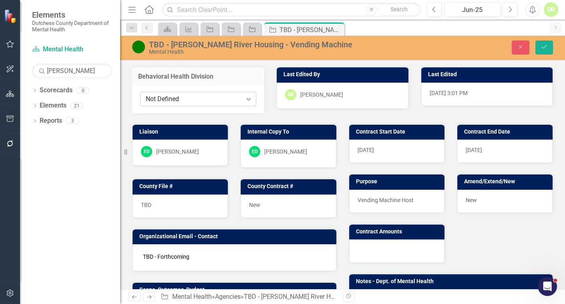
click at [216, 96] on div "Not Defined" at bounding box center [194, 99] width 97 height 9
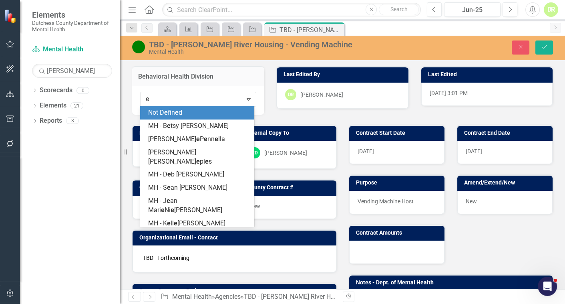
type input "er"
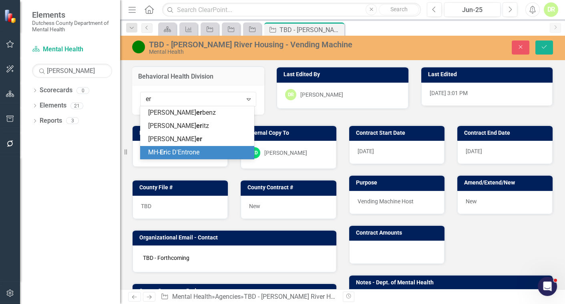
click at [204, 151] on div "MH- Er ic D'Entrone" at bounding box center [198, 152] width 101 height 9
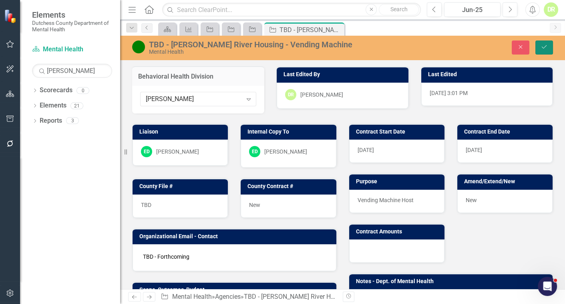
drag, startPoint x: 545, startPoint y: 48, endPoint x: 535, endPoint y: 54, distance: 11.5
click at [545, 48] on icon "Save" at bounding box center [544, 47] width 7 height 6
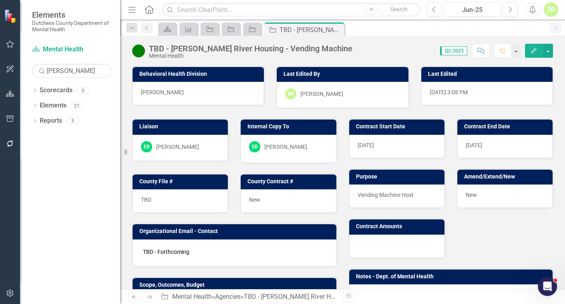
click at [382, 246] on div at bounding box center [396, 245] width 95 height 23
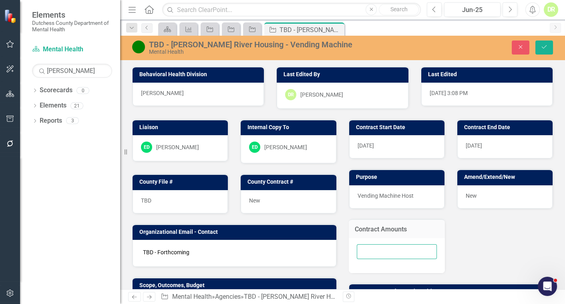
click at [380, 252] on input "number" at bounding box center [397, 251] width 80 height 15
type input ".00"
click at [545, 44] on icon "Save" at bounding box center [544, 47] width 7 height 6
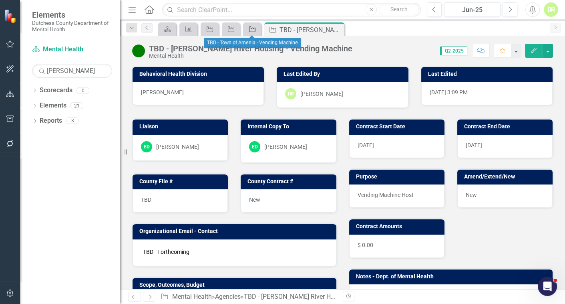
click at [250, 32] on icon "Agency" at bounding box center [252, 29] width 8 height 6
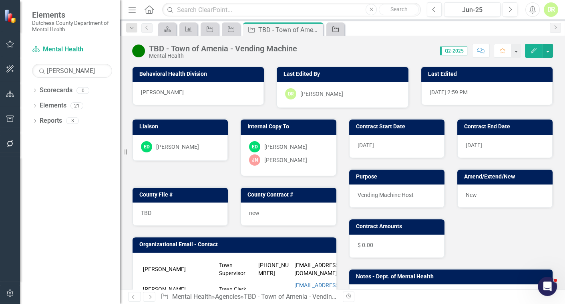
click at [336, 27] on icon at bounding box center [335, 29] width 6 height 6
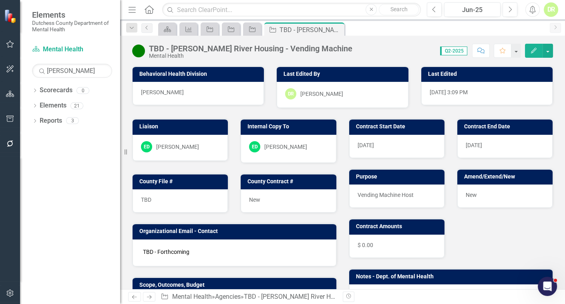
click at [309, 145] on div "ED Eric D'Entrone" at bounding box center [288, 146] width 78 height 11
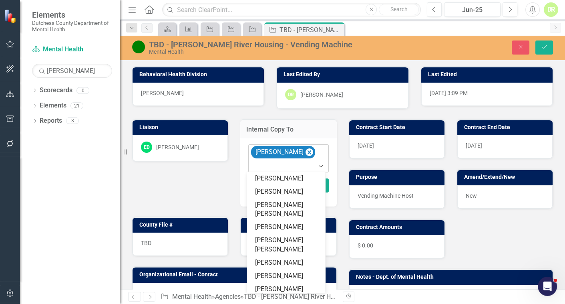
click at [263, 165] on div at bounding box center [289, 165] width 76 height 11
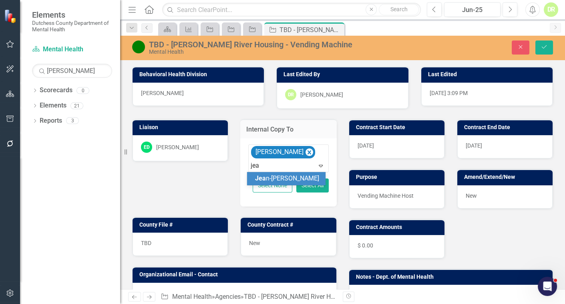
type input "jean"
click at [305, 177] on span "Jean -Marie Niebuhr" at bounding box center [280, 182] width 50 height 17
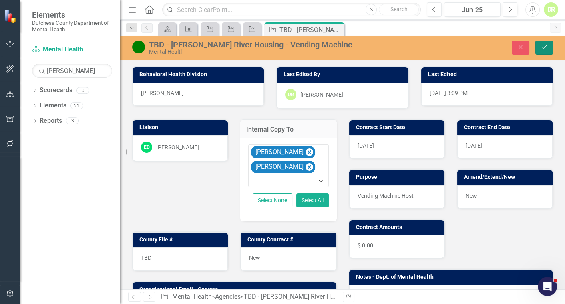
click at [547, 48] on icon "Save" at bounding box center [544, 47] width 7 height 6
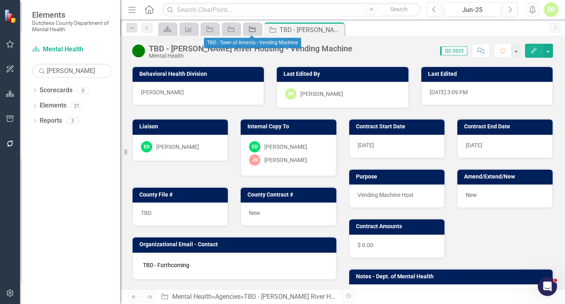
click at [251, 30] on icon "Agency" at bounding box center [252, 29] width 8 height 6
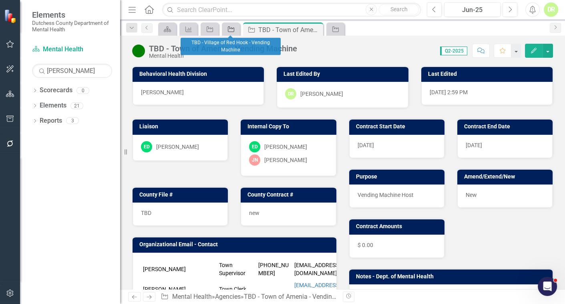
click at [231, 31] on icon "Agency" at bounding box center [231, 29] width 8 height 6
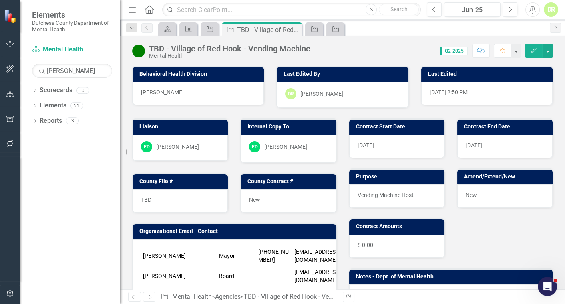
click at [316, 152] on div "ED Eric D'Entrone" at bounding box center [288, 149] width 95 height 28
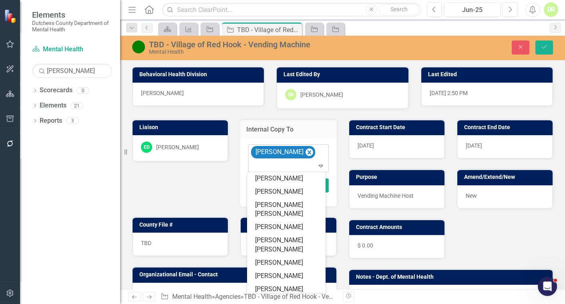
click at [260, 166] on div at bounding box center [289, 165] width 76 height 11
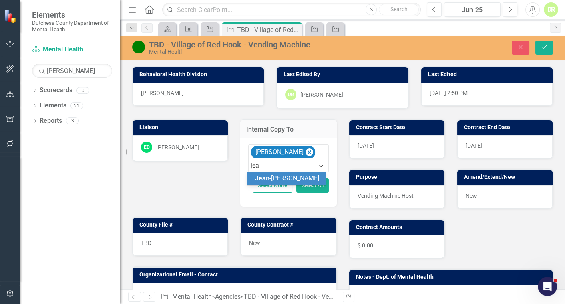
type input "jean"
click at [264, 180] on span "Jean" at bounding box center [279, 178] width 48 height 8
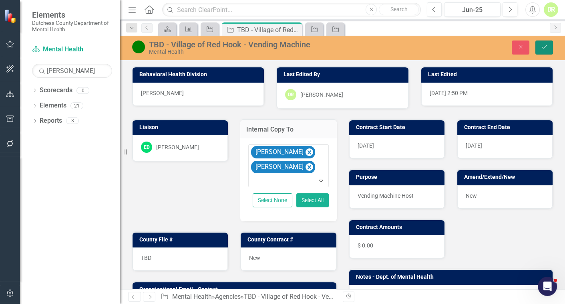
click at [542, 44] on icon "Save" at bounding box center [544, 47] width 7 height 6
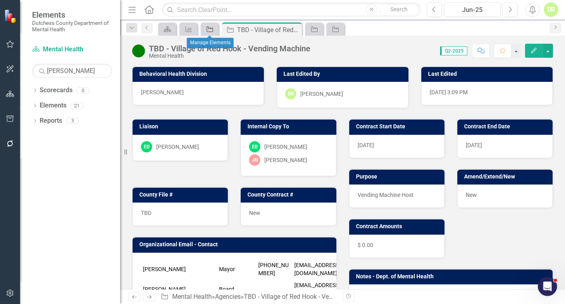
click at [210, 30] on icon "Agency" at bounding box center [210, 29] width 8 height 6
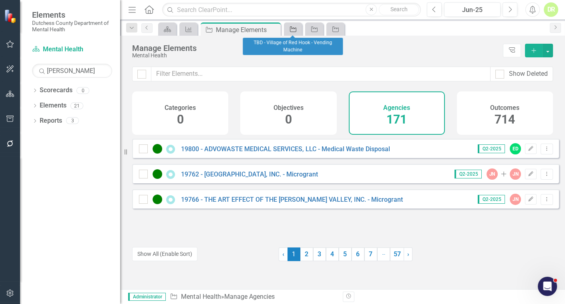
click at [294, 27] on icon "Agency" at bounding box center [293, 29] width 8 height 6
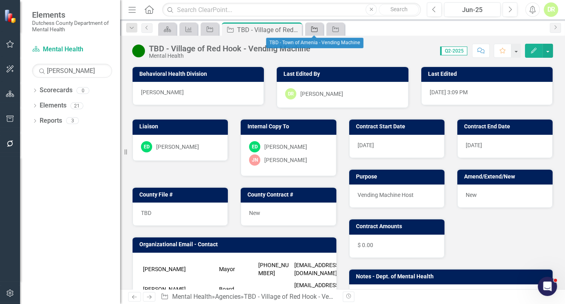
click at [314, 27] on icon "Agency" at bounding box center [314, 29] width 8 height 6
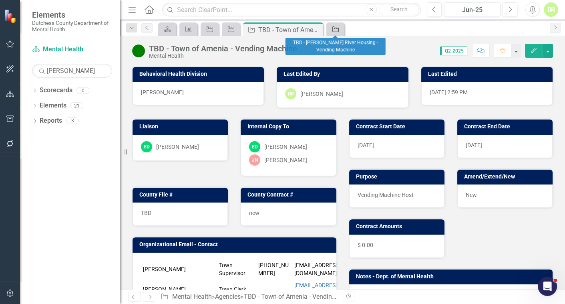
click at [341, 26] on link "Agency" at bounding box center [335, 29] width 14 height 10
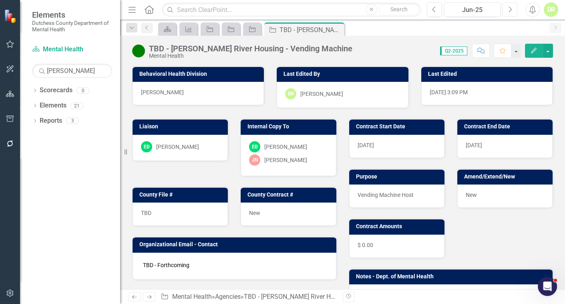
click at [508, 11] on icon "Next" at bounding box center [510, 9] width 4 height 7
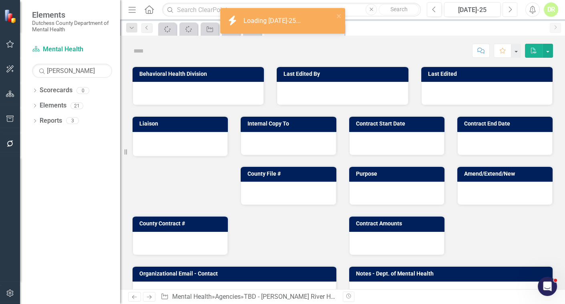
click at [508, 11] on icon "Next" at bounding box center [510, 9] width 4 height 7
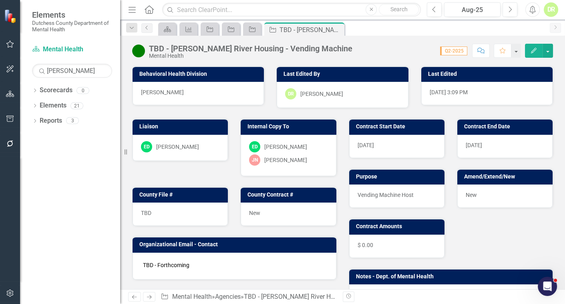
click at [477, 52] on icon "Comment" at bounding box center [480, 51] width 7 height 6
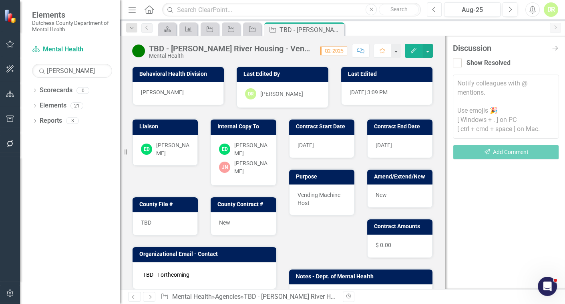
click at [434, 9] on icon "Previous" at bounding box center [434, 9] width 4 height 7
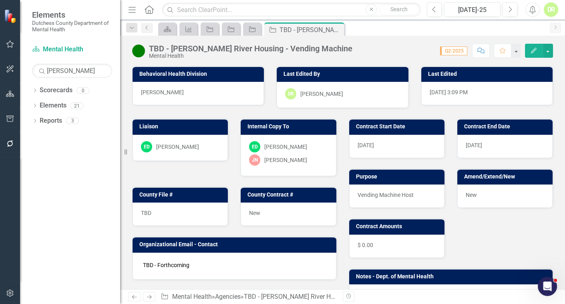
click at [481, 52] on icon "button" at bounding box center [480, 51] width 7 height 6
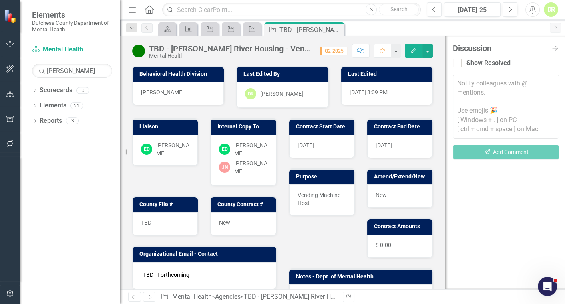
click at [491, 87] on textarea at bounding box center [506, 106] width 106 height 64
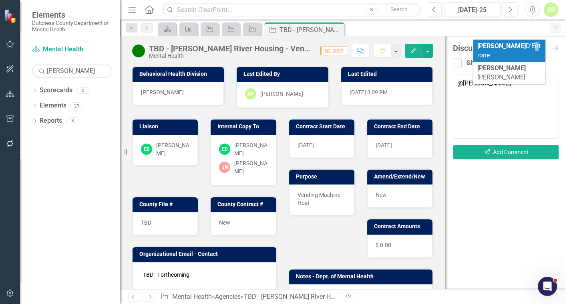
click at [495, 43] on span "Eric D'Entrone" at bounding box center [508, 50] width 63 height 17
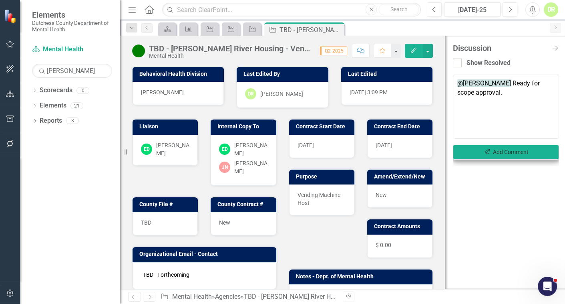
type textarea "@Eric D'Entrone Ready for scope approval."
click at [511, 152] on button "Send Add Comment" at bounding box center [506, 152] width 106 height 15
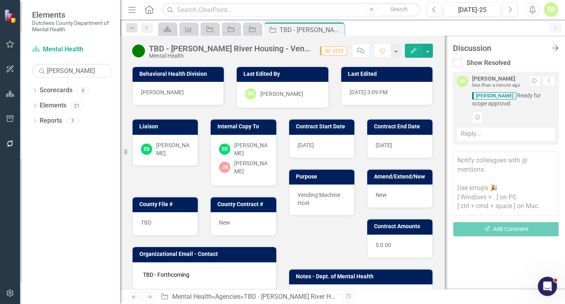
click at [556, 45] on icon "Close Discussion Bar" at bounding box center [555, 48] width 10 height 8
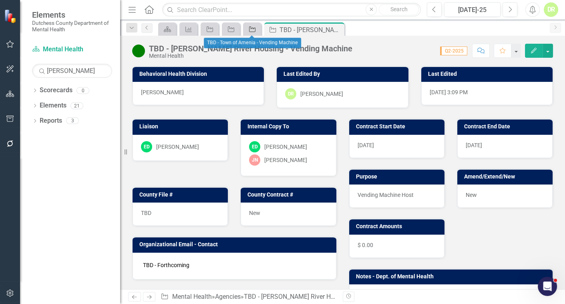
click at [255, 30] on icon at bounding box center [252, 29] width 6 height 6
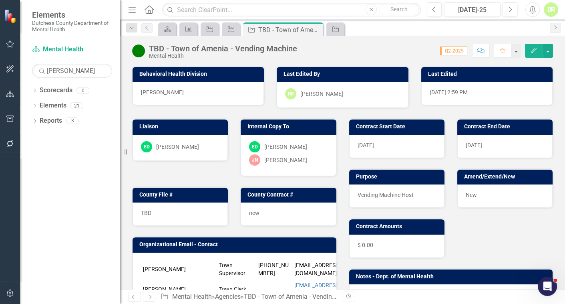
click at [478, 54] on button "Comment" at bounding box center [481, 51] width 18 height 14
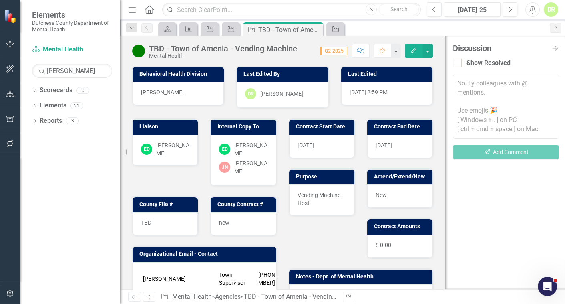
click at [471, 105] on textarea at bounding box center [506, 106] width 106 height 64
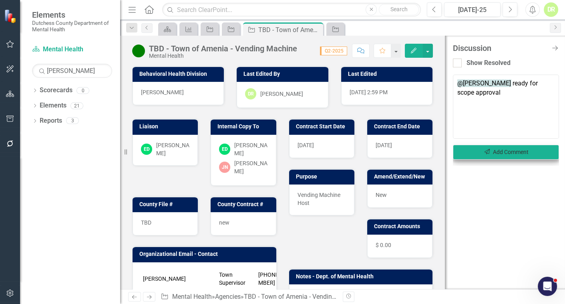
type textarea "@Eric D'Entrone ready for scope approval"
click at [540, 146] on button "Send Add Comment" at bounding box center [506, 152] width 106 height 15
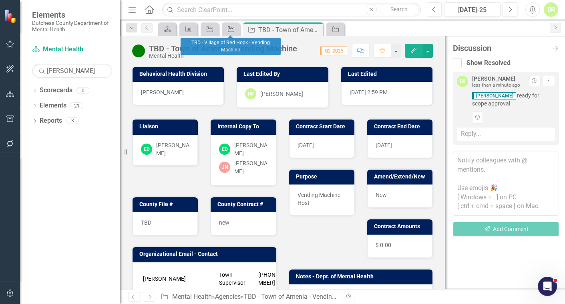
click at [232, 29] on icon "Agency" at bounding box center [231, 29] width 8 height 6
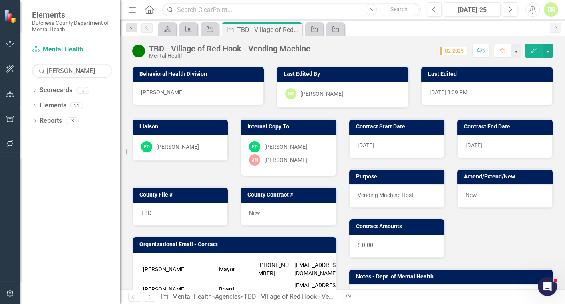
click at [479, 52] on icon "Comment" at bounding box center [480, 51] width 7 height 6
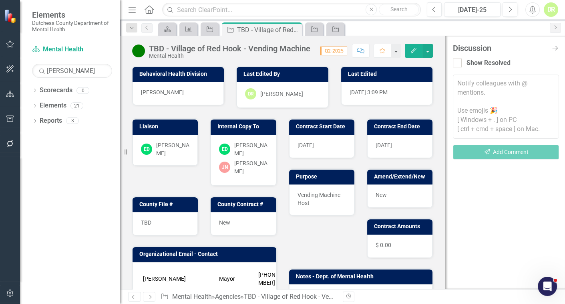
click at [465, 84] on textarea at bounding box center [506, 106] width 106 height 64
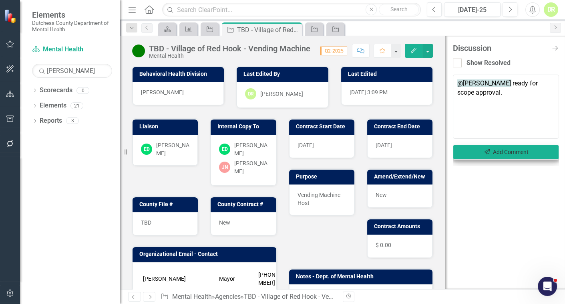
type textarea "@Eric D'Entrone ready for scope approval."
click at [531, 151] on button "Send Add Comment" at bounding box center [506, 152] width 106 height 15
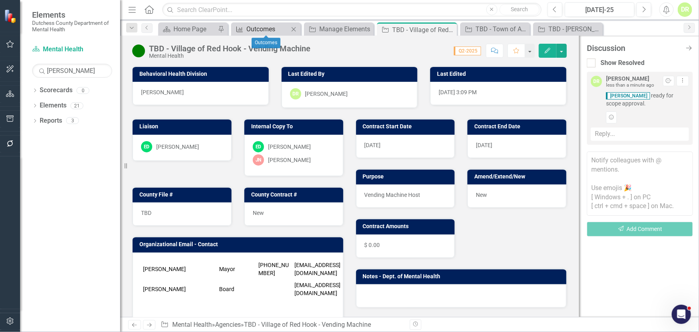
click at [268, 27] on div "Outcomes" at bounding box center [267, 29] width 42 height 10
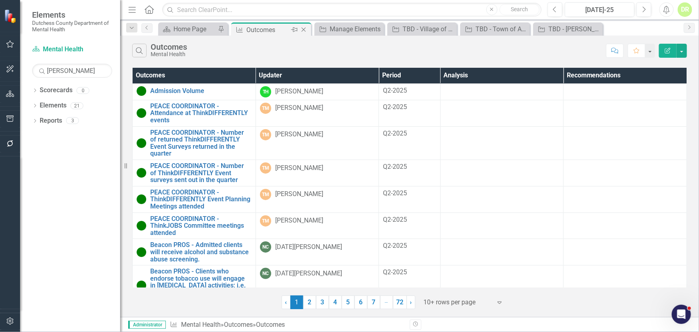
click at [305, 28] on icon at bounding box center [304, 30] width 4 height 4
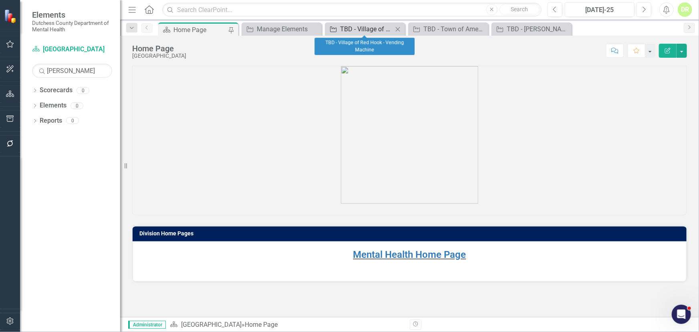
click at [364, 29] on div "TBD - Village of Red Hook - Vending Machine" at bounding box center [366, 29] width 53 height 10
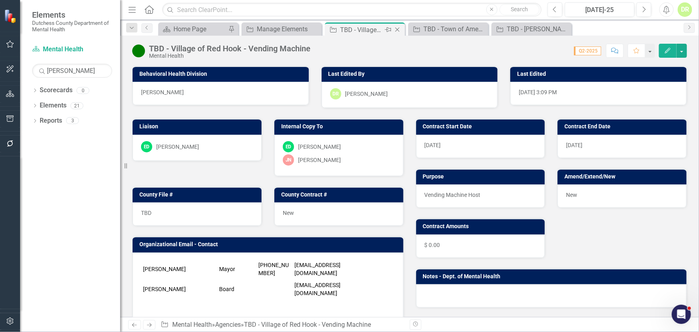
click at [400, 28] on icon "Close" at bounding box center [397, 29] width 8 height 6
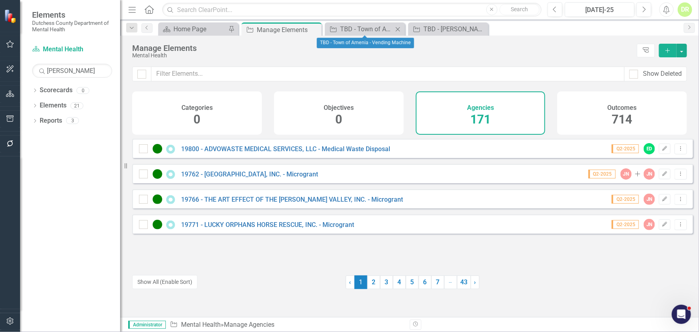
click at [395, 30] on icon "Close" at bounding box center [398, 29] width 8 height 6
click at [399, 29] on icon "Close" at bounding box center [398, 29] width 8 height 6
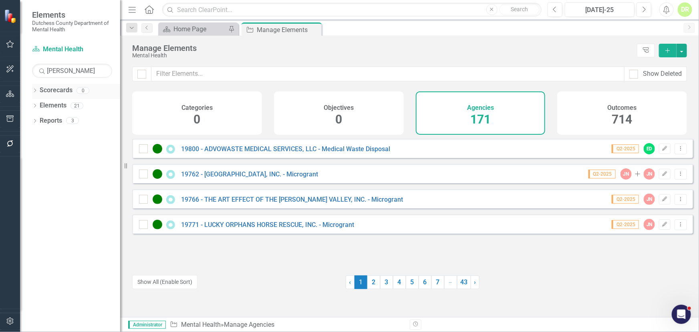
click at [58, 89] on link "Scorecards" at bounding box center [56, 90] width 33 height 9
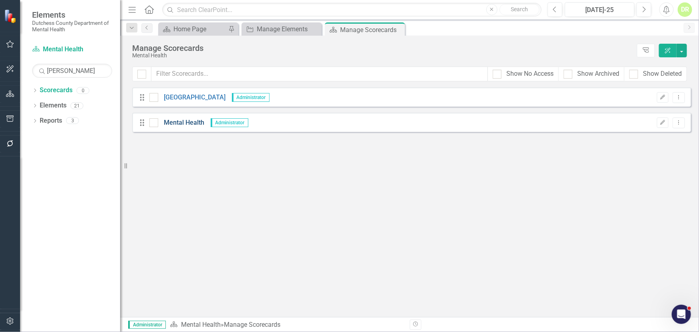
click at [191, 123] on link "Mental Health" at bounding box center [181, 122] width 46 height 9
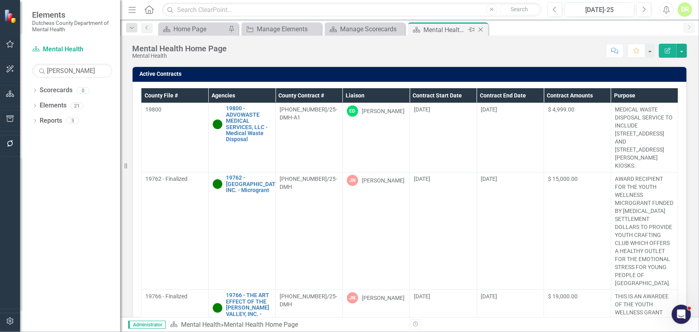
click at [481, 28] on icon "Close" at bounding box center [481, 29] width 8 height 6
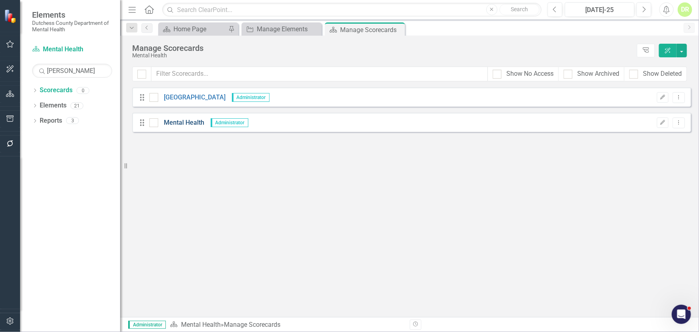
click at [171, 126] on link "Mental Health" at bounding box center [181, 122] width 46 height 9
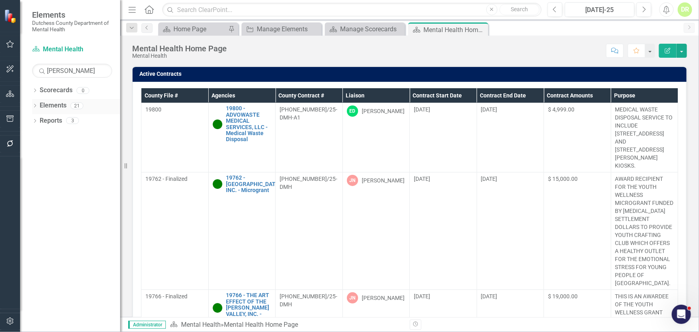
click at [44, 105] on link "Elements" at bounding box center [53, 105] width 27 height 9
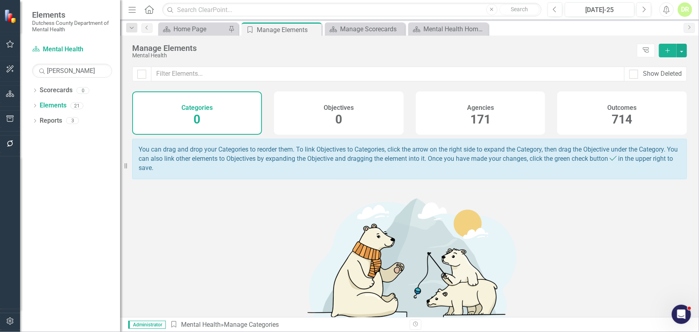
click at [470, 115] on span "171" at bounding box center [480, 119] width 20 height 14
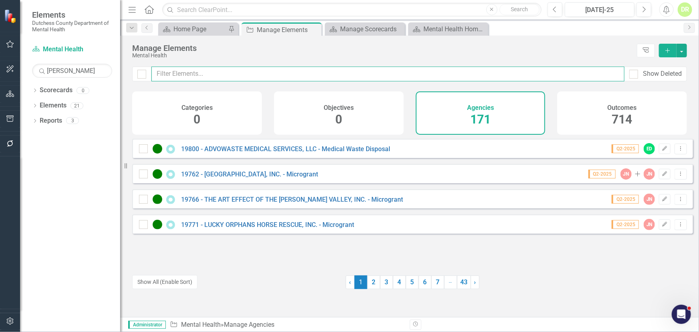
click at [220, 74] on input "text" at bounding box center [387, 73] width 473 height 15
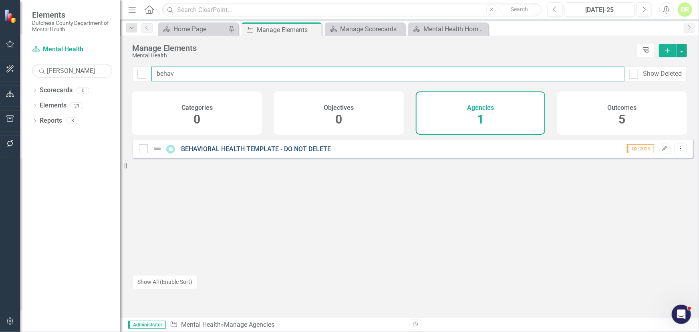
type input "behav"
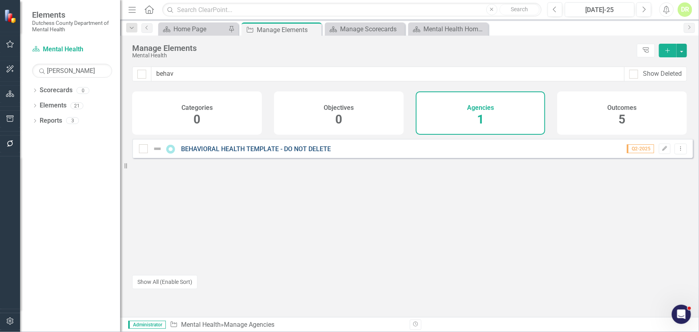
click at [292, 153] on link "BEHAVIORAL HEALTH TEMPLATE - DO NOT DELETE" at bounding box center [256, 149] width 150 height 8
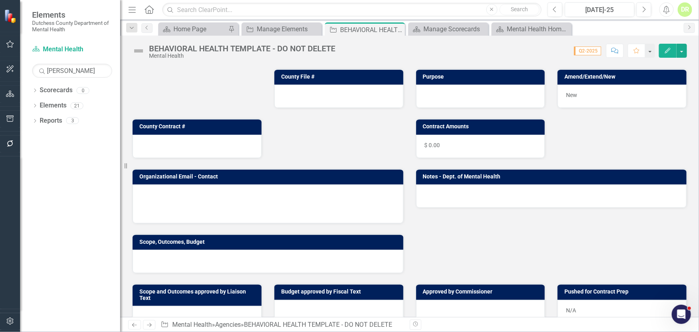
scroll to position [109, 0]
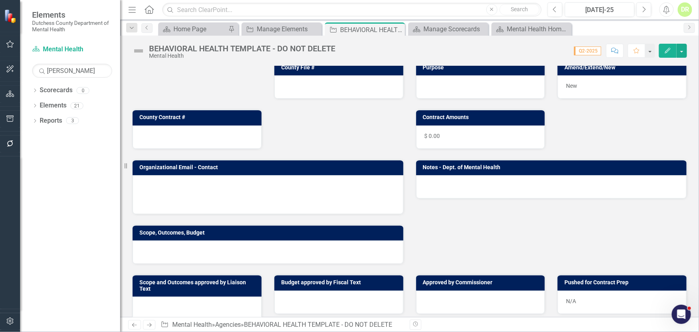
click at [198, 188] on td at bounding box center [179, 187] width 76 height 12
click at [197, 188] on td at bounding box center [179, 187] width 76 height 12
click at [192, 192] on tbody at bounding box center [285, 193] width 288 height 24
click at [191, 193] on td at bounding box center [179, 199] width 76 height 12
click at [176, 196] on td at bounding box center [179, 199] width 76 height 12
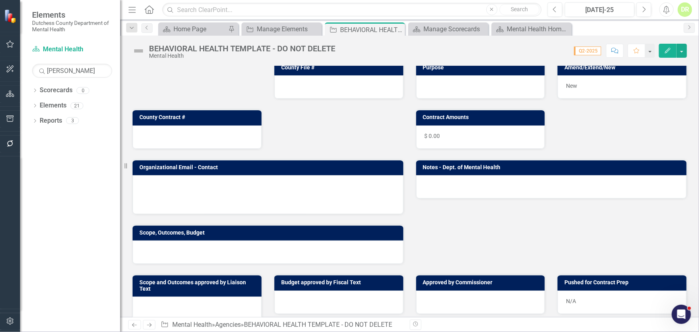
click at [176, 196] on td at bounding box center [179, 199] width 76 height 12
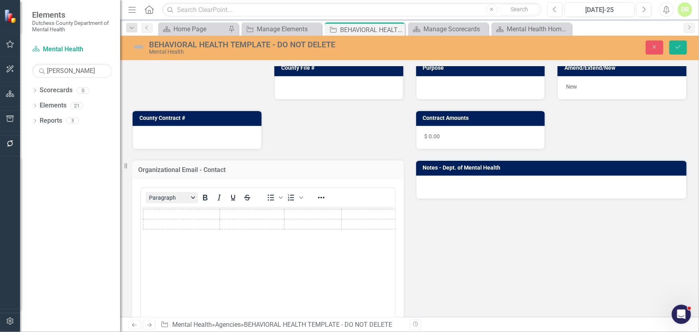
scroll to position [0, 0]
click at [565, 48] on icon "submit" at bounding box center [678, 46] width 5 height 3
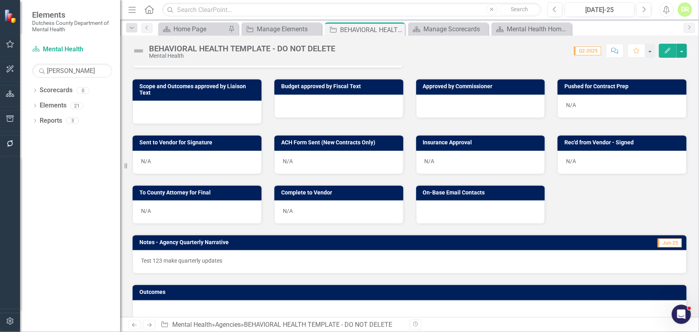
scroll to position [323, 0]
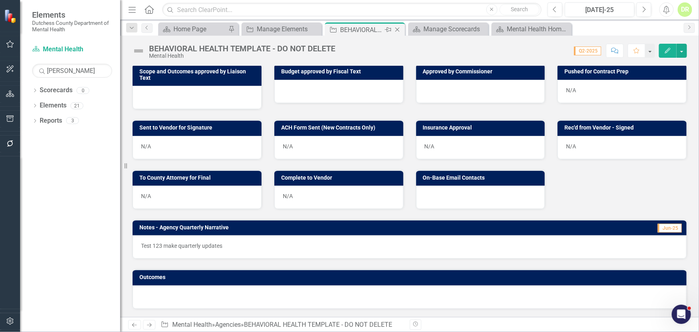
click at [398, 27] on icon "Close" at bounding box center [397, 29] width 8 height 6
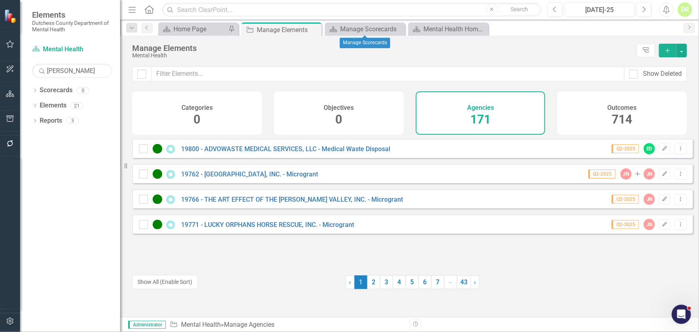
drag, startPoint x: 398, startPoint y: 28, endPoint x: 424, endPoint y: 31, distance: 25.8
click at [0, 0] on icon "Close" at bounding box center [0, 0] width 0 height 0
click at [398, 28] on icon "Close" at bounding box center [398, 29] width 8 height 6
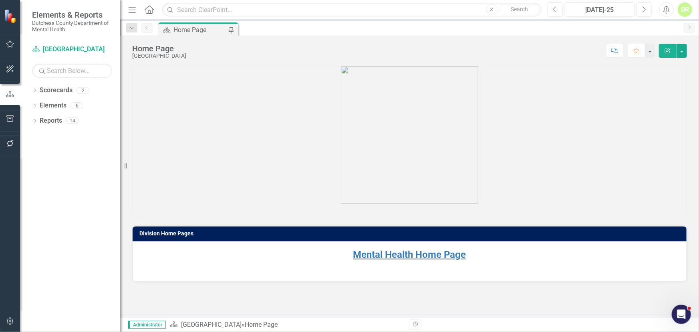
click at [565, 12] on div "DR" at bounding box center [685, 9] width 14 height 14
click at [565, 113] on link "Logout Log Out" at bounding box center [659, 116] width 63 height 15
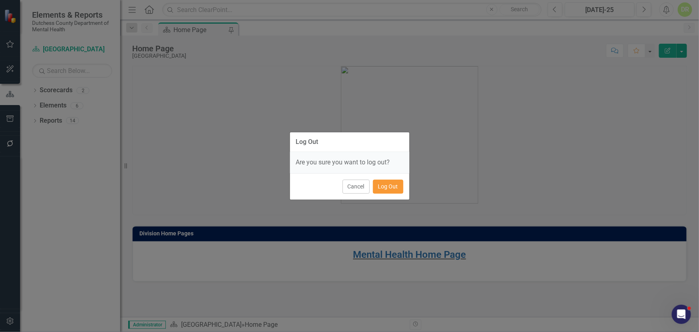
click at [395, 187] on button "Log Out" at bounding box center [388, 186] width 30 height 14
